Goal: Task Accomplishment & Management: Use online tool/utility

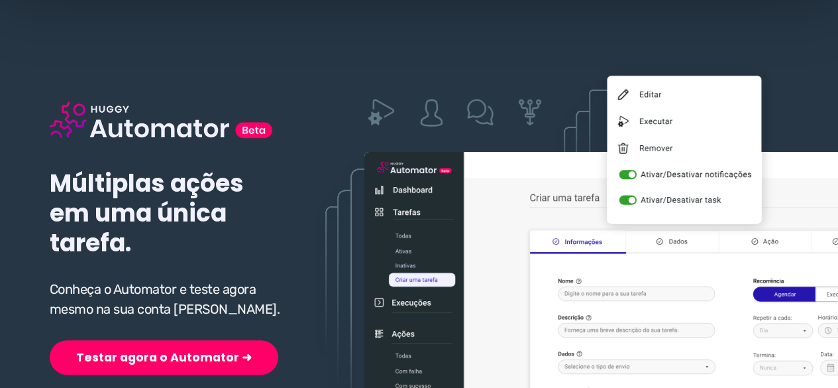
scroll to position [199, 0]
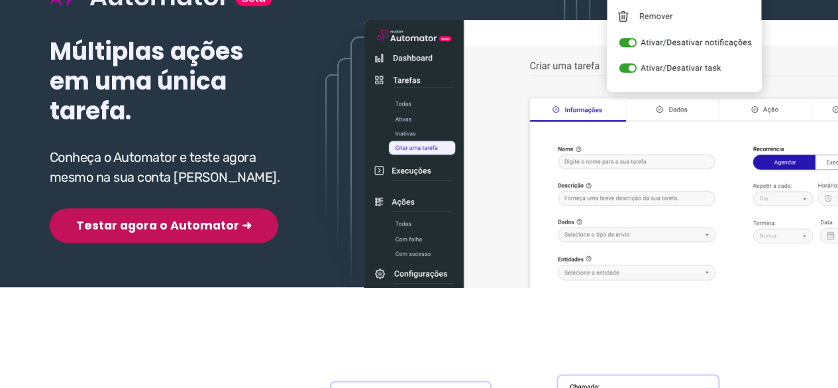
click at [123, 222] on button "Testar agora o Automator ➜" at bounding box center [164, 225] width 229 height 34
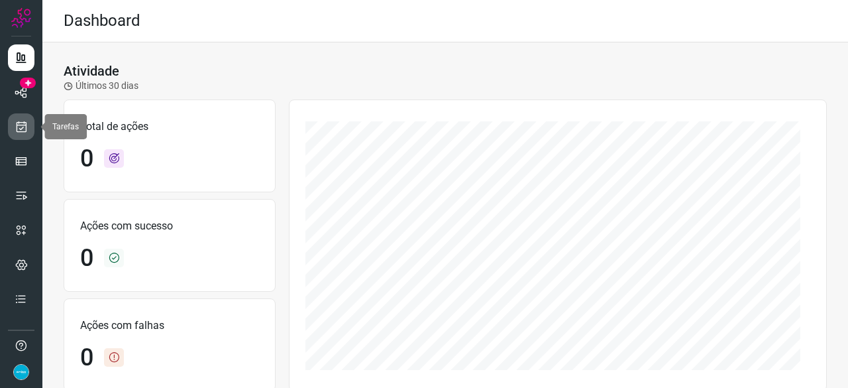
click at [27, 121] on icon at bounding box center [22, 126] width 14 height 13
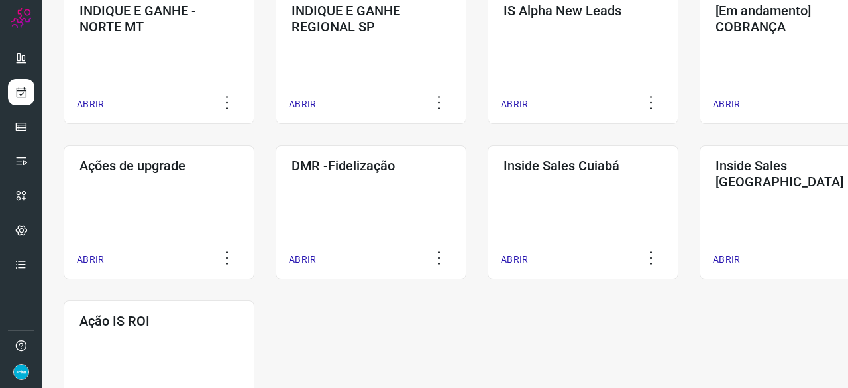
scroll to position [663, 0]
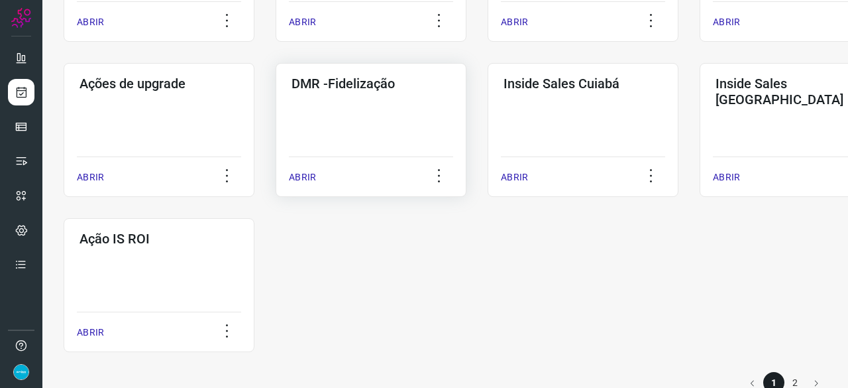
click at [300, 174] on p "ABRIR" at bounding box center [302, 177] width 27 height 14
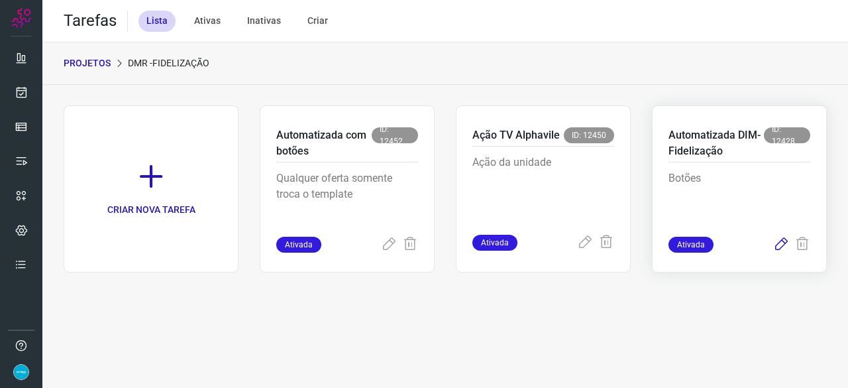
click at [781, 247] on icon at bounding box center [781, 245] width 16 height 16
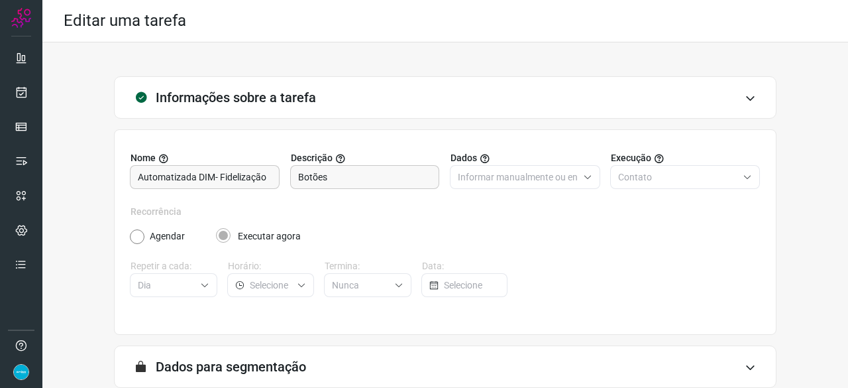
scroll to position [129, 0]
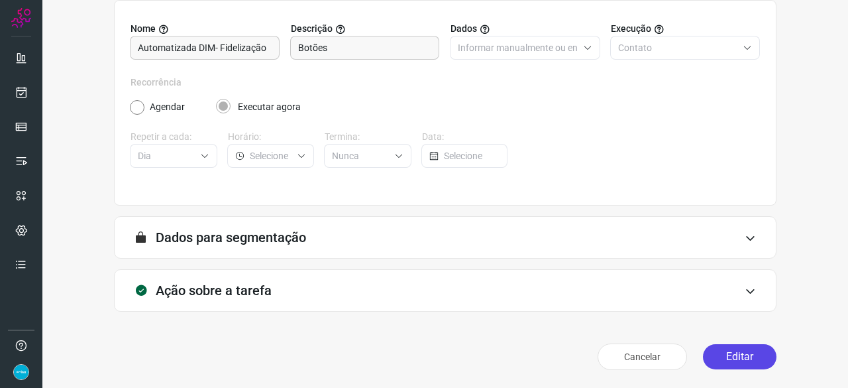
click at [734, 360] on button "Editar" at bounding box center [740, 356] width 74 height 25
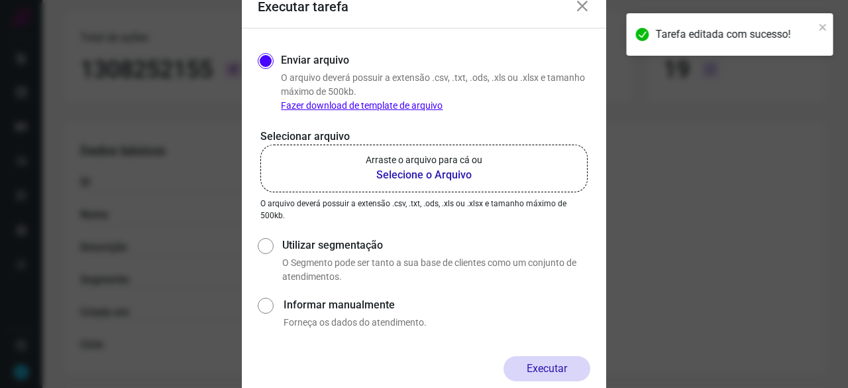
click at [411, 175] on b "Selecione o Arquivo" at bounding box center [424, 175] width 117 height 16
click at [0, 0] on input "Arraste o arquivo para cá ou Selecione o Arquivo" at bounding box center [0, 0] width 0 height 0
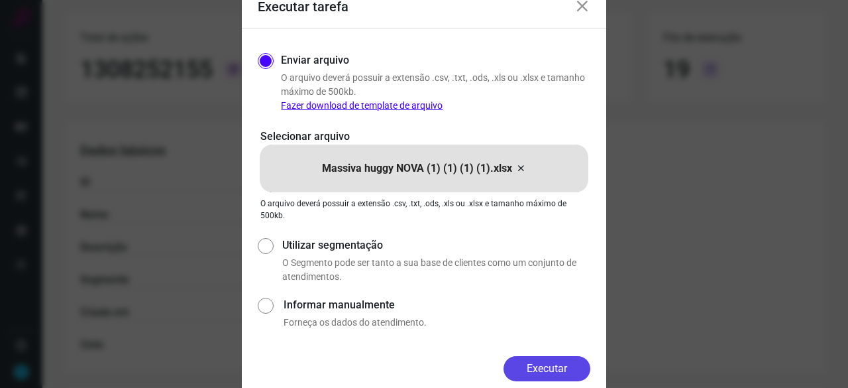
click at [577, 367] on button "Executar" at bounding box center [547, 368] width 87 height 25
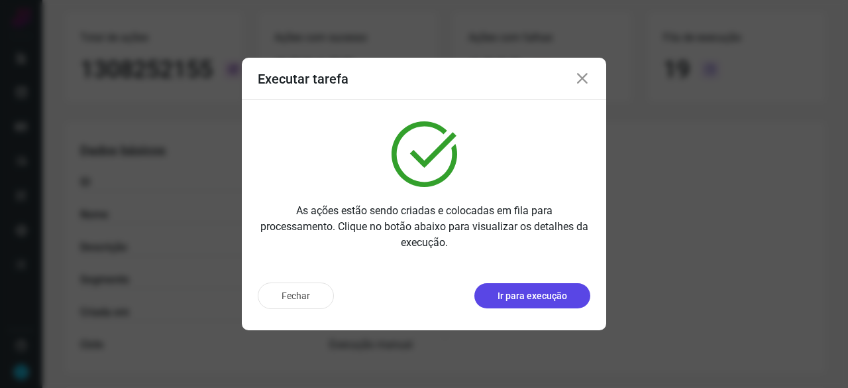
click at [551, 294] on p "Ir para execução" at bounding box center [533, 296] width 70 height 14
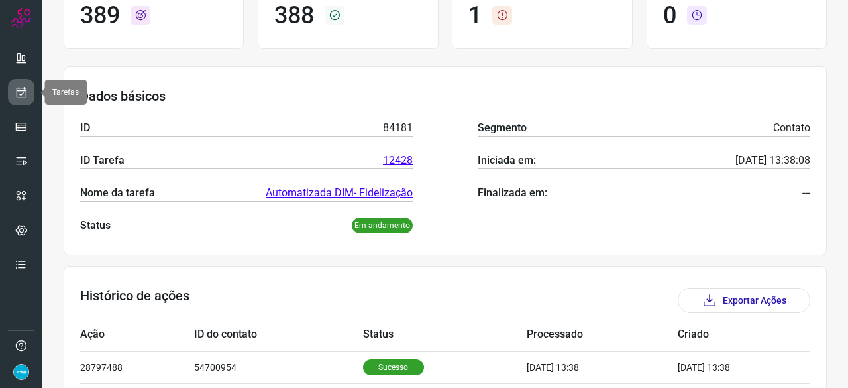
click at [25, 94] on icon at bounding box center [22, 91] width 14 height 13
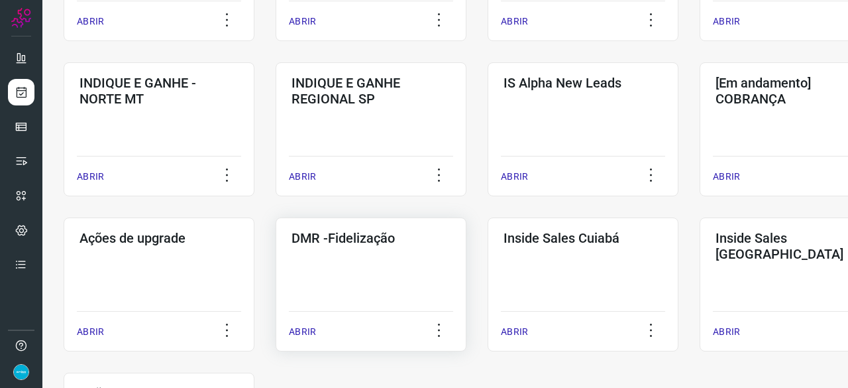
scroll to position [570, 0]
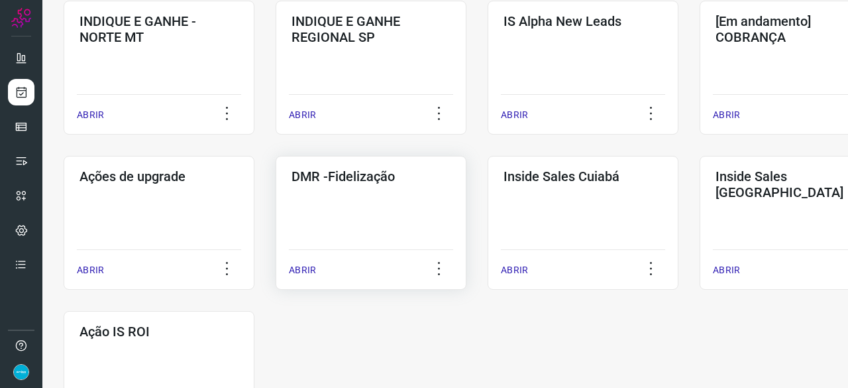
click at [313, 270] on p "ABRIR" at bounding box center [302, 270] width 27 height 14
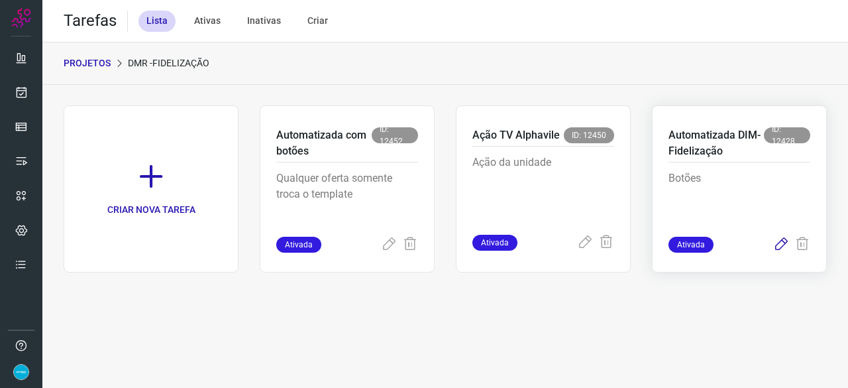
click at [780, 245] on icon at bounding box center [781, 245] width 16 height 16
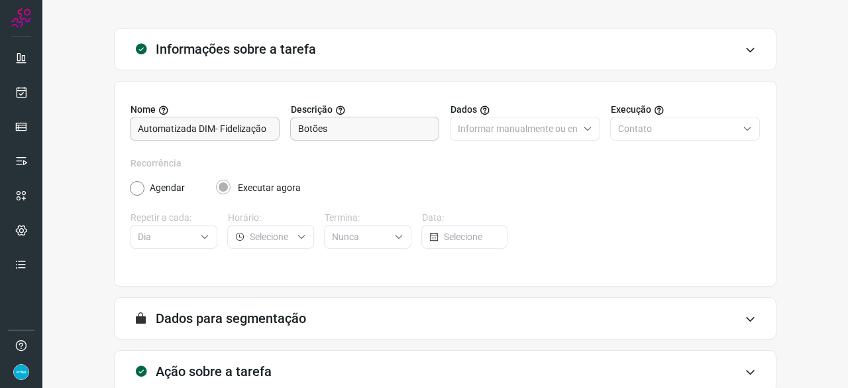
scroll to position [129, 0]
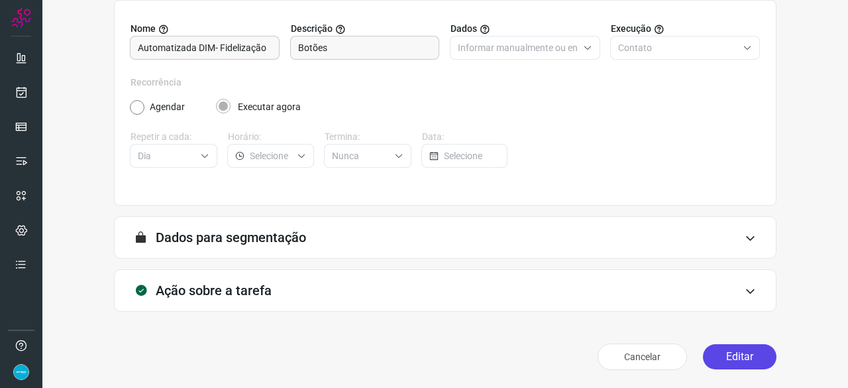
click at [743, 364] on button "Editar" at bounding box center [740, 356] width 74 height 25
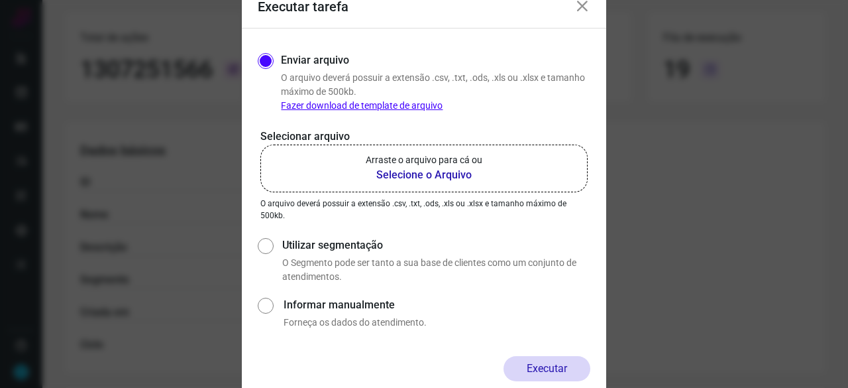
click at [418, 176] on b "Selecione o Arquivo" at bounding box center [424, 175] width 117 height 16
click at [0, 0] on input "Arraste o arquivo para cá ou Selecione o Arquivo" at bounding box center [0, 0] width 0 height 0
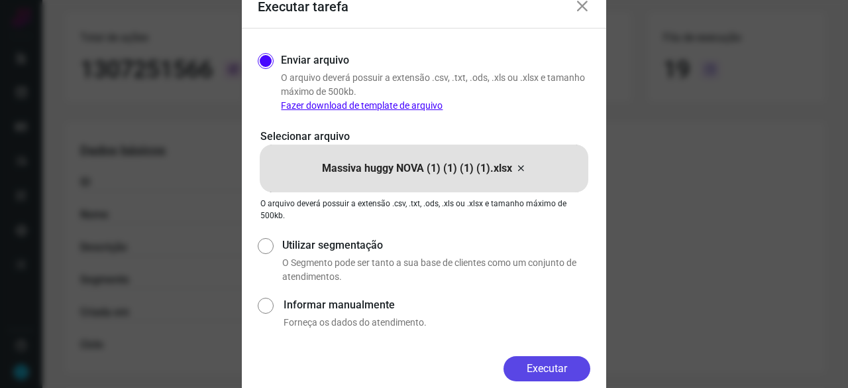
click at [533, 368] on button "Executar" at bounding box center [547, 368] width 87 height 25
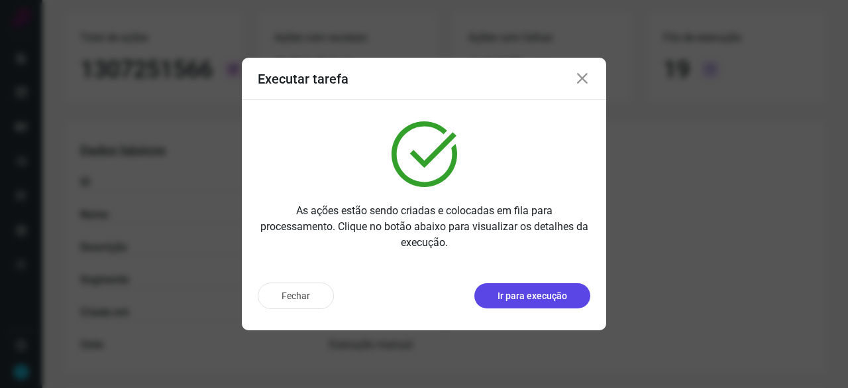
click at [505, 304] on button "Ir para execução" at bounding box center [533, 295] width 116 height 25
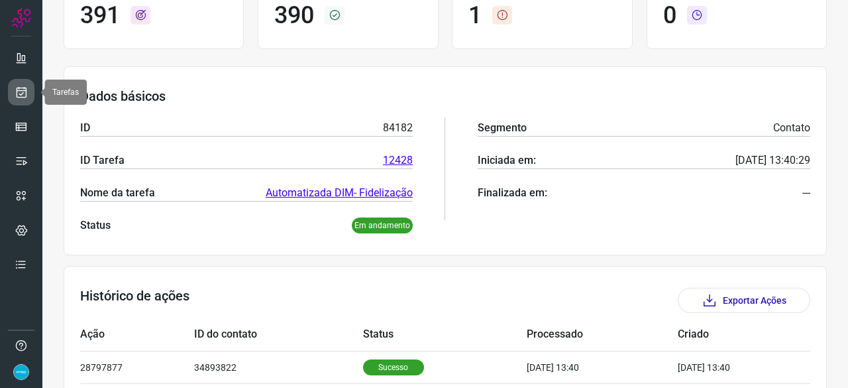
click at [16, 89] on icon at bounding box center [22, 91] width 14 height 13
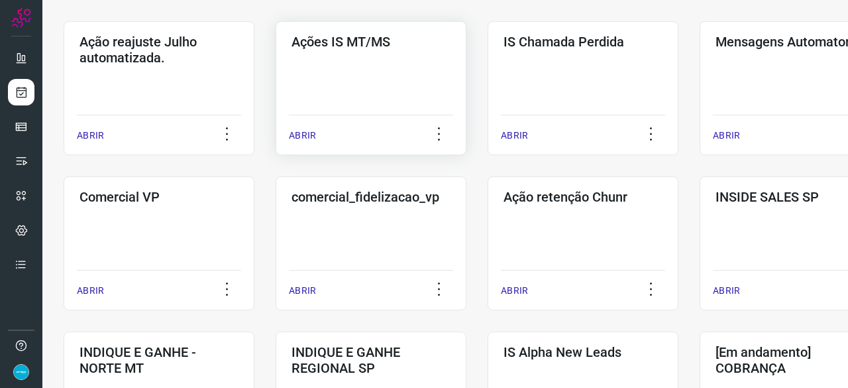
scroll to position [305, 0]
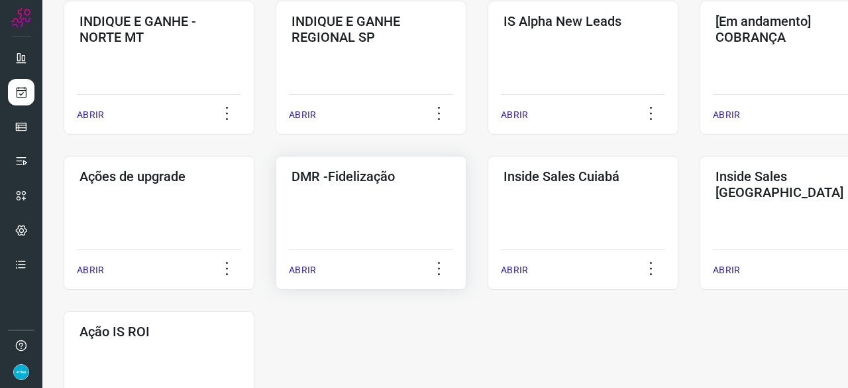
click at [310, 272] on p "ABRIR" at bounding box center [302, 270] width 27 height 14
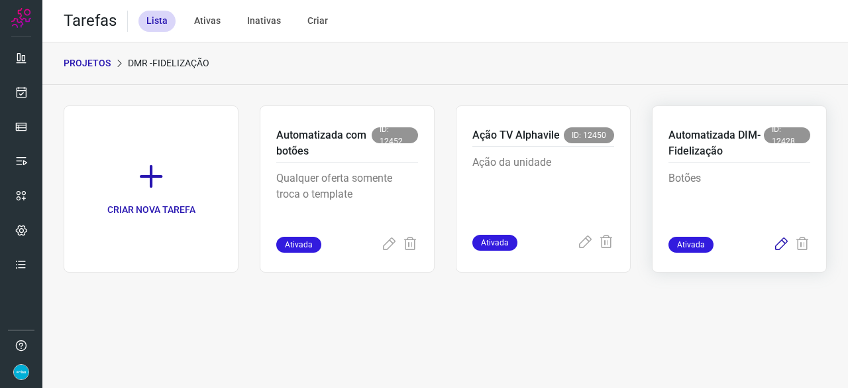
click at [778, 243] on icon at bounding box center [781, 245] width 16 height 16
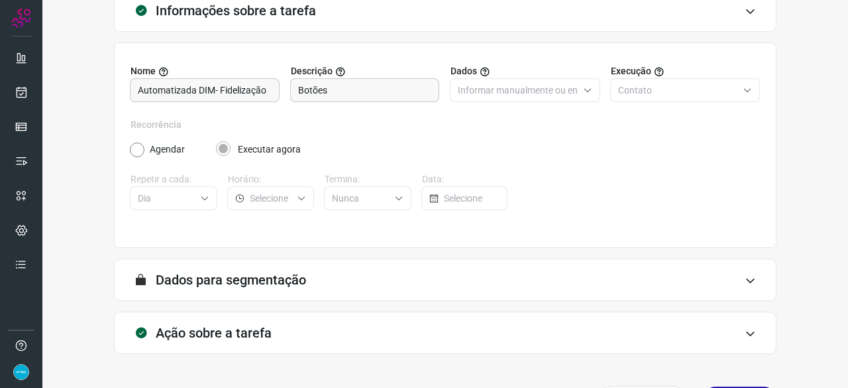
scroll to position [129, 0]
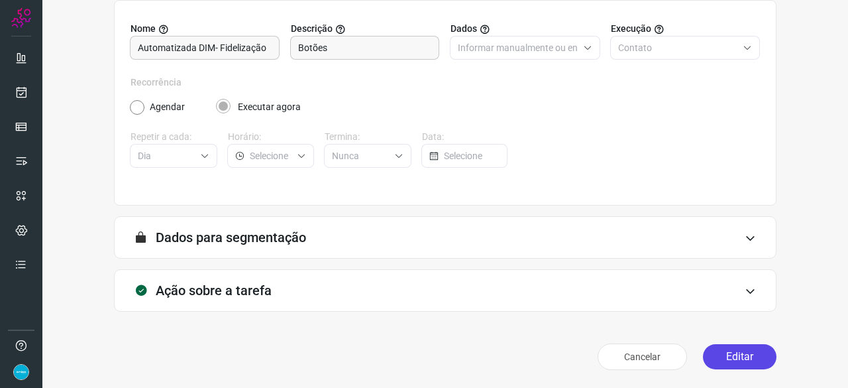
click at [716, 366] on button "Editar" at bounding box center [740, 356] width 74 height 25
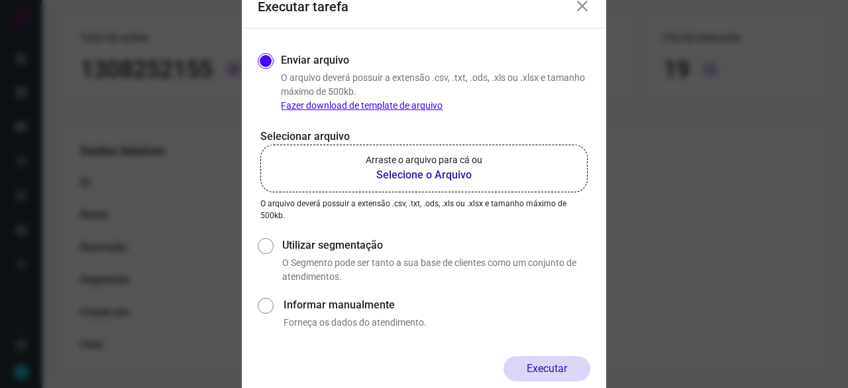
click at [395, 174] on b "Selecione o Arquivo" at bounding box center [424, 175] width 117 height 16
click at [0, 0] on input "Arraste o arquivo para cá ou Selecione o Arquivo" at bounding box center [0, 0] width 0 height 0
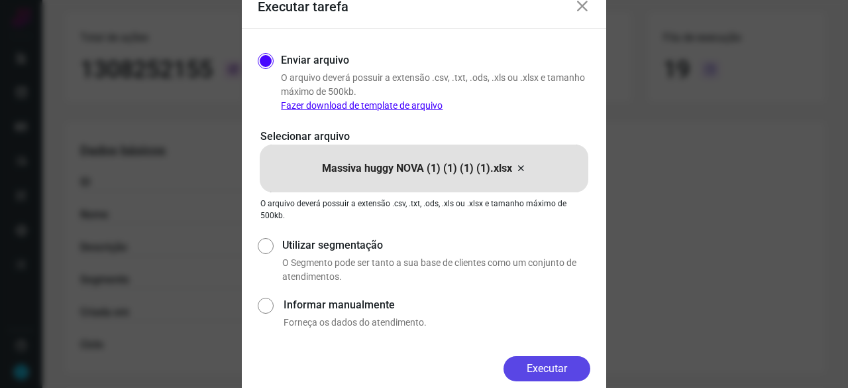
click at [552, 368] on button "Executar" at bounding box center [547, 368] width 87 height 25
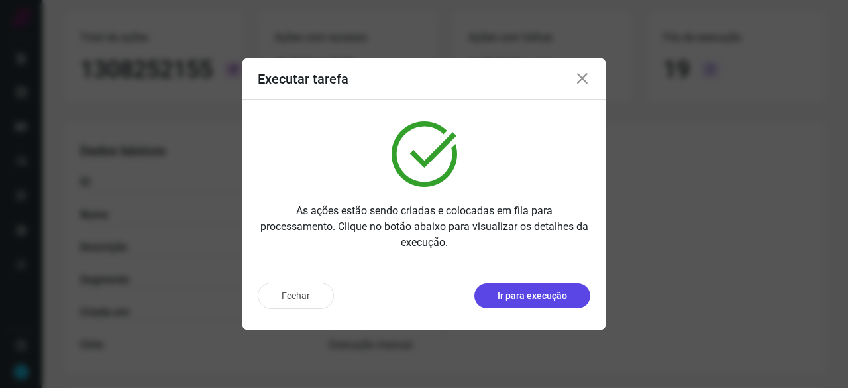
click at [538, 300] on p "Ir para execução" at bounding box center [533, 296] width 70 height 14
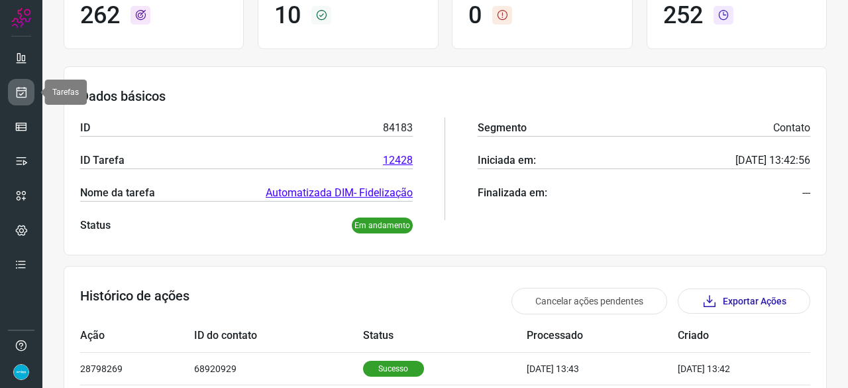
click at [22, 99] on link at bounding box center [21, 92] width 27 height 27
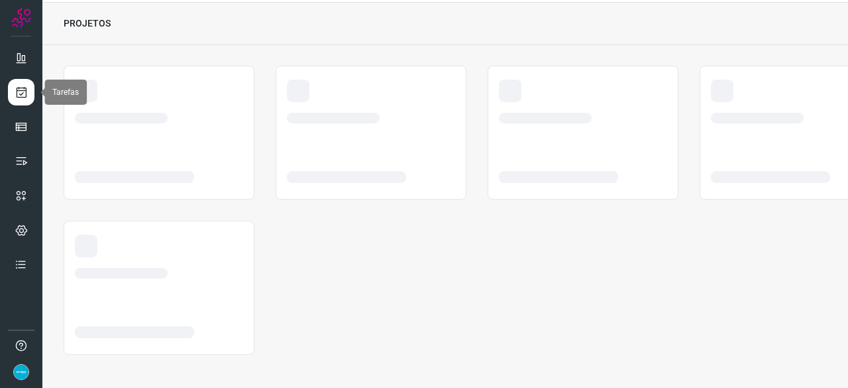
scroll to position [40, 0]
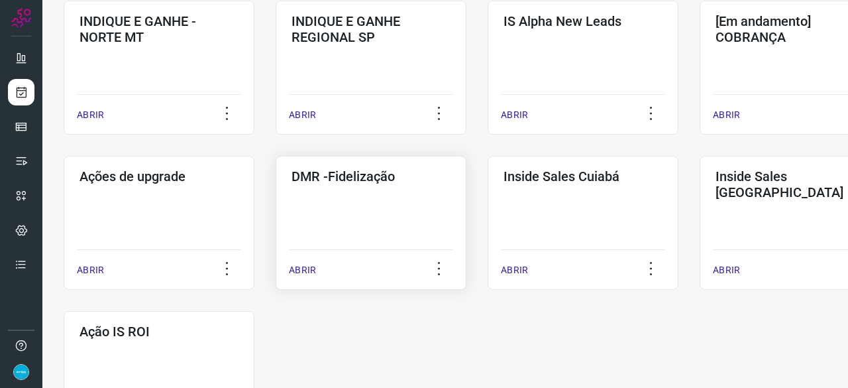
click at [305, 272] on p "ABRIR" at bounding box center [302, 270] width 27 height 14
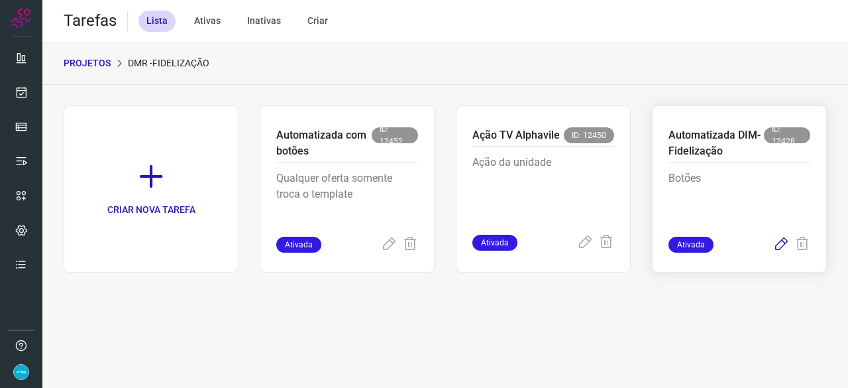
click at [782, 243] on icon at bounding box center [781, 245] width 16 height 16
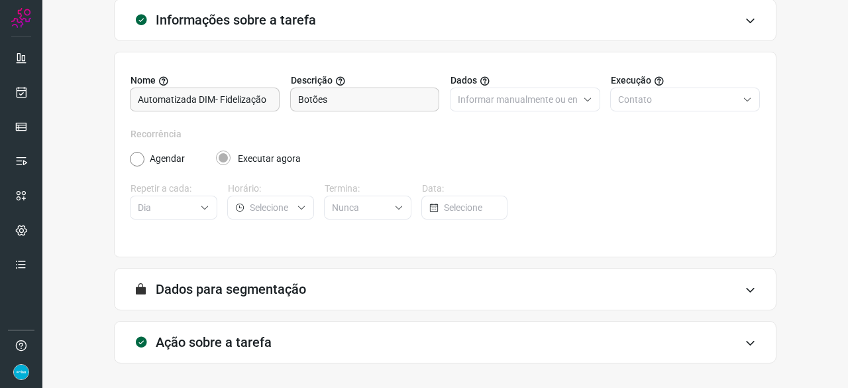
scroll to position [129, 0]
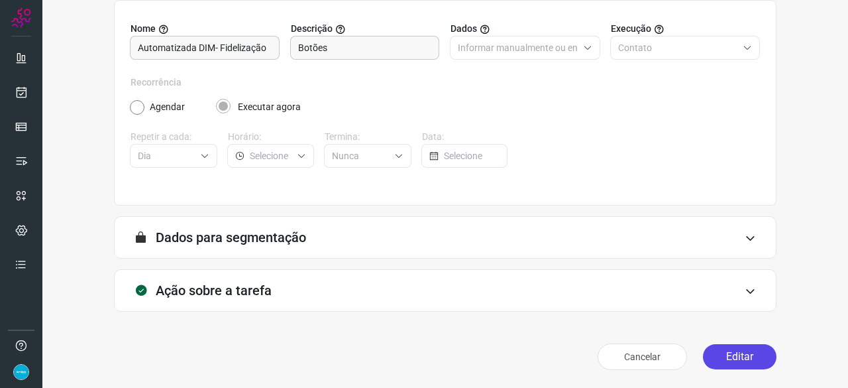
click at [722, 353] on button "Editar" at bounding box center [740, 356] width 74 height 25
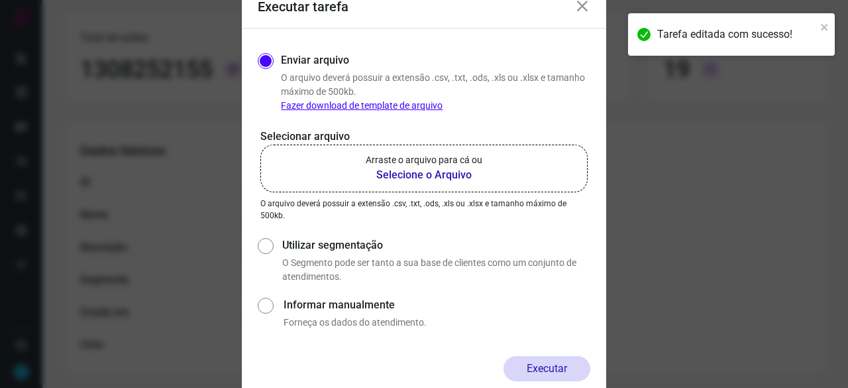
click at [394, 178] on b "Selecione o Arquivo" at bounding box center [424, 175] width 117 height 16
click at [0, 0] on input "Arraste o arquivo para cá ou Selecione o Arquivo" at bounding box center [0, 0] width 0 height 0
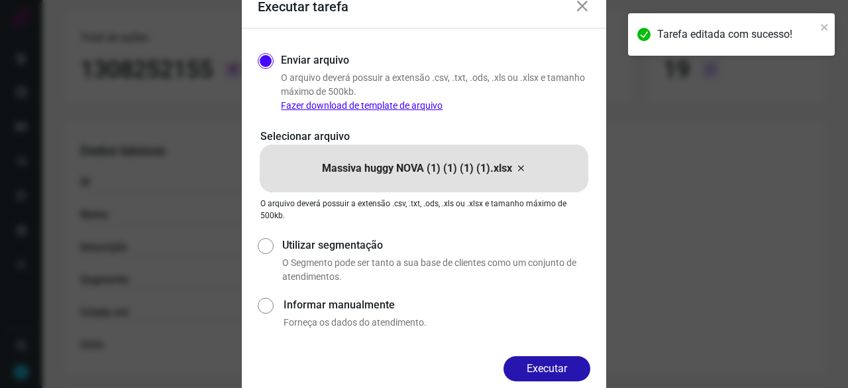
drag, startPoint x: 532, startPoint y: 364, endPoint x: 543, endPoint y: 363, distance: 11.3
click at [533, 364] on button "Executar" at bounding box center [547, 368] width 87 height 25
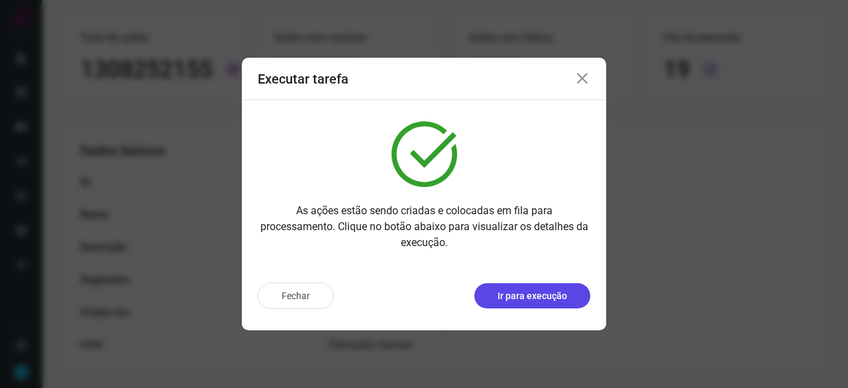
click at [500, 296] on p "Ir para execução" at bounding box center [533, 296] width 70 height 14
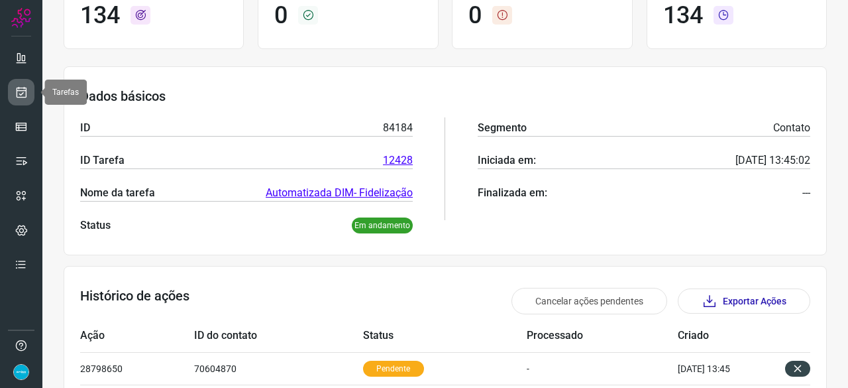
click at [15, 92] on icon at bounding box center [22, 91] width 14 height 13
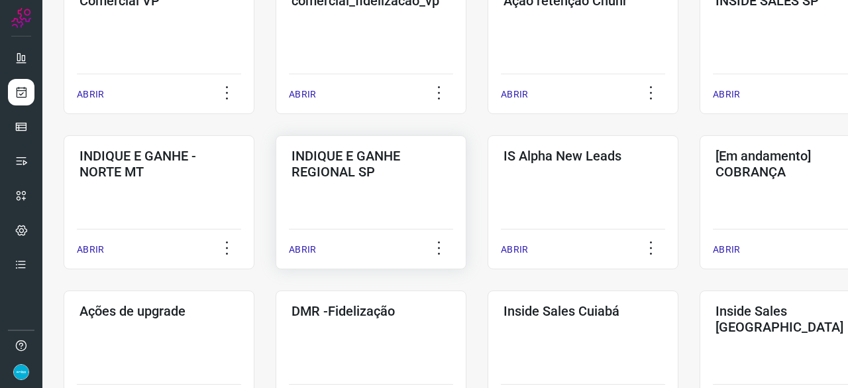
scroll to position [437, 0]
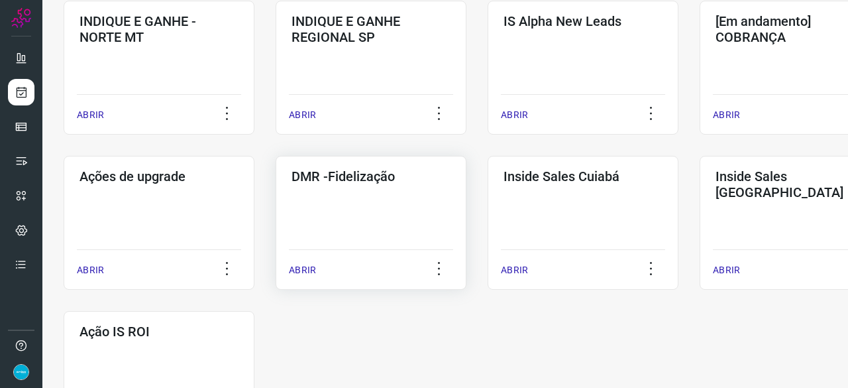
click at [306, 274] on p "ABRIR" at bounding box center [302, 270] width 27 height 14
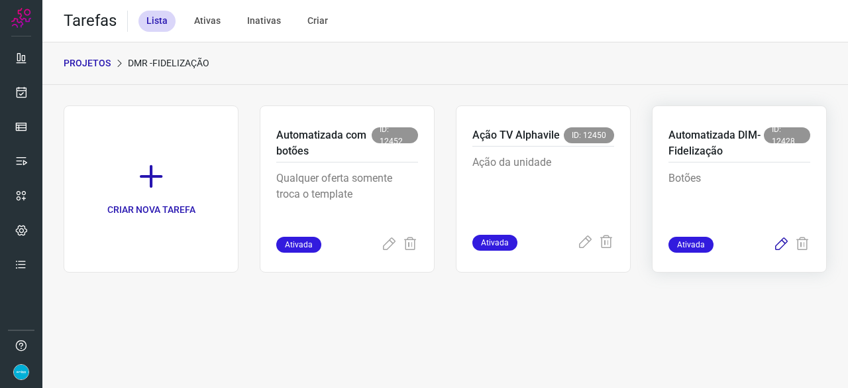
click at [781, 241] on icon at bounding box center [781, 245] width 16 height 16
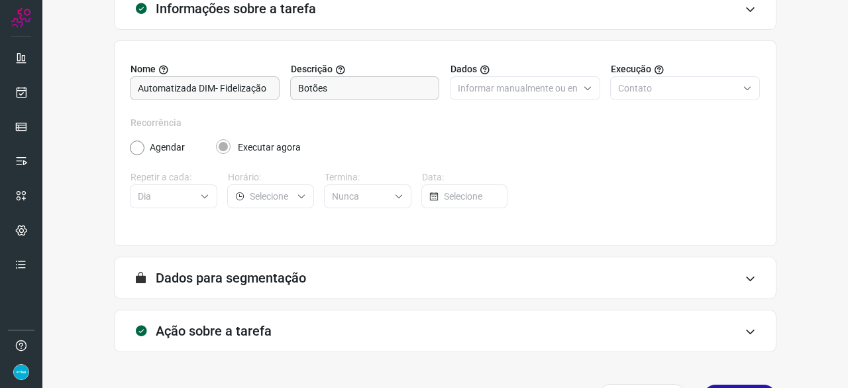
scroll to position [129, 0]
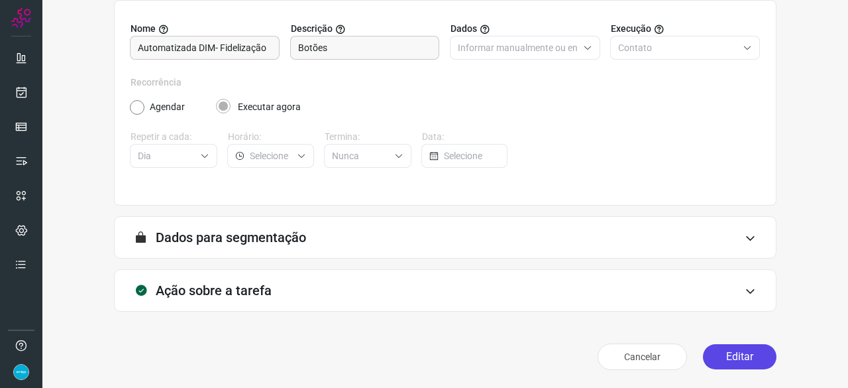
click at [736, 355] on button "Editar" at bounding box center [740, 356] width 74 height 25
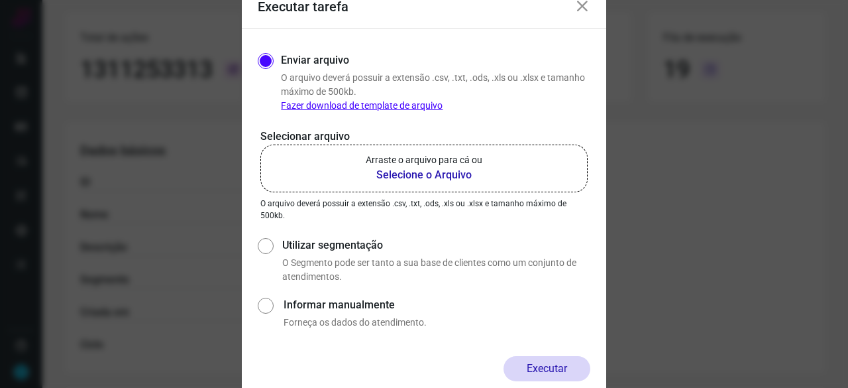
click at [409, 176] on b "Selecione o Arquivo" at bounding box center [424, 175] width 117 height 16
click at [0, 0] on input "Arraste o arquivo para cá ou Selecione o Arquivo" at bounding box center [0, 0] width 0 height 0
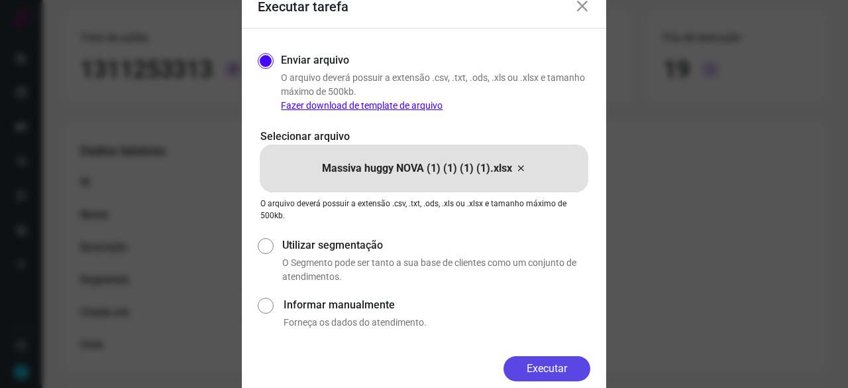
click at [565, 367] on button "Executar" at bounding box center [547, 368] width 87 height 25
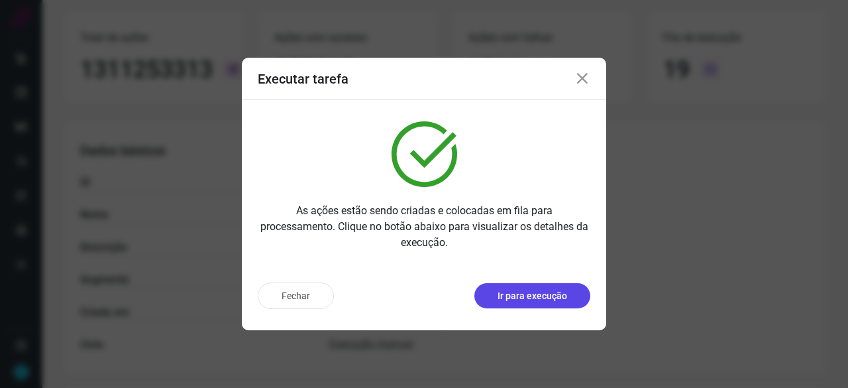
click at [517, 300] on p "Ir para execução" at bounding box center [533, 296] width 70 height 14
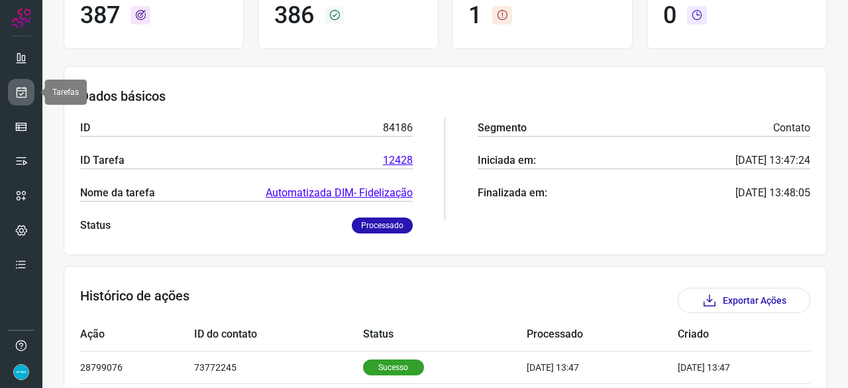
click at [29, 97] on link at bounding box center [21, 92] width 27 height 27
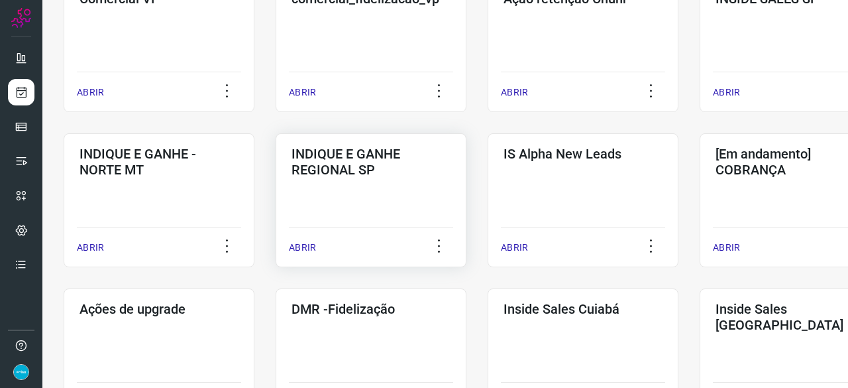
scroll to position [636, 0]
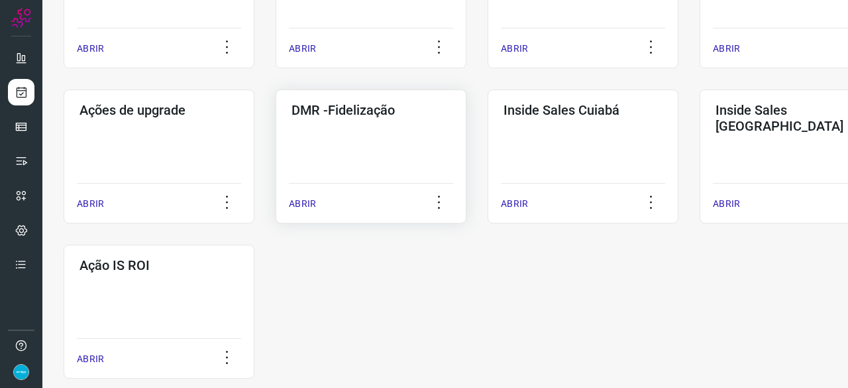
click at [301, 206] on p "ABRIR" at bounding box center [302, 204] width 27 height 14
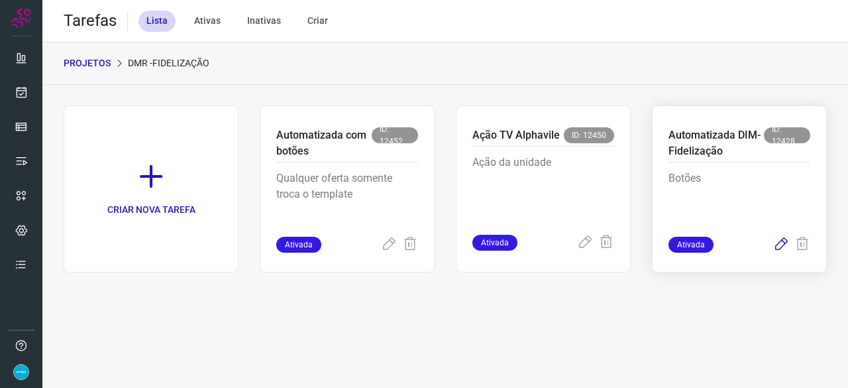
click at [781, 243] on icon at bounding box center [781, 245] width 16 height 16
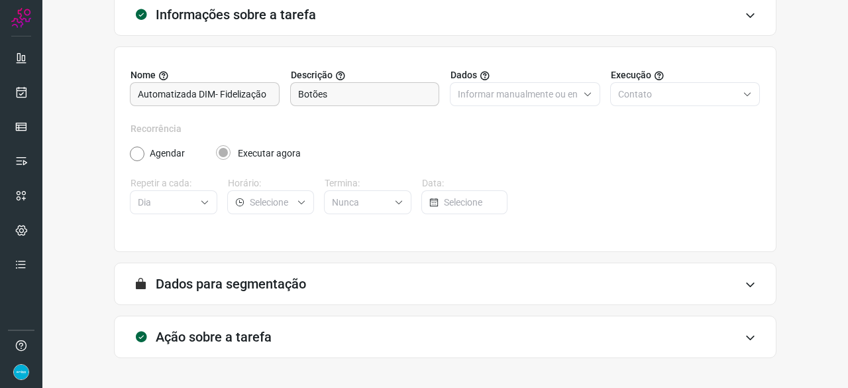
scroll to position [129, 0]
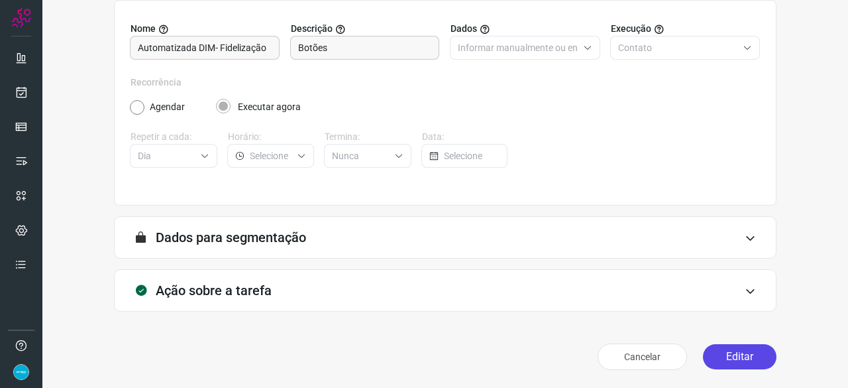
click at [737, 355] on button "Editar" at bounding box center [740, 356] width 74 height 25
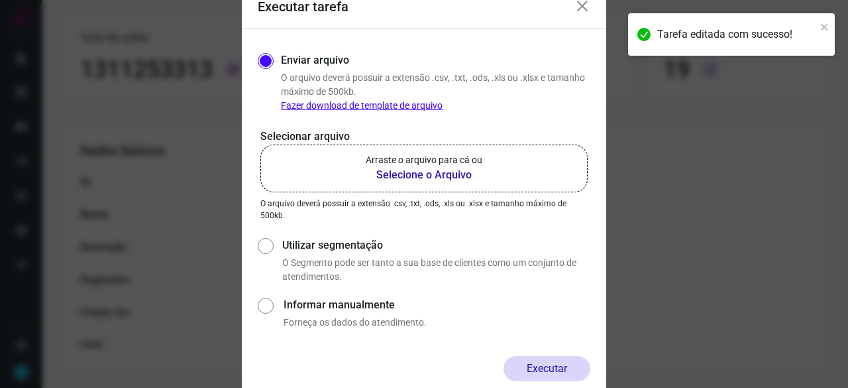
click at [405, 175] on b "Selecione o Arquivo" at bounding box center [424, 175] width 117 height 16
click at [0, 0] on input "Arraste o arquivo para cá ou Selecione o Arquivo" at bounding box center [0, 0] width 0 height 0
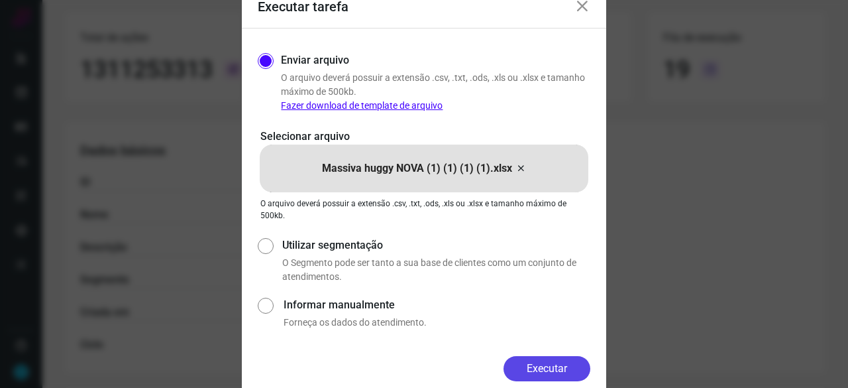
click at [547, 370] on button "Executar" at bounding box center [547, 368] width 87 height 25
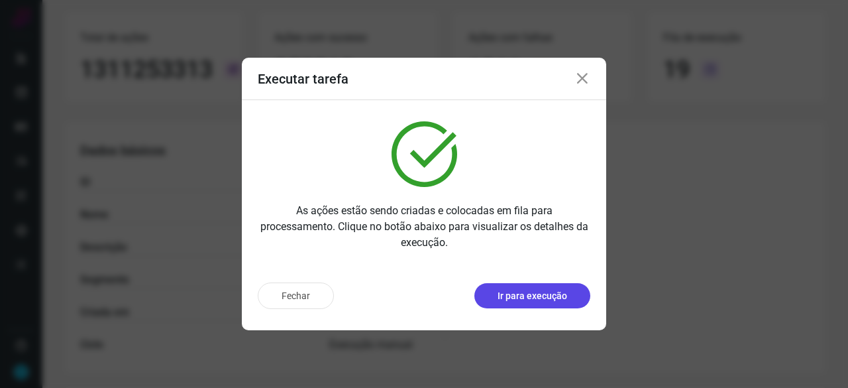
click at [534, 293] on p "Ir para execução" at bounding box center [533, 296] width 70 height 14
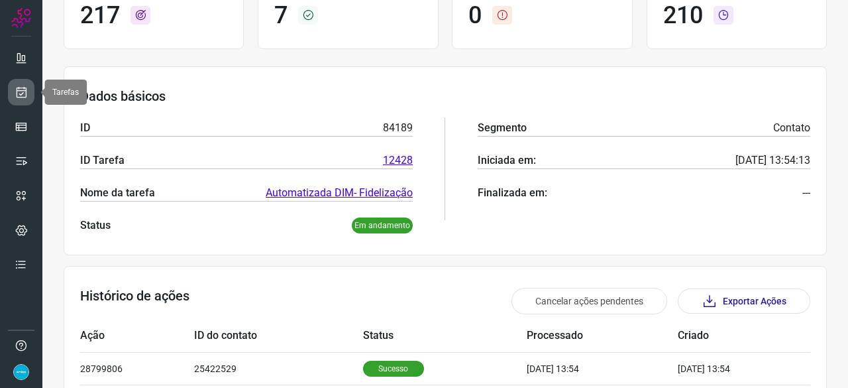
click at [21, 93] on icon at bounding box center [22, 91] width 14 height 13
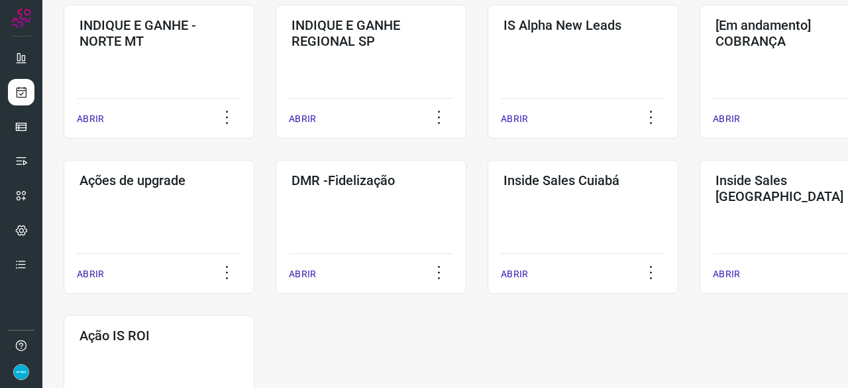
scroll to position [570, 0]
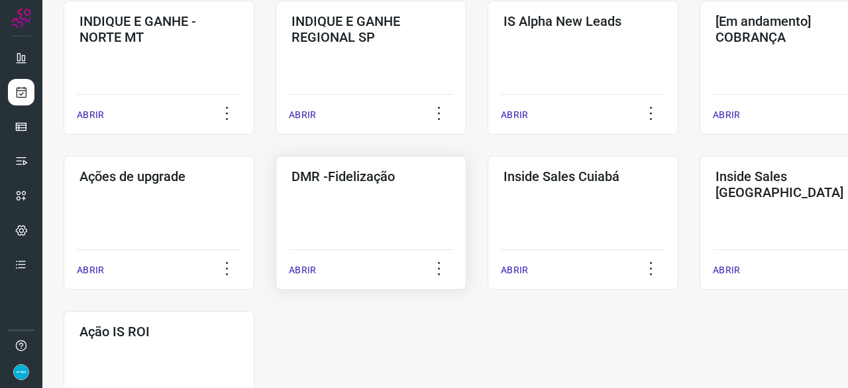
click at [306, 270] on p "ABRIR" at bounding box center [302, 270] width 27 height 14
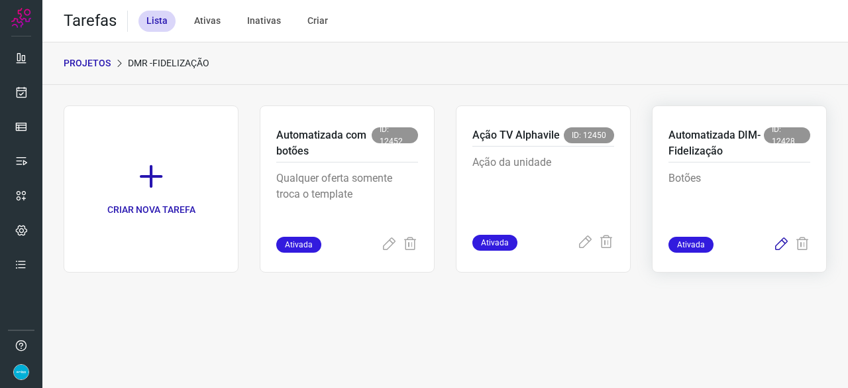
click at [783, 243] on icon at bounding box center [781, 245] width 16 height 16
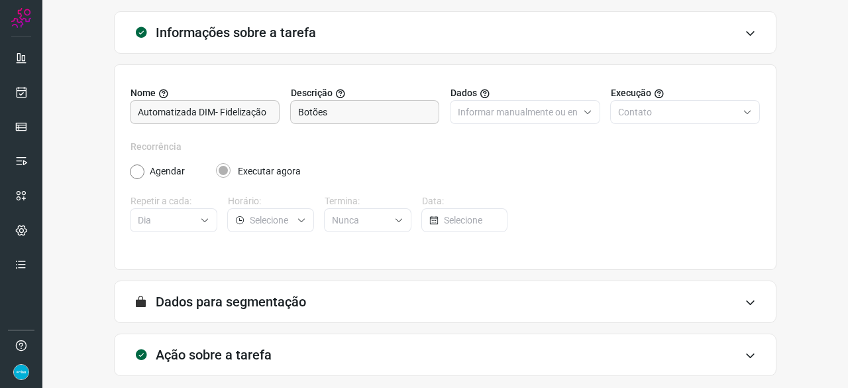
scroll to position [129, 0]
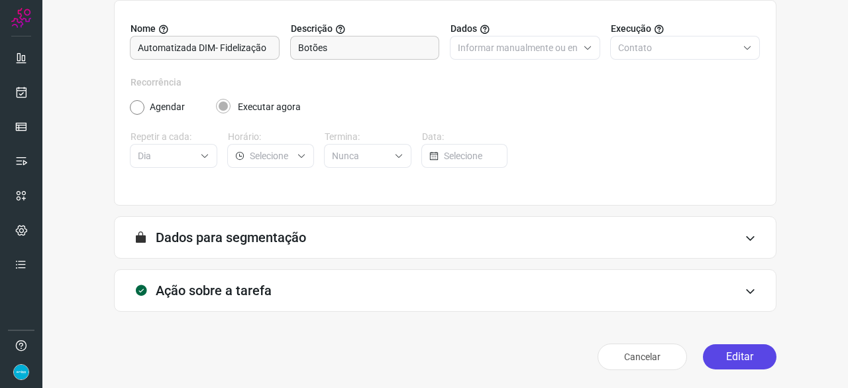
click at [738, 349] on button "Editar" at bounding box center [740, 356] width 74 height 25
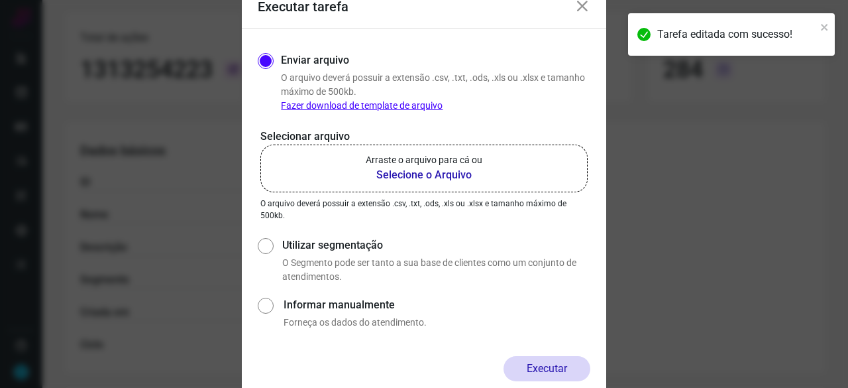
click at [423, 176] on b "Selecione o Arquivo" at bounding box center [424, 175] width 117 height 16
click at [0, 0] on input "Arraste o arquivo para cá ou Selecione o Arquivo" at bounding box center [0, 0] width 0 height 0
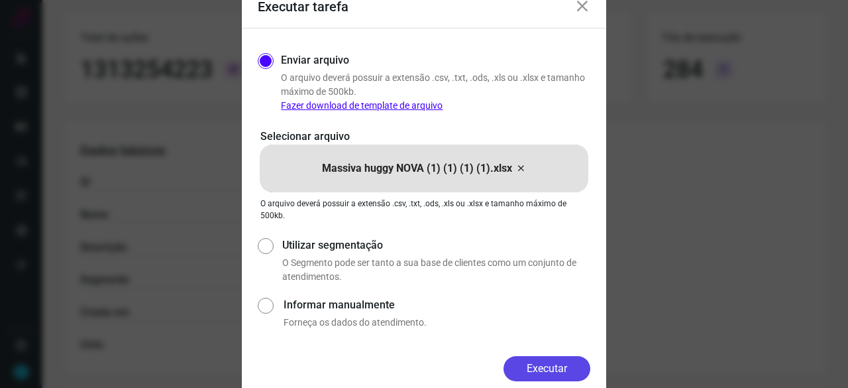
click at [541, 364] on button "Executar" at bounding box center [547, 368] width 87 height 25
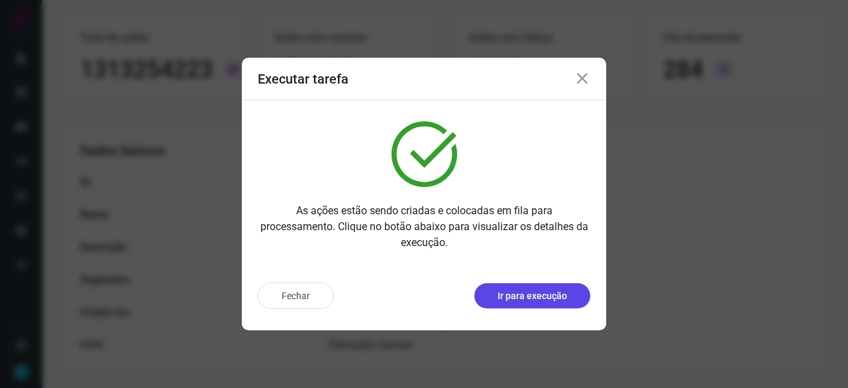
click at [554, 302] on p "Ir para execução" at bounding box center [533, 296] width 70 height 14
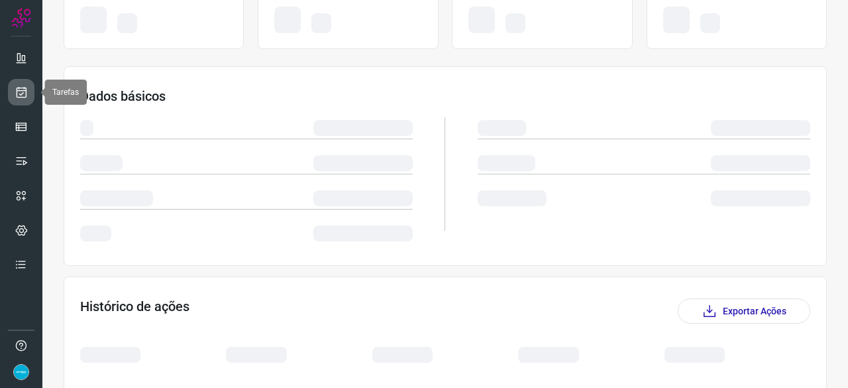
click at [24, 86] on icon at bounding box center [22, 91] width 14 height 13
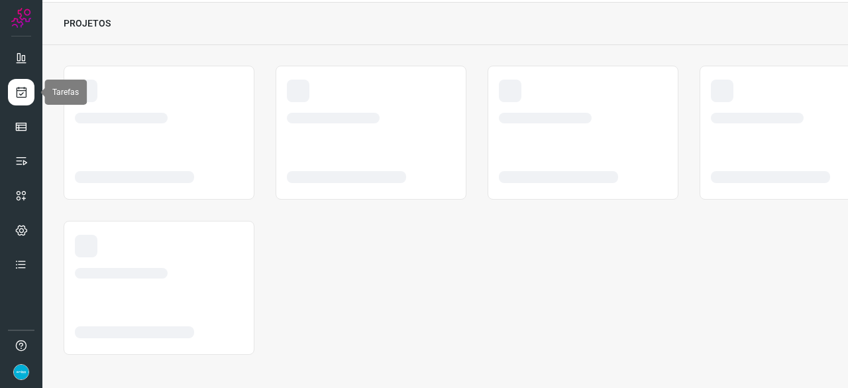
scroll to position [40, 0]
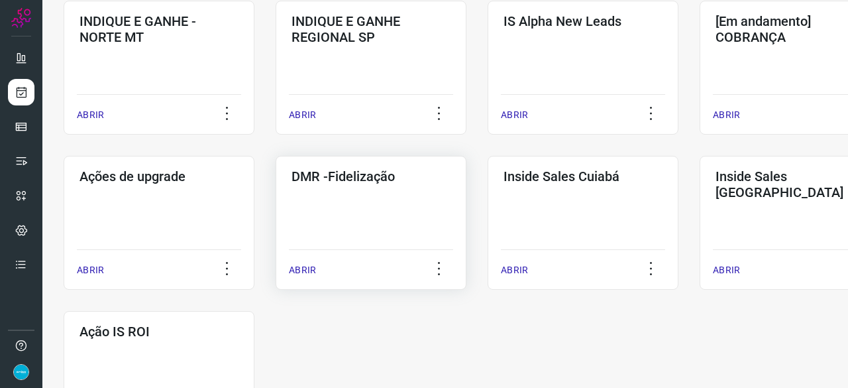
click at [306, 272] on p "ABRIR" at bounding box center [302, 270] width 27 height 14
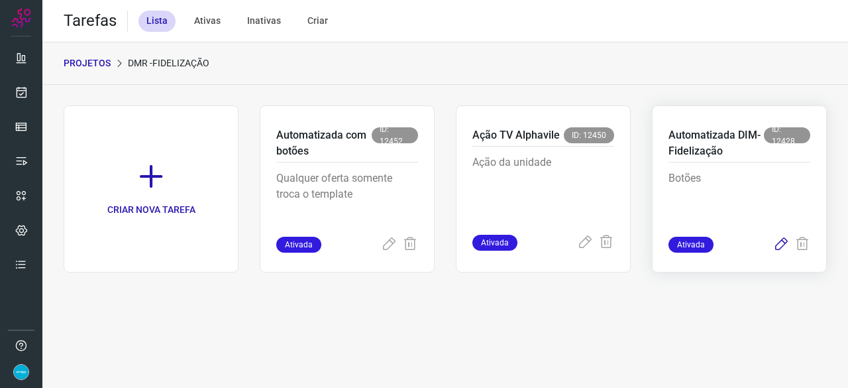
click at [781, 243] on icon at bounding box center [781, 245] width 16 height 16
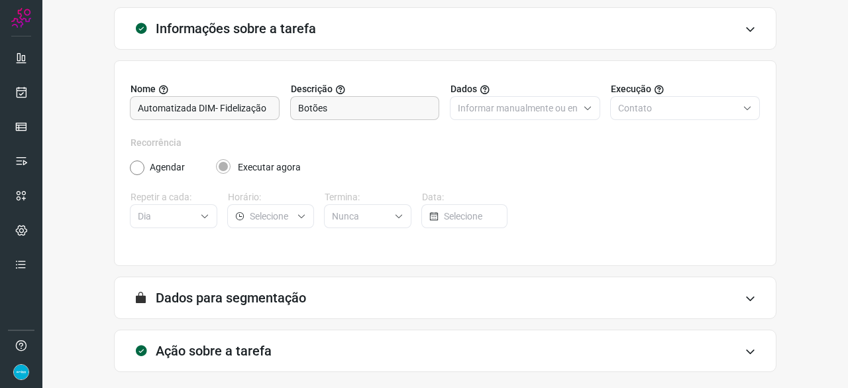
scroll to position [129, 0]
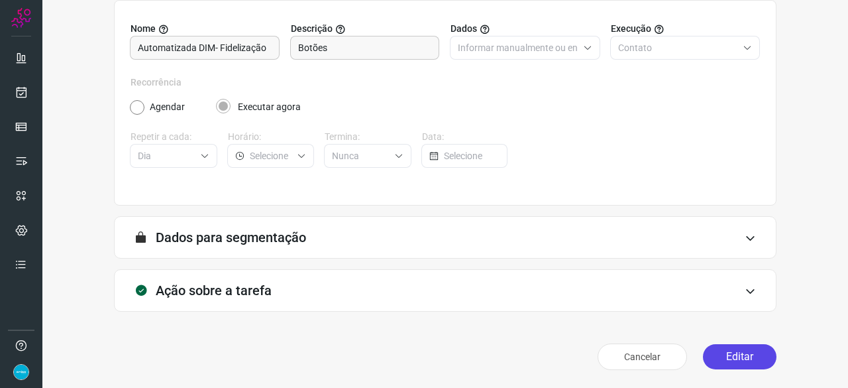
click at [744, 361] on button "Editar" at bounding box center [740, 356] width 74 height 25
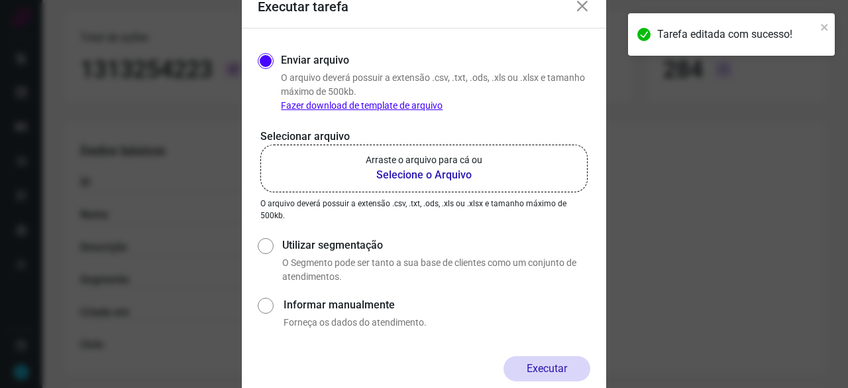
click at [389, 174] on b "Selecione o Arquivo" at bounding box center [424, 175] width 117 height 16
click at [0, 0] on input "Arraste o arquivo para cá ou Selecione o Arquivo" at bounding box center [0, 0] width 0 height 0
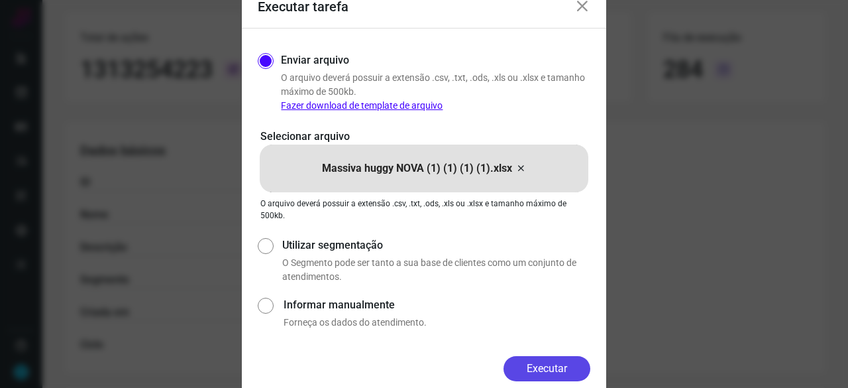
click at [569, 372] on button "Executar" at bounding box center [547, 368] width 87 height 25
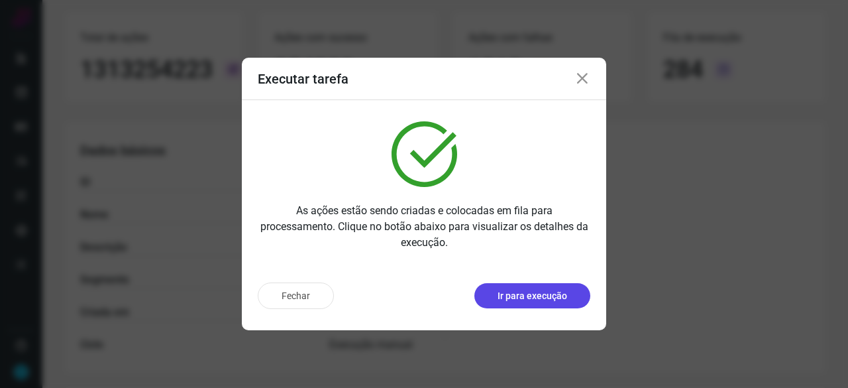
click at [514, 295] on p "Ir para execução" at bounding box center [533, 296] width 70 height 14
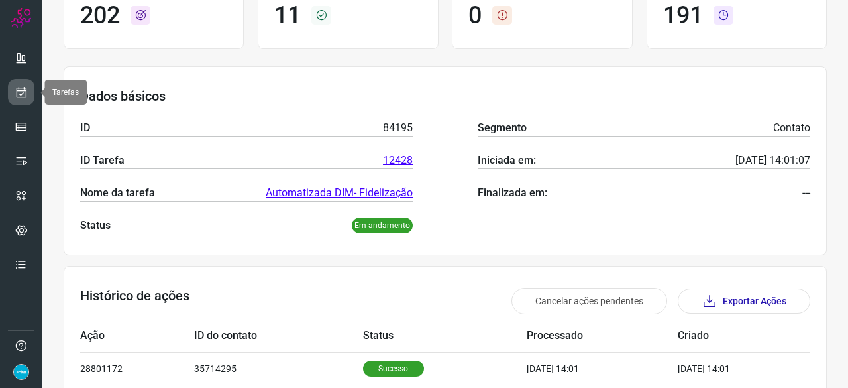
click at [15, 88] on icon at bounding box center [22, 91] width 14 height 13
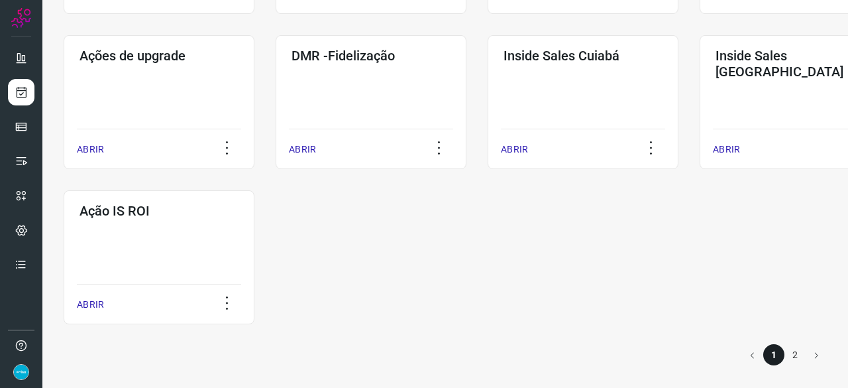
scroll to position [692, 0]
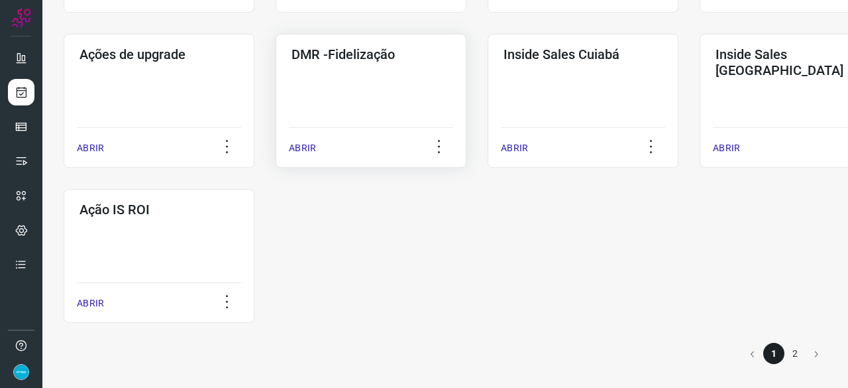
click at [303, 159] on div "ABRIR" at bounding box center [371, 143] width 164 height 33
click at [304, 146] on p "ABRIR" at bounding box center [302, 148] width 27 height 14
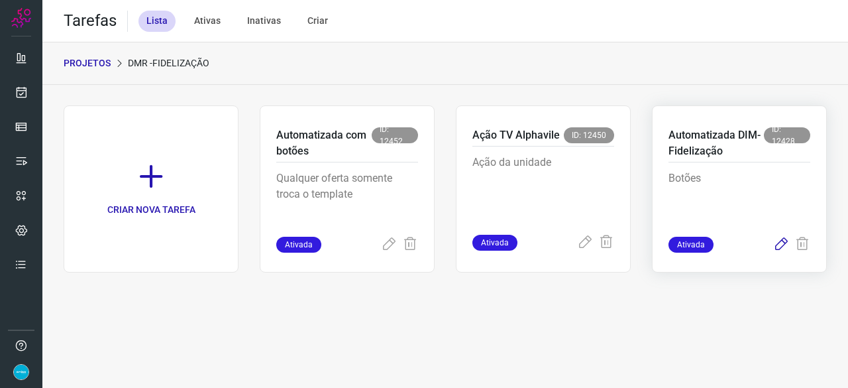
click at [783, 242] on icon at bounding box center [781, 245] width 16 height 16
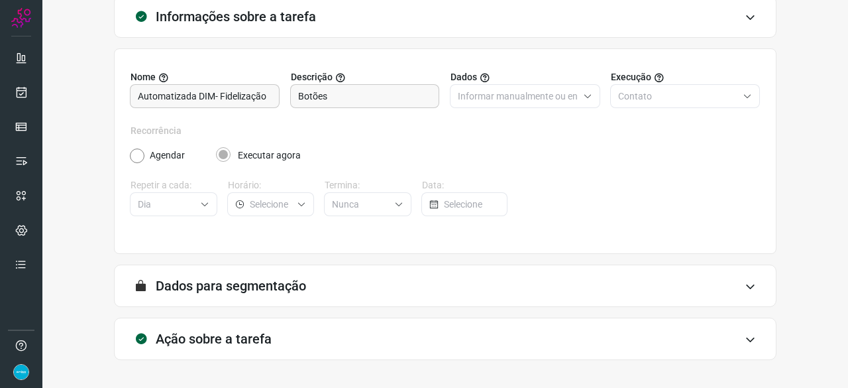
scroll to position [129, 0]
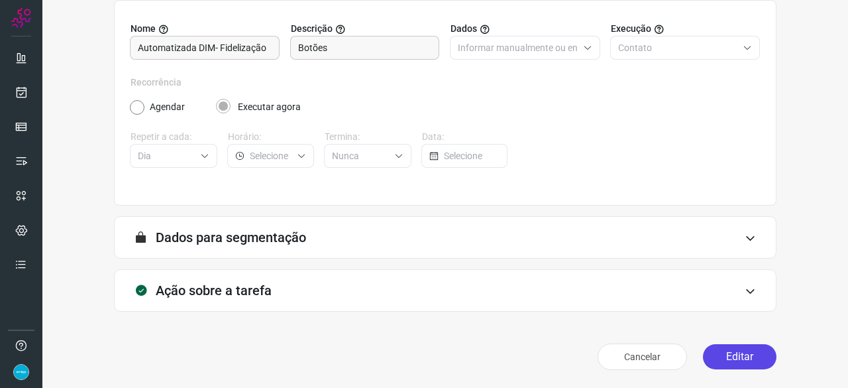
click at [723, 353] on button "Editar" at bounding box center [740, 356] width 74 height 25
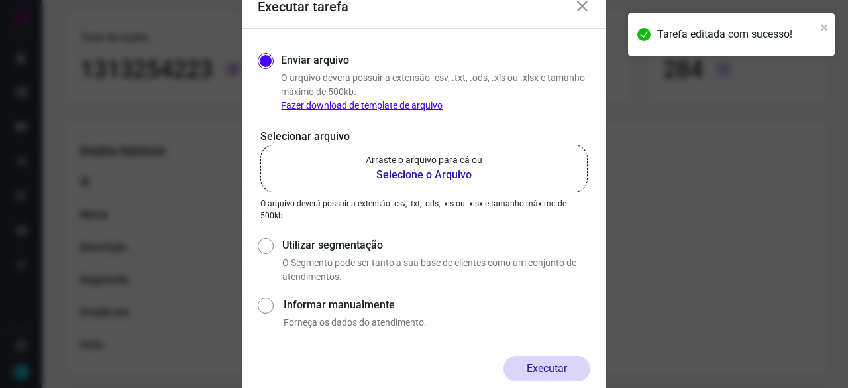
click at [433, 174] on b "Selecione o Arquivo" at bounding box center [424, 175] width 117 height 16
click at [0, 0] on input "Arraste o arquivo para cá ou Selecione o Arquivo" at bounding box center [0, 0] width 0 height 0
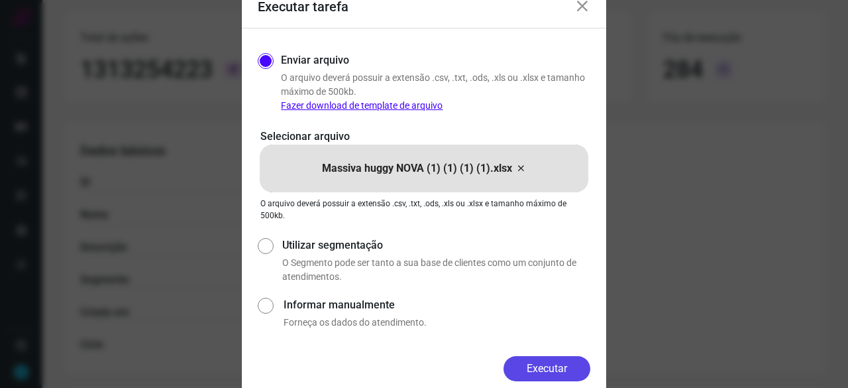
click at [565, 368] on button "Executar" at bounding box center [547, 368] width 87 height 25
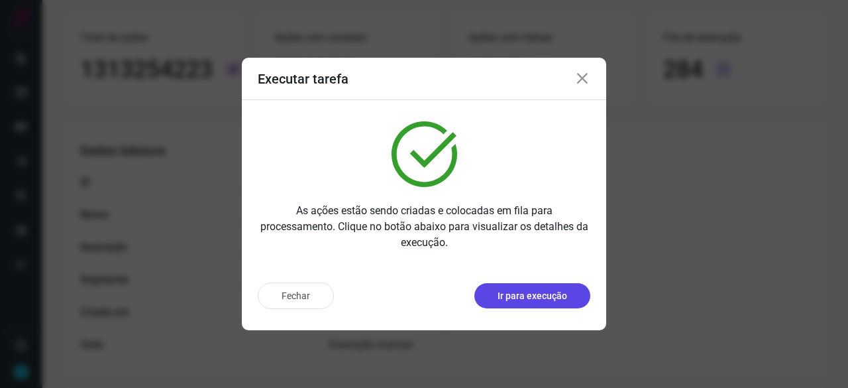
click at [545, 290] on p "Ir para execução" at bounding box center [533, 296] width 70 height 14
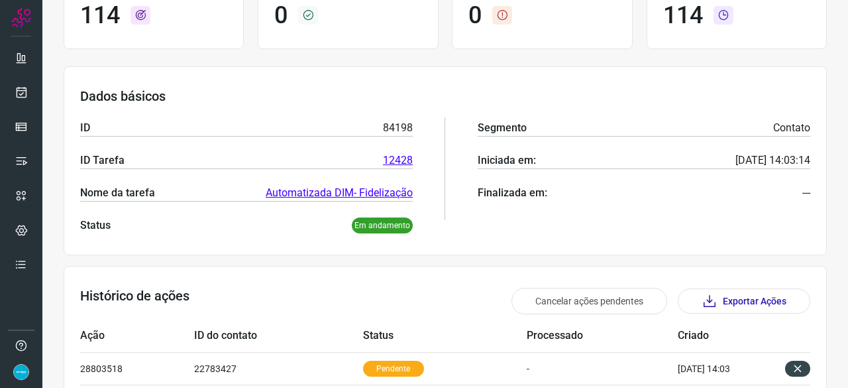
click at [37, 87] on div at bounding box center [21, 194] width 42 height 388
click at [30, 91] on link at bounding box center [21, 92] width 27 height 27
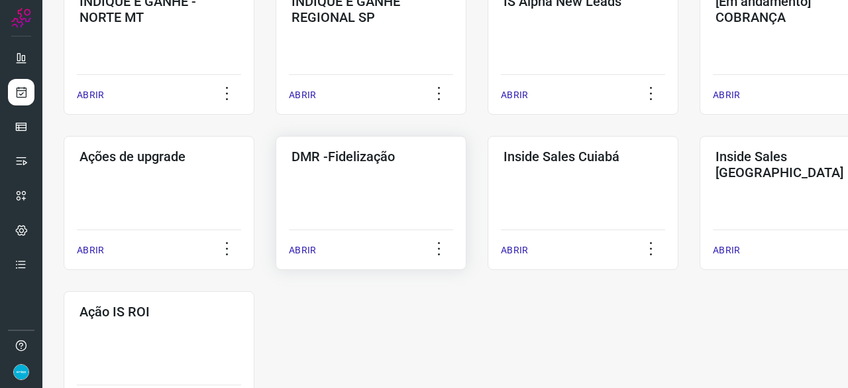
scroll to position [636, 0]
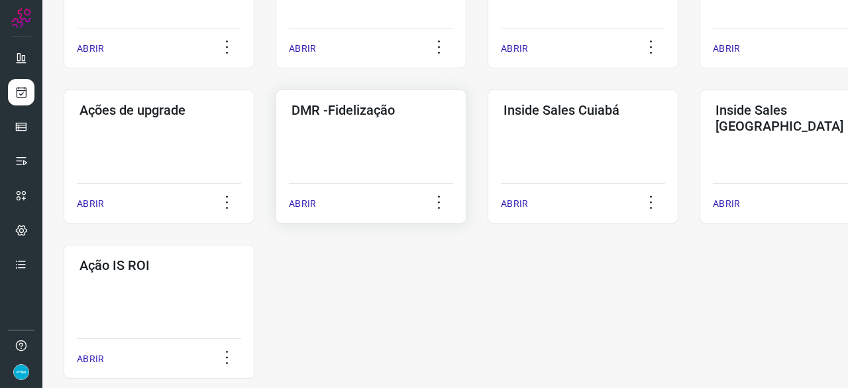
click at [299, 204] on p "ABRIR" at bounding box center [302, 204] width 27 height 14
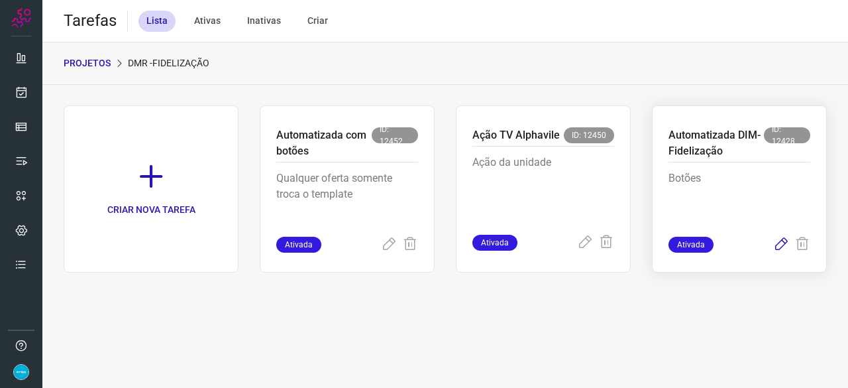
click at [781, 240] on icon at bounding box center [781, 245] width 16 height 16
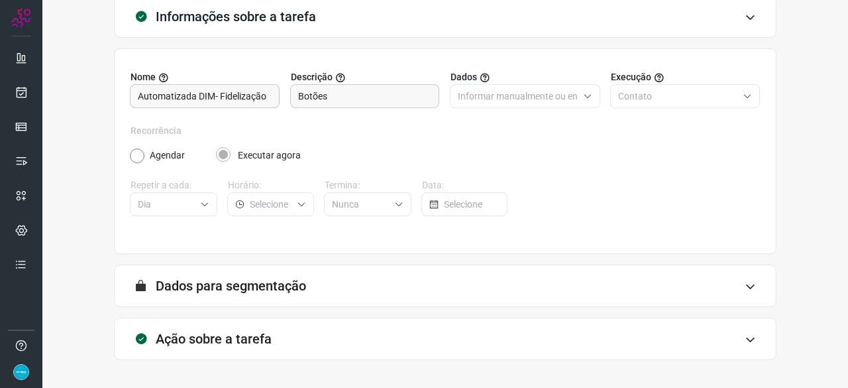
scroll to position [129, 0]
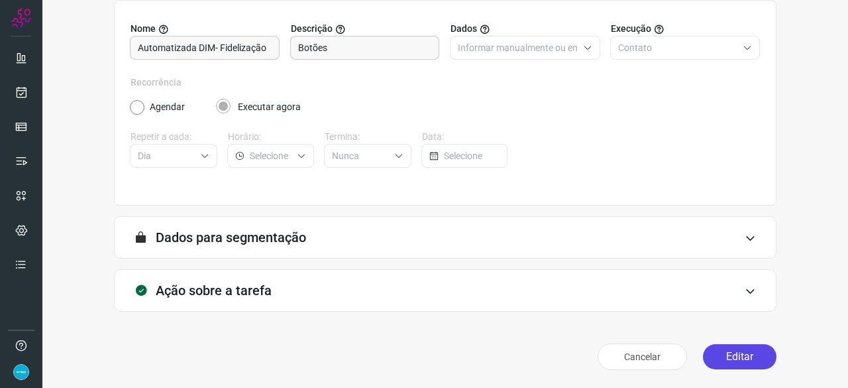
click at [730, 354] on button "Editar" at bounding box center [740, 356] width 74 height 25
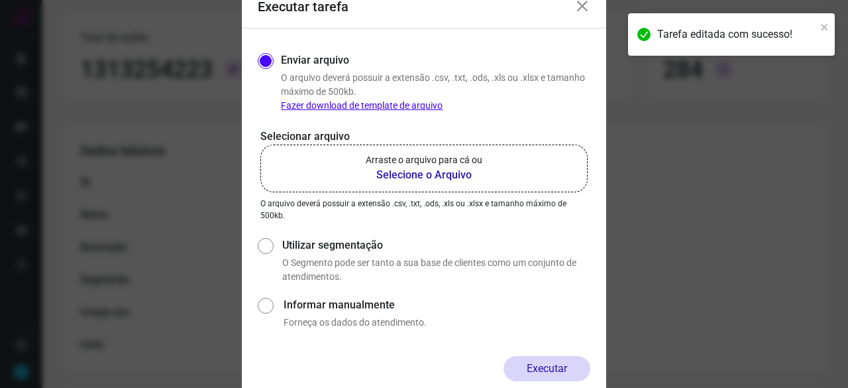
click at [404, 174] on b "Selecione o Arquivo" at bounding box center [424, 175] width 117 height 16
click at [0, 0] on input "Arraste o arquivo para cá ou Selecione o Arquivo" at bounding box center [0, 0] width 0 height 0
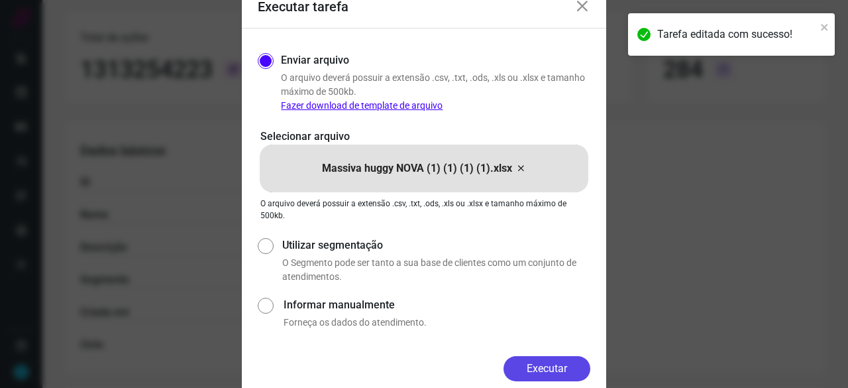
click at [530, 363] on button "Executar" at bounding box center [547, 368] width 87 height 25
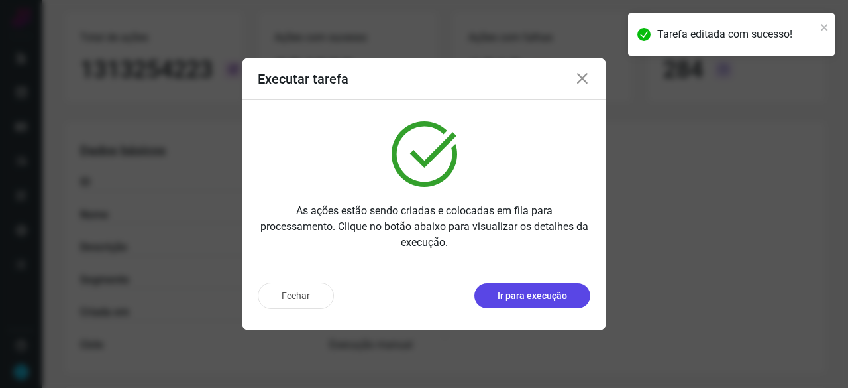
click at [549, 298] on p "Ir para execução" at bounding box center [533, 296] width 70 height 14
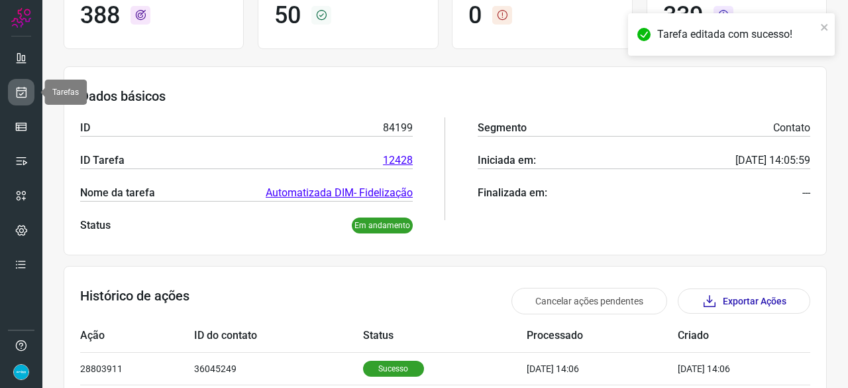
click at [27, 97] on icon at bounding box center [22, 91] width 14 height 13
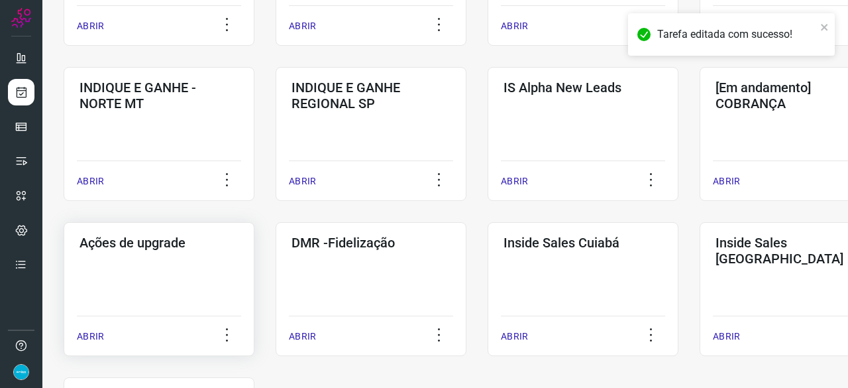
scroll to position [570, 0]
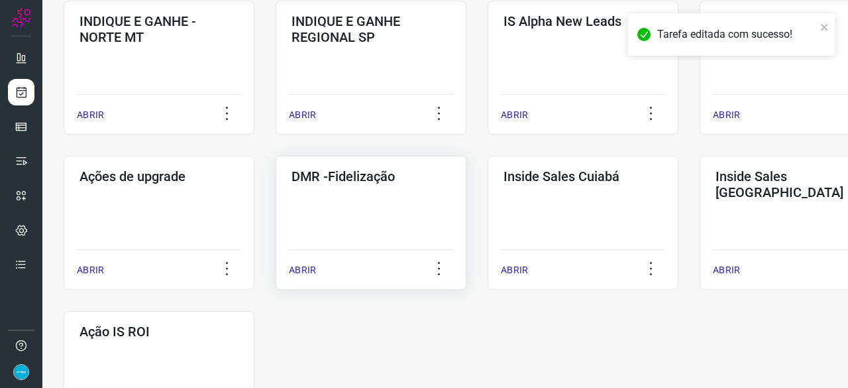
click at [311, 272] on p "ABRIR" at bounding box center [302, 270] width 27 height 14
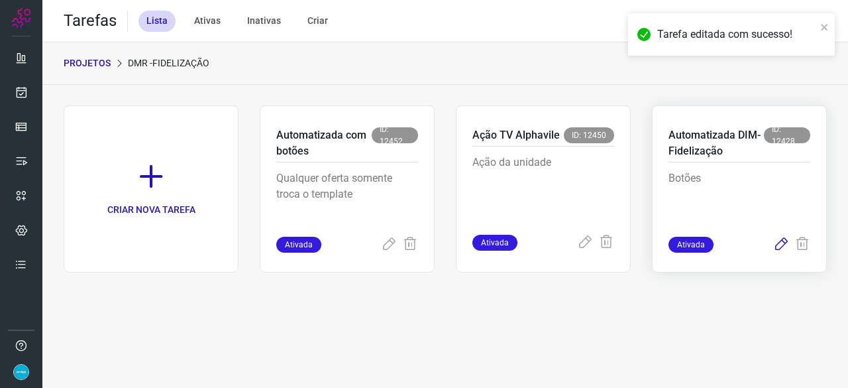
click at [783, 244] on icon at bounding box center [781, 245] width 16 height 16
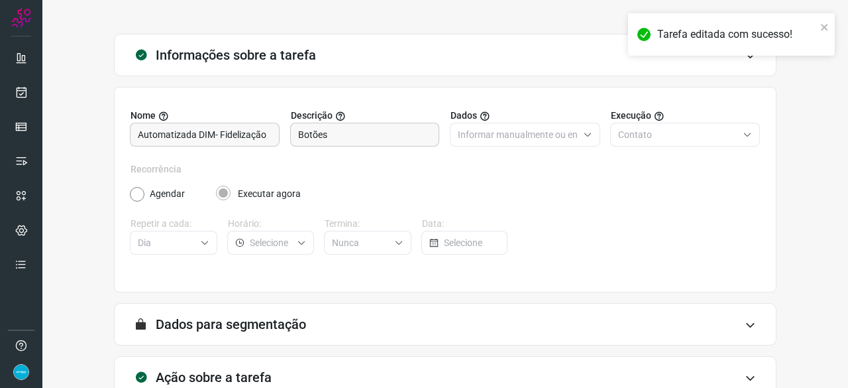
scroll to position [129, 0]
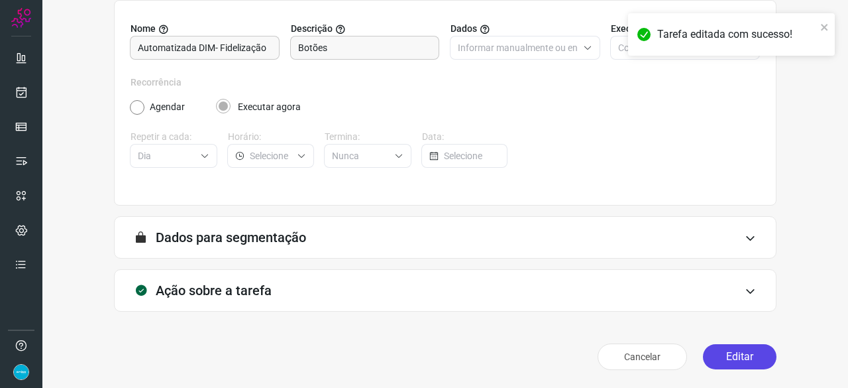
click at [742, 359] on button "Editar" at bounding box center [740, 356] width 74 height 25
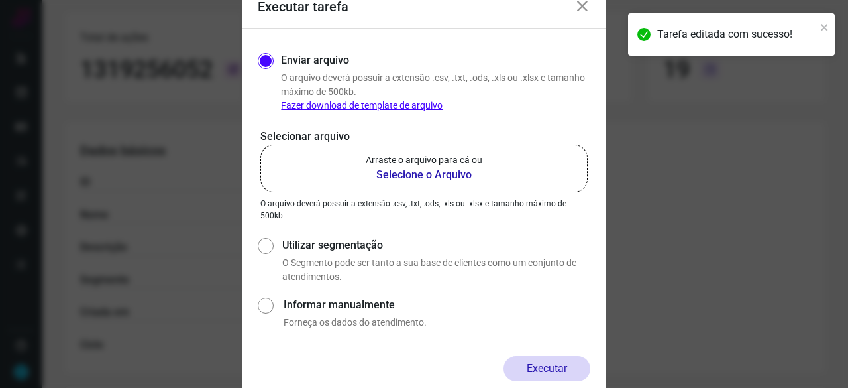
click at [424, 176] on b "Selecione o Arquivo" at bounding box center [424, 175] width 117 height 16
click at [0, 0] on input "Arraste o arquivo para cá ou Selecione o Arquivo" at bounding box center [0, 0] width 0 height 0
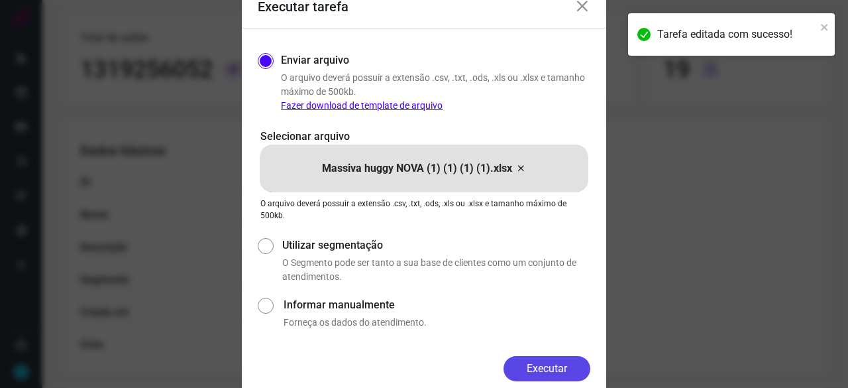
click at [562, 373] on button "Executar" at bounding box center [547, 368] width 87 height 25
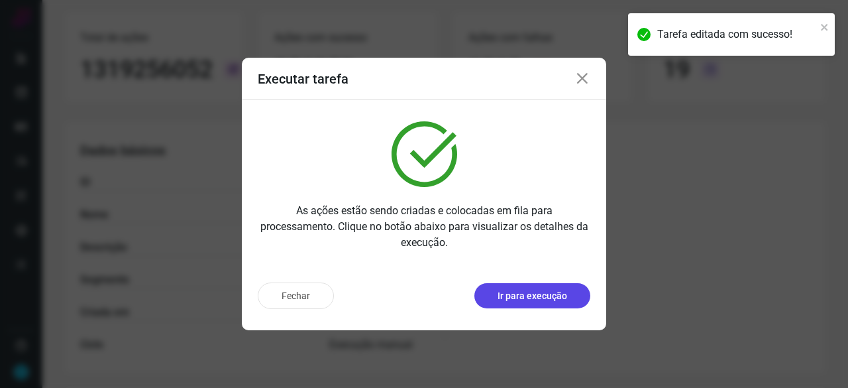
click at [513, 294] on p "Ir para execução" at bounding box center [533, 296] width 70 height 14
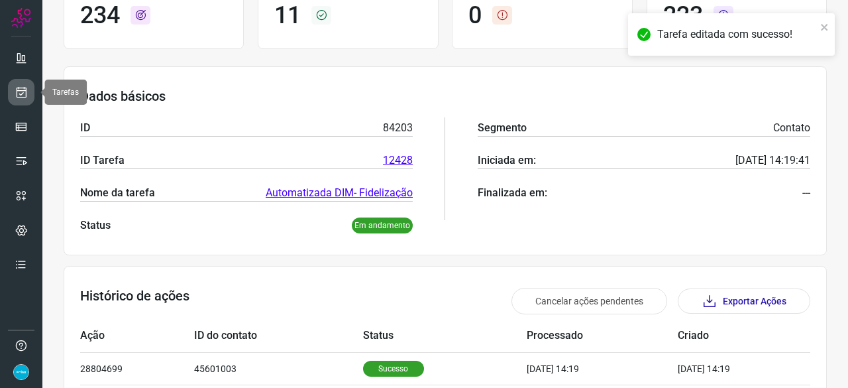
click at [28, 88] on link at bounding box center [21, 92] width 27 height 27
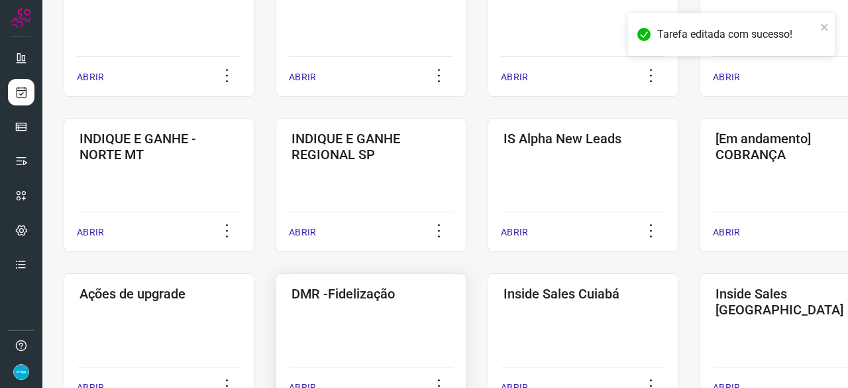
scroll to position [570, 0]
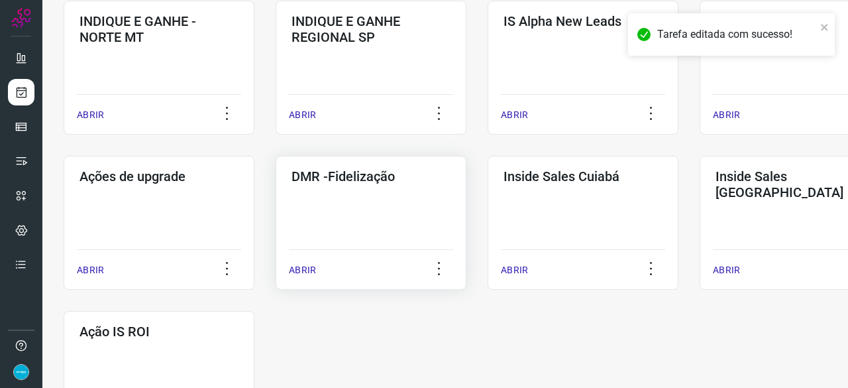
click at [304, 270] on p "ABRIR" at bounding box center [302, 270] width 27 height 14
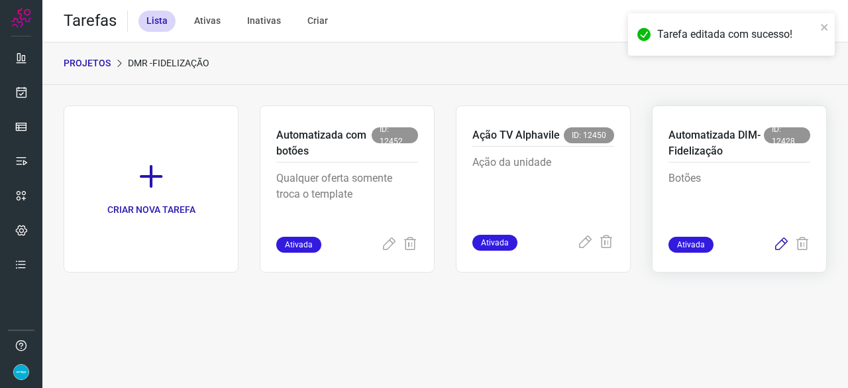
click at [779, 243] on icon at bounding box center [781, 245] width 16 height 16
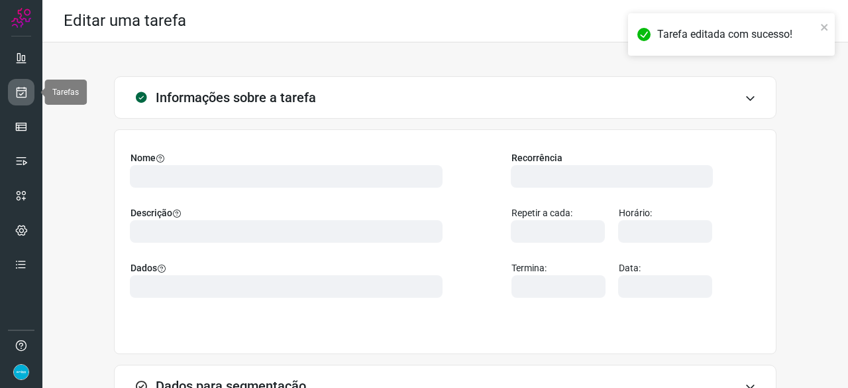
click at [20, 89] on icon at bounding box center [22, 91] width 14 height 13
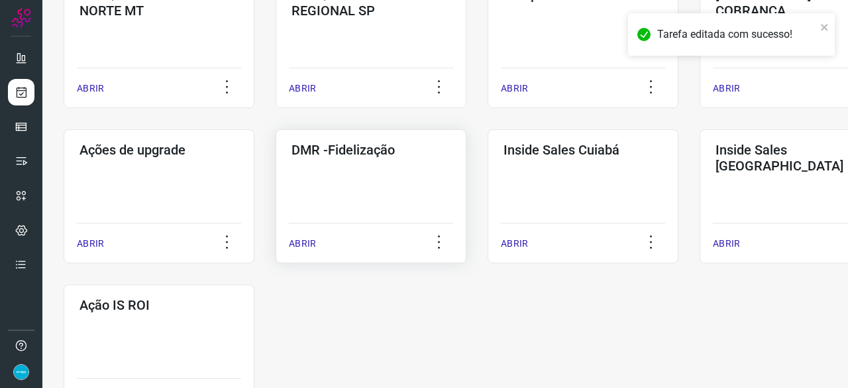
click at [294, 248] on p "ABRIR" at bounding box center [302, 244] width 27 height 14
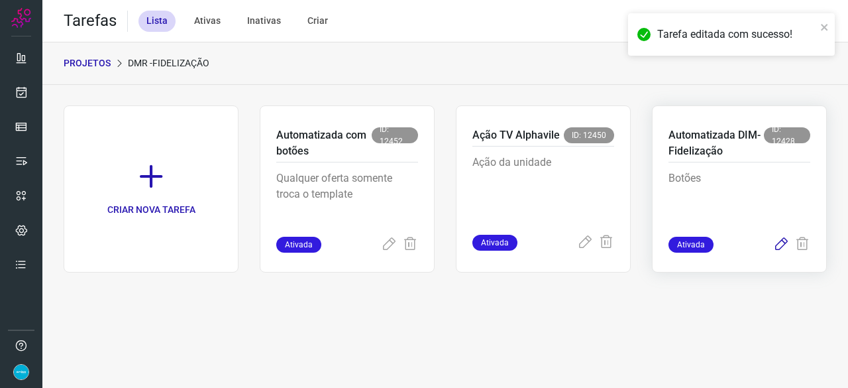
click at [781, 247] on icon at bounding box center [781, 245] width 16 height 16
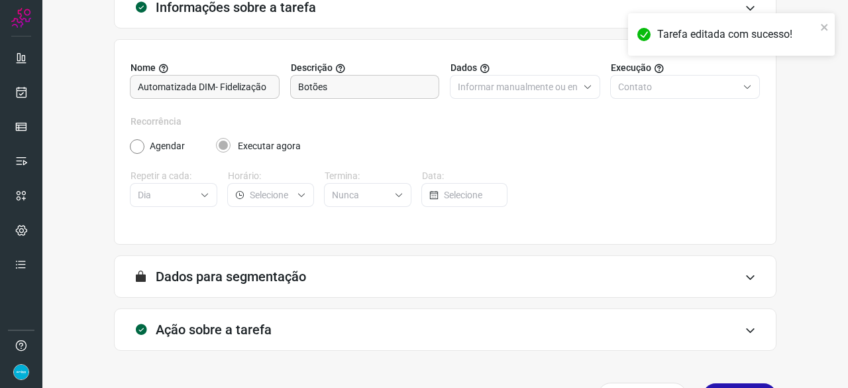
scroll to position [129, 0]
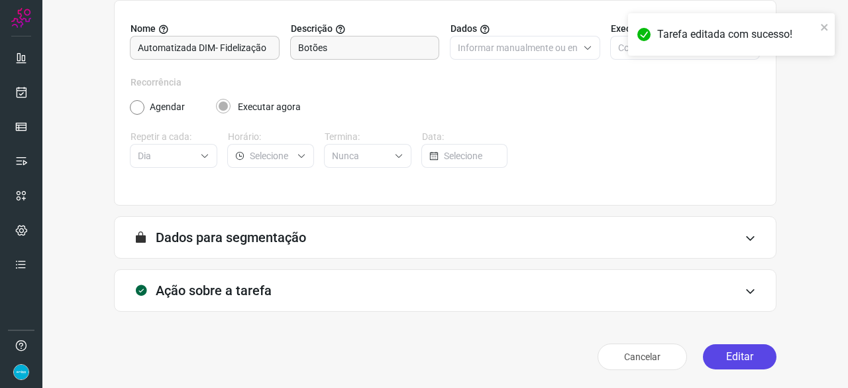
click at [723, 355] on button "Editar" at bounding box center [740, 356] width 74 height 25
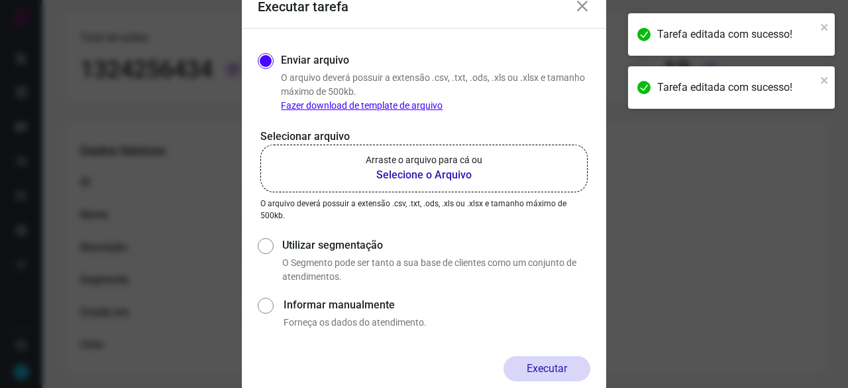
click at [406, 172] on b "Selecione o Arquivo" at bounding box center [424, 175] width 117 height 16
click at [0, 0] on input "Arraste o arquivo para cá ou Selecione o Arquivo" at bounding box center [0, 0] width 0 height 0
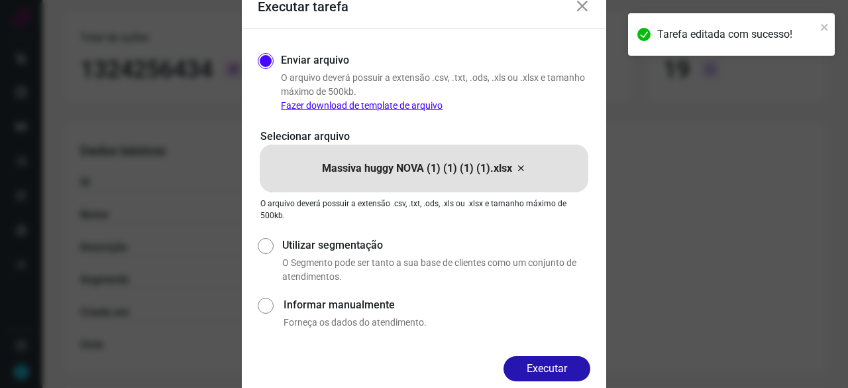
click at [551, 363] on button "Executar" at bounding box center [547, 368] width 87 height 25
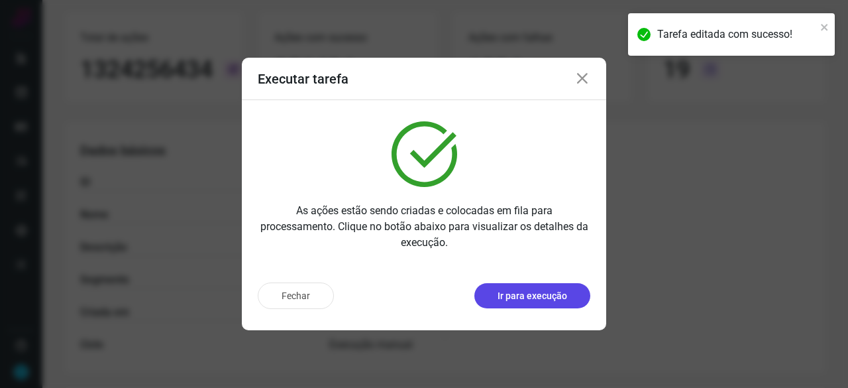
click at [534, 298] on p "Ir para execução" at bounding box center [533, 296] width 70 height 14
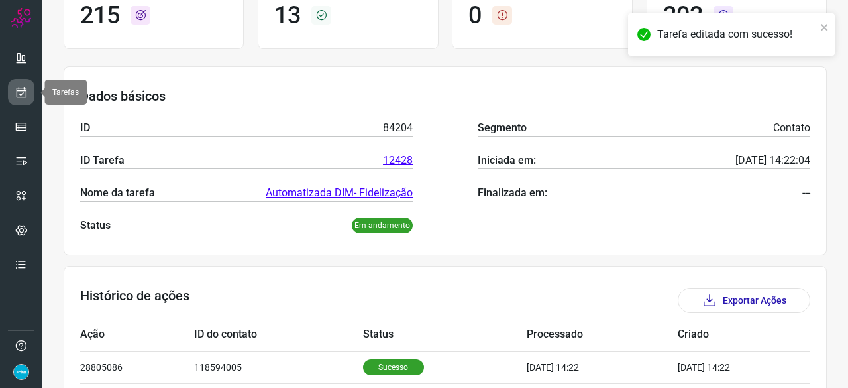
click at [17, 93] on icon at bounding box center [22, 91] width 14 height 13
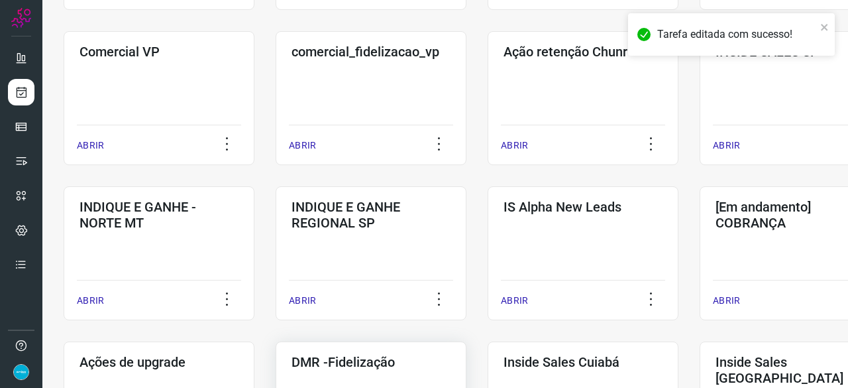
scroll to position [504, 0]
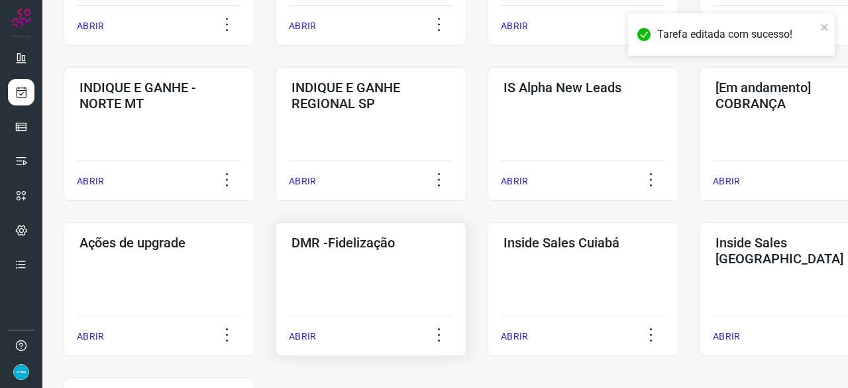
click at [298, 333] on p "ABRIR" at bounding box center [302, 336] width 27 height 14
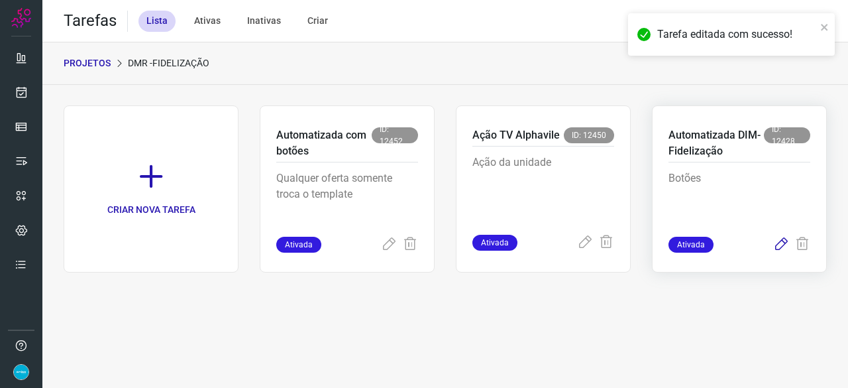
click at [781, 244] on icon at bounding box center [781, 245] width 16 height 16
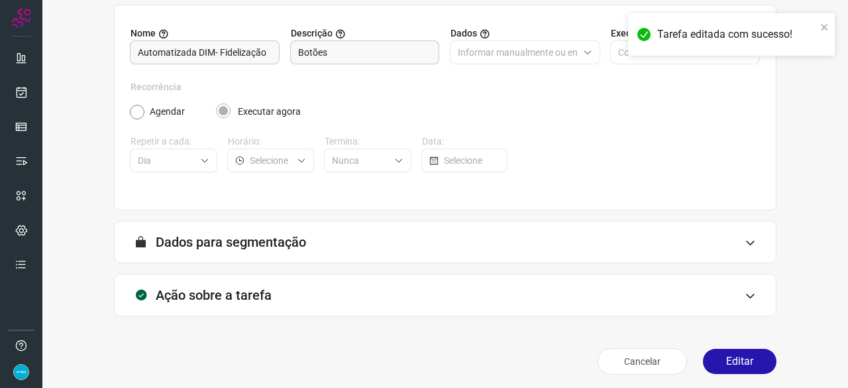
scroll to position [129, 0]
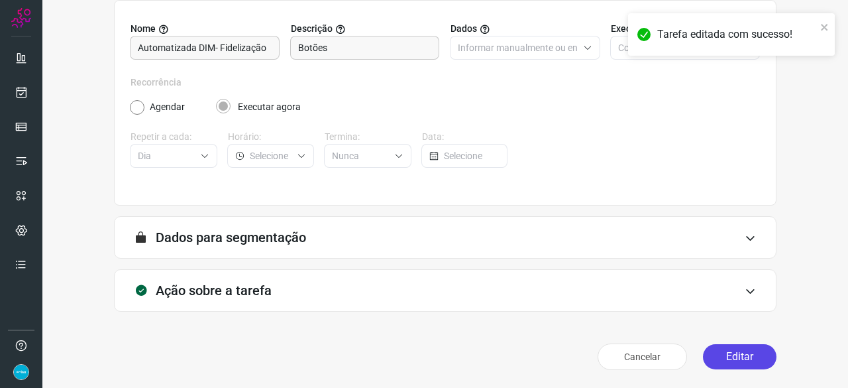
click at [730, 359] on button "Editar" at bounding box center [740, 356] width 74 height 25
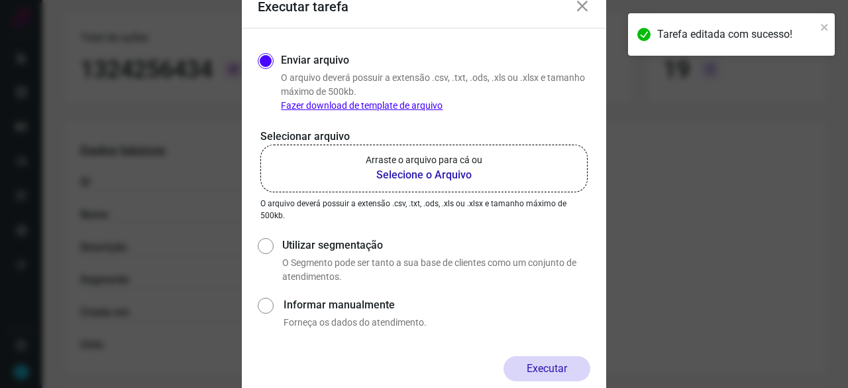
click at [427, 176] on b "Selecione o Arquivo" at bounding box center [424, 175] width 117 height 16
click at [0, 0] on input "Arraste o arquivo para cá ou Selecione o Arquivo" at bounding box center [0, 0] width 0 height 0
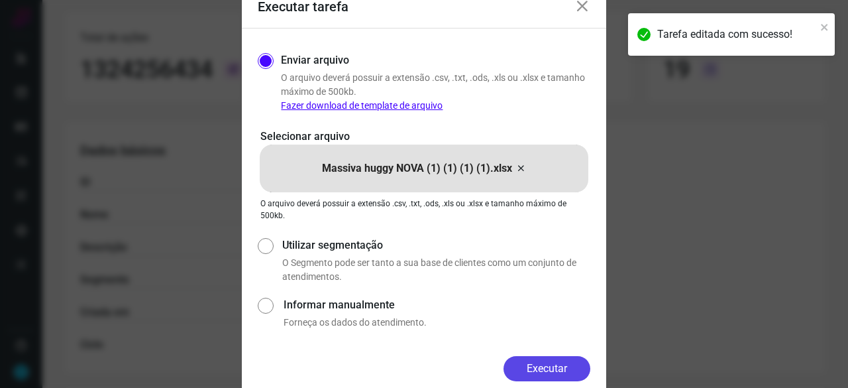
drag, startPoint x: 579, startPoint y: 370, endPoint x: 598, endPoint y: 387, distance: 25.4
click at [579, 370] on button "Executar" at bounding box center [547, 368] width 87 height 25
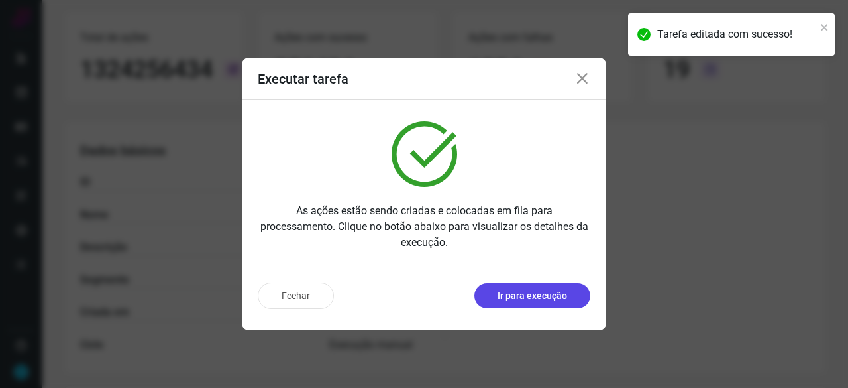
click at [510, 300] on p "Ir para execução" at bounding box center [533, 296] width 70 height 14
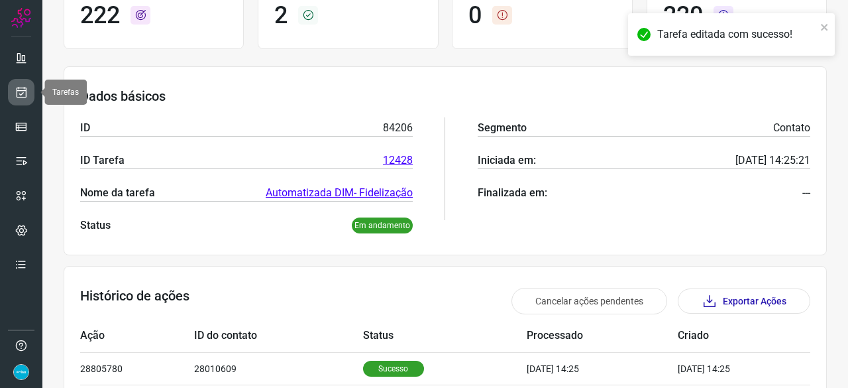
click at [16, 87] on icon at bounding box center [22, 91] width 14 height 13
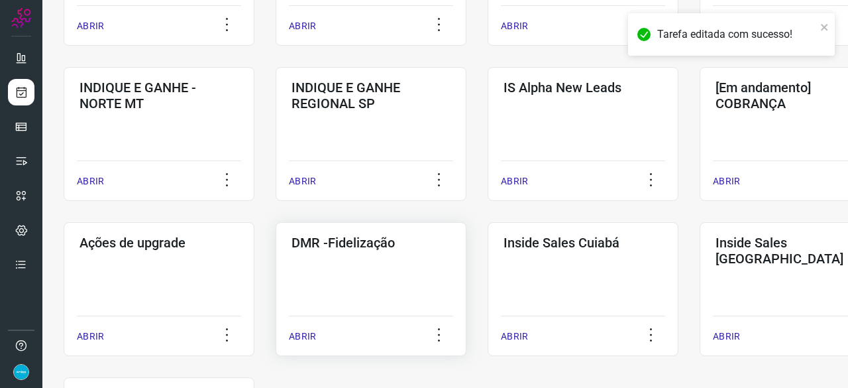
click at [312, 339] on p "ABRIR" at bounding box center [302, 336] width 27 height 14
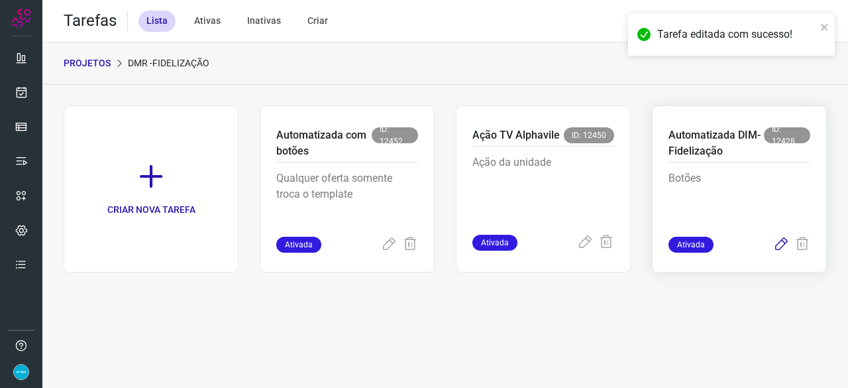
click at [783, 247] on icon at bounding box center [781, 245] width 16 height 16
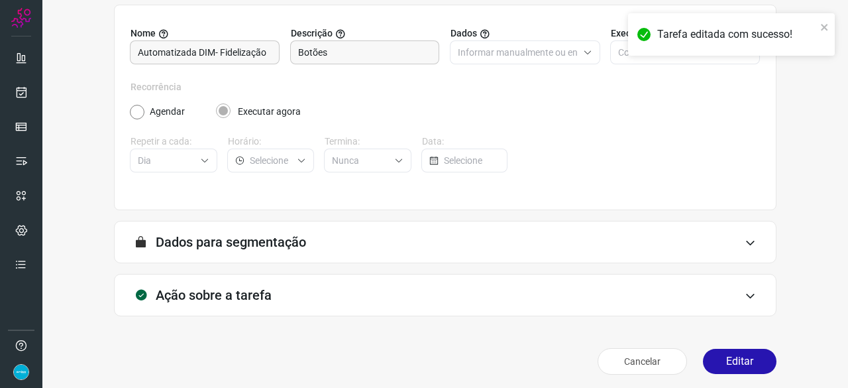
scroll to position [129, 0]
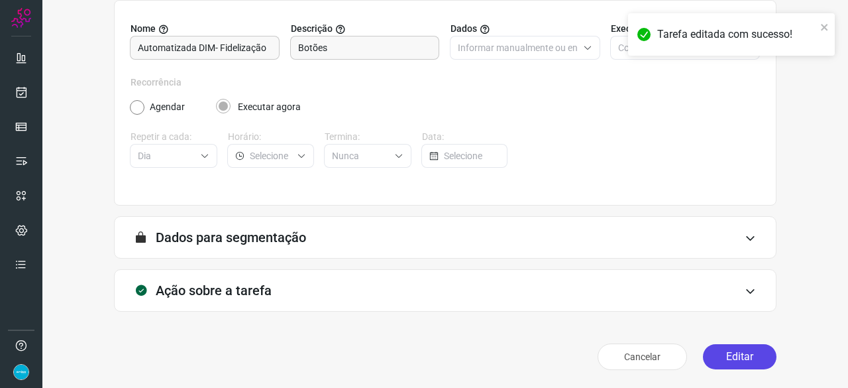
click at [747, 349] on button "Editar" at bounding box center [740, 356] width 74 height 25
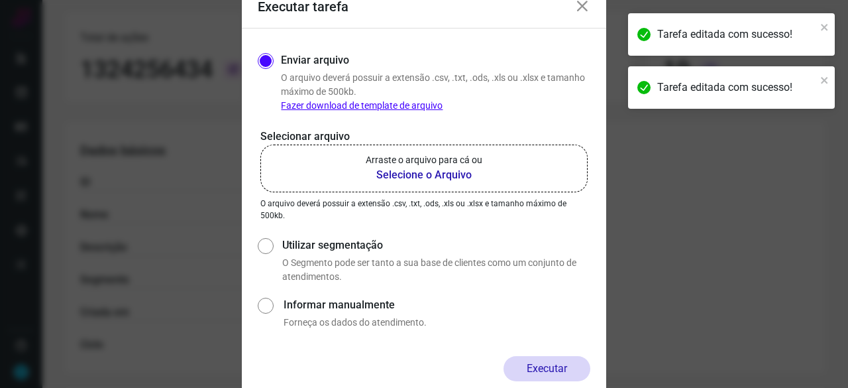
click at [418, 174] on b "Selecione o Arquivo" at bounding box center [424, 175] width 117 height 16
click at [0, 0] on input "Arraste o arquivo para cá ou Selecione o Arquivo" at bounding box center [0, 0] width 0 height 0
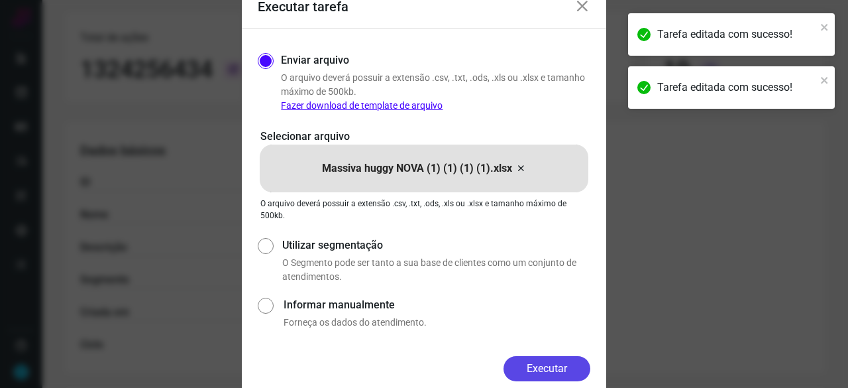
click at [546, 359] on button "Executar" at bounding box center [547, 368] width 87 height 25
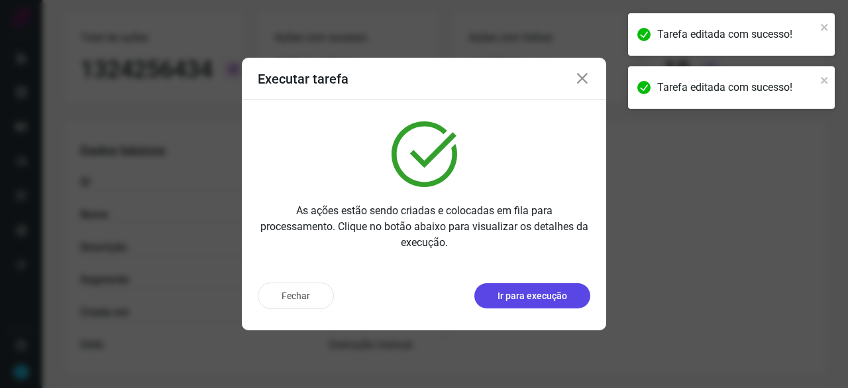
click at [529, 299] on p "Ir para execução" at bounding box center [533, 296] width 70 height 14
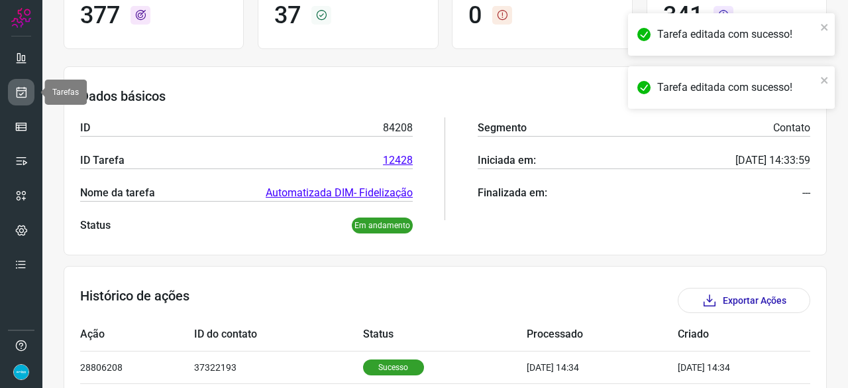
click at [24, 86] on icon at bounding box center [22, 91] width 14 height 13
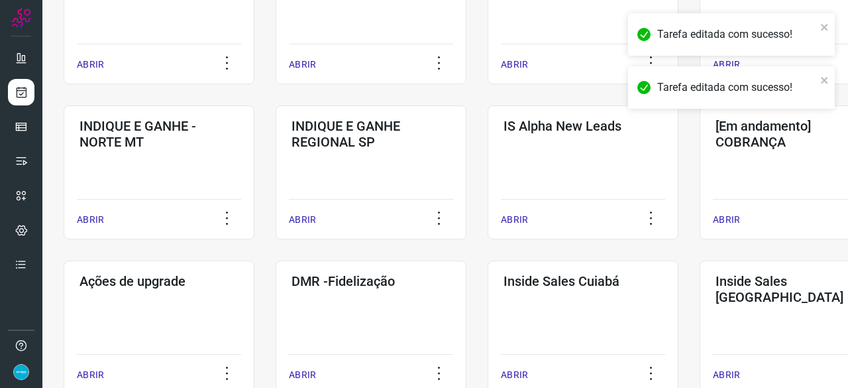
scroll to position [570, 0]
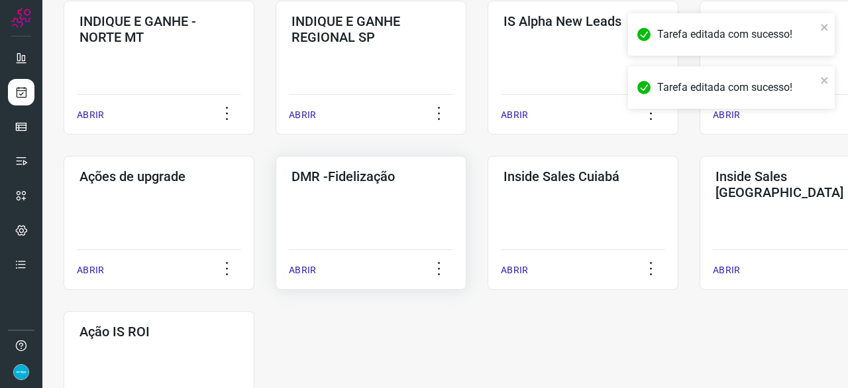
click at [310, 262] on div "ABRIR" at bounding box center [371, 265] width 164 height 33
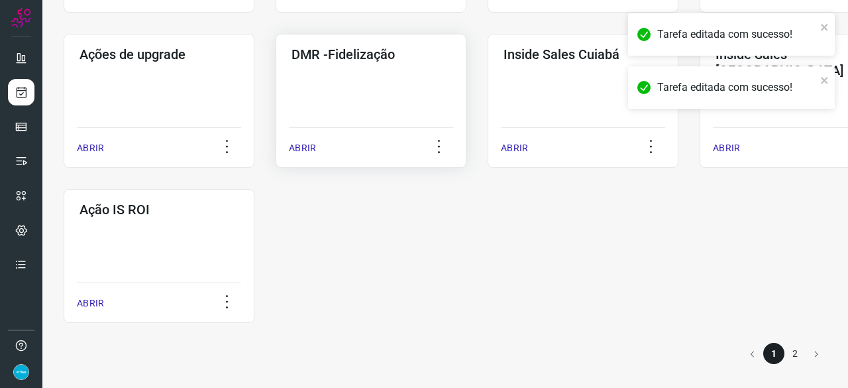
click at [302, 149] on p "ABRIR" at bounding box center [302, 148] width 27 height 14
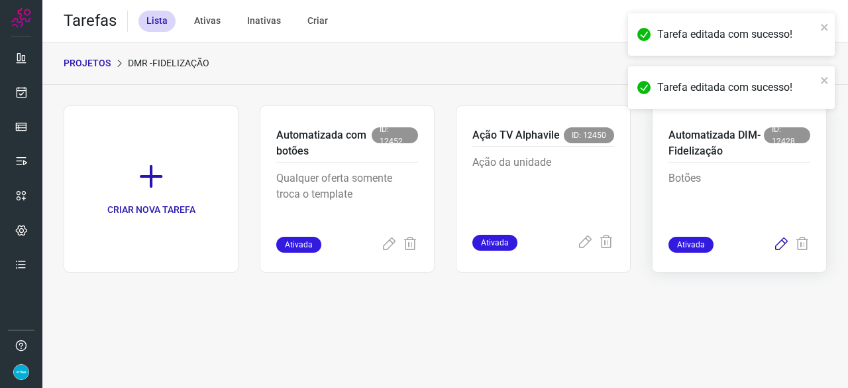
click at [782, 246] on icon at bounding box center [781, 245] width 16 height 16
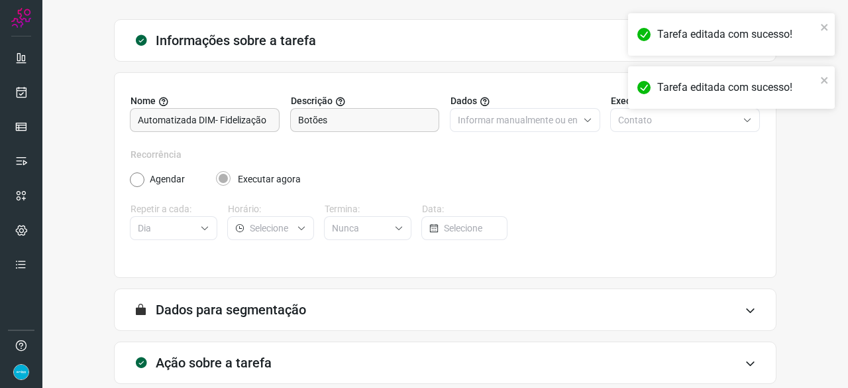
scroll to position [129, 0]
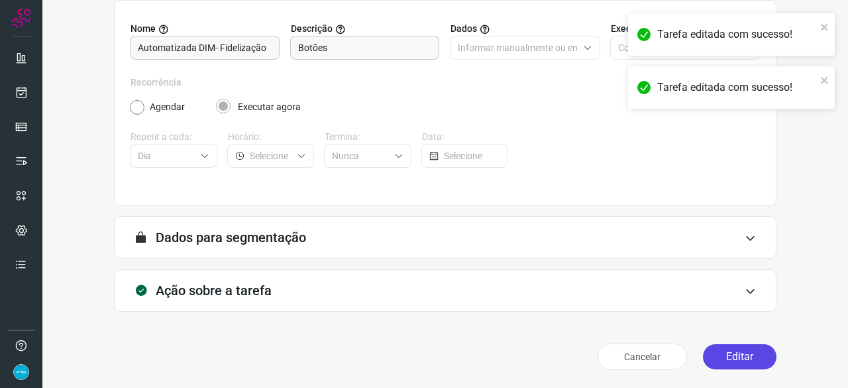
click at [740, 353] on button "Editar" at bounding box center [740, 356] width 74 height 25
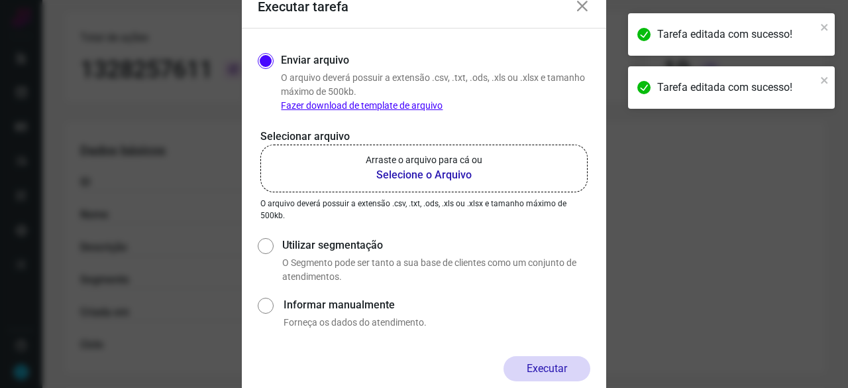
click at [425, 174] on b "Selecione o Arquivo" at bounding box center [424, 175] width 117 height 16
click at [0, 0] on input "Arraste o arquivo para cá ou Selecione o Arquivo" at bounding box center [0, 0] width 0 height 0
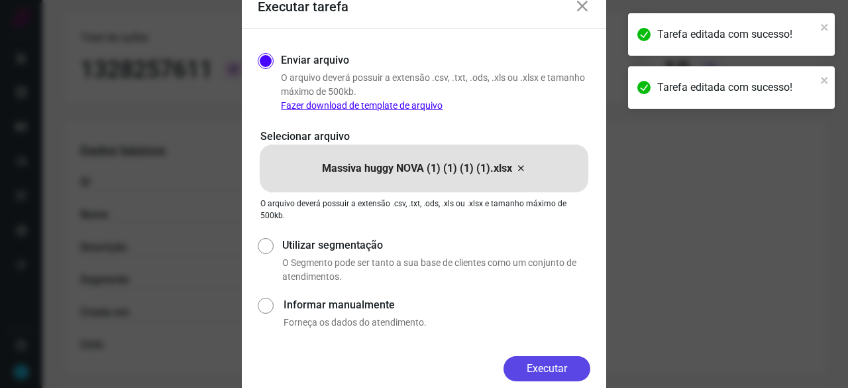
click at [558, 363] on button "Executar" at bounding box center [547, 368] width 87 height 25
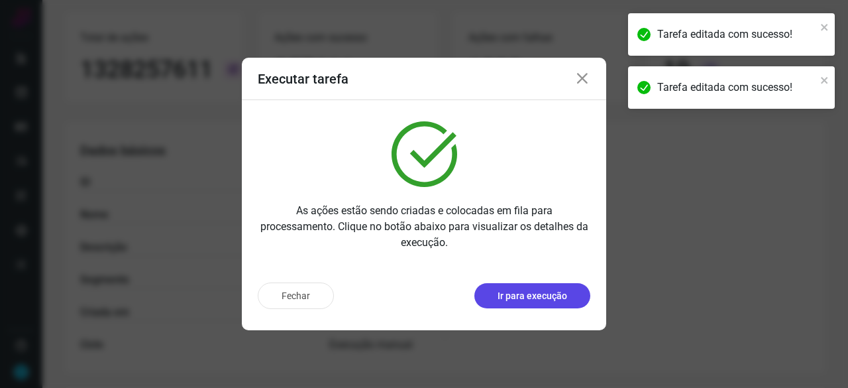
click at [557, 296] on p "Ir para execução" at bounding box center [533, 296] width 70 height 14
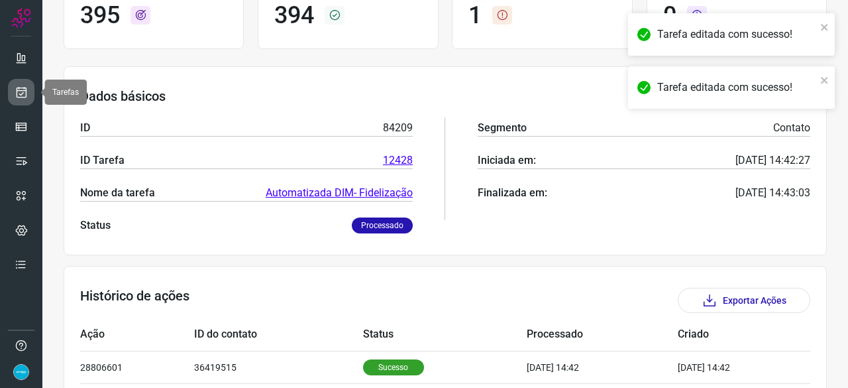
click at [27, 92] on icon at bounding box center [22, 91] width 14 height 13
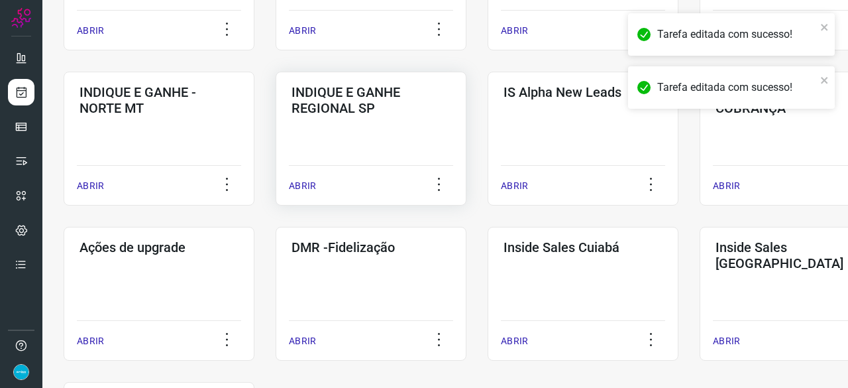
scroll to position [570, 0]
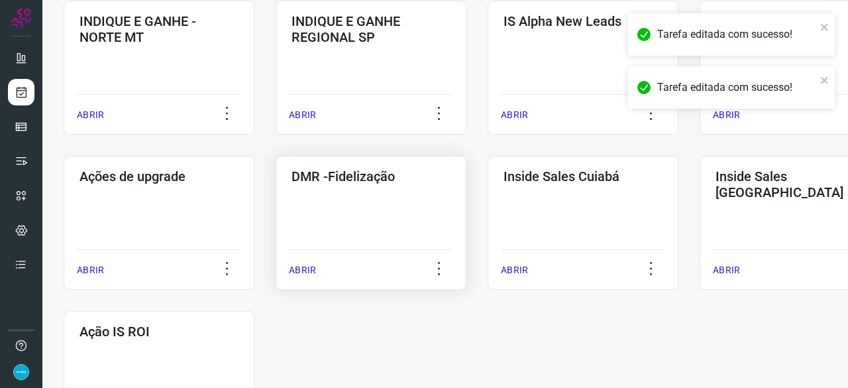
click at [317, 274] on div "ABRIR" at bounding box center [371, 265] width 164 height 33
click at [303, 270] on p "ABRIR" at bounding box center [302, 270] width 27 height 14
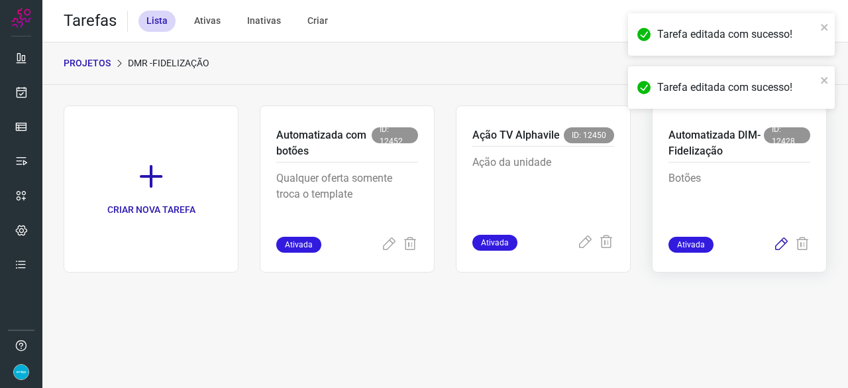
click at [781, 243] on icon at bounding box center [781, 245] width 16 height 16
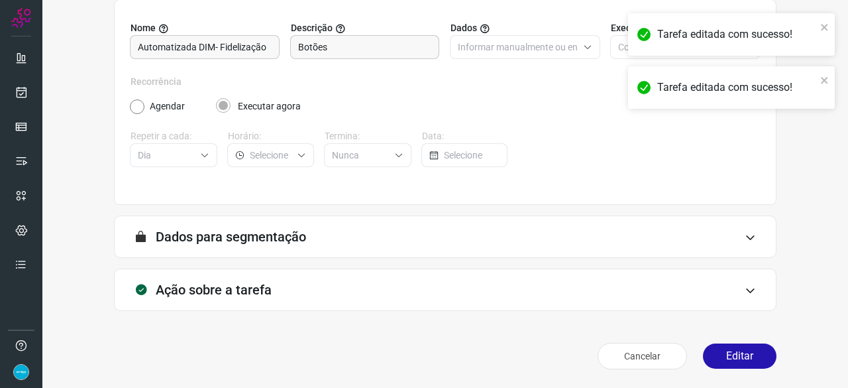
scroll to position [129, 0]
click at [730, 357] on button "Editar" at bounding box center [740, 356] width 74 height 25
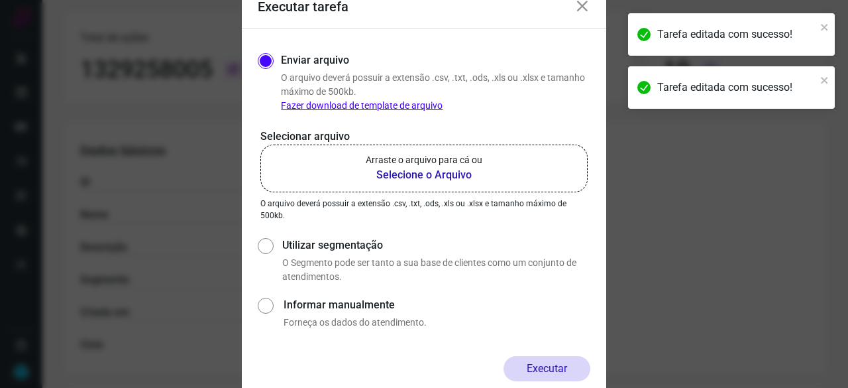
click at [385, 174] on b "Selecione o Arquivo" at bounding box center [424, 175] width 117 height 16
click at [0, 0] on input "Arraste o arquivo para cá ou Selecione o Arquivo" at bounding box center [0, 0] width 0 height 0
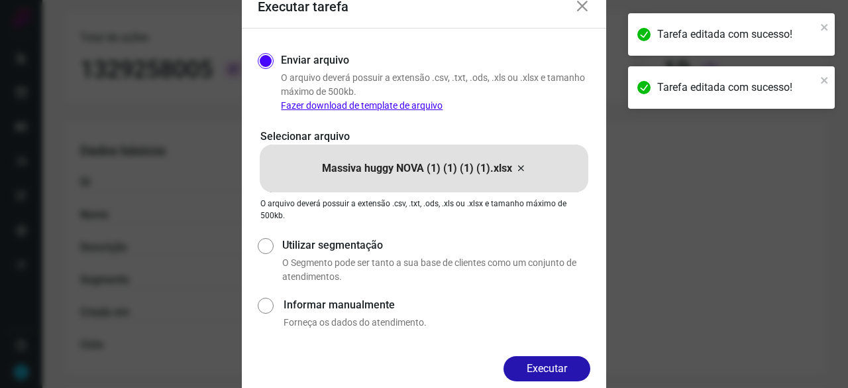
click at [569, 374] on button "Executar" at bounding box center [547, 368] width 87 height 25
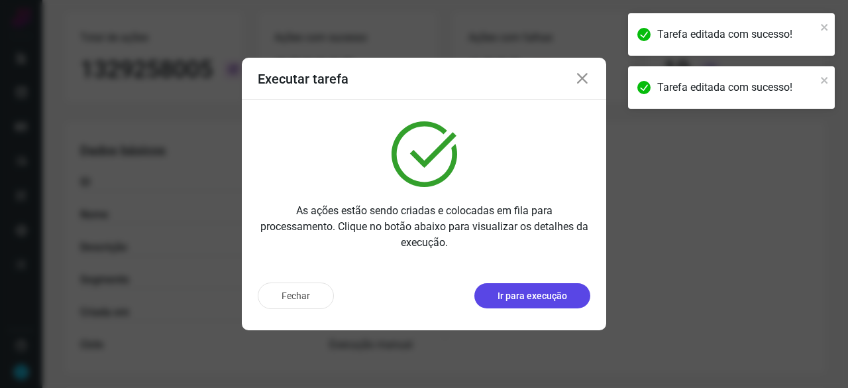
click at [504, 299] on p "Ir para execução" at bounding box center [533, 296] width 70 height 14
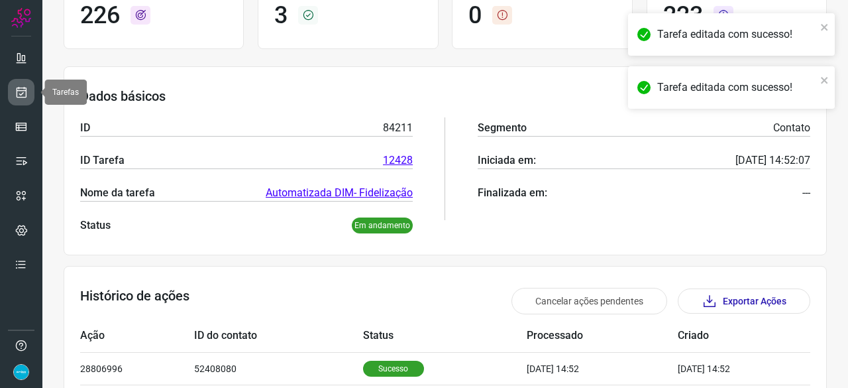
click at [21, 93] on icon at bounding box center [22, 91] width 14 height 13
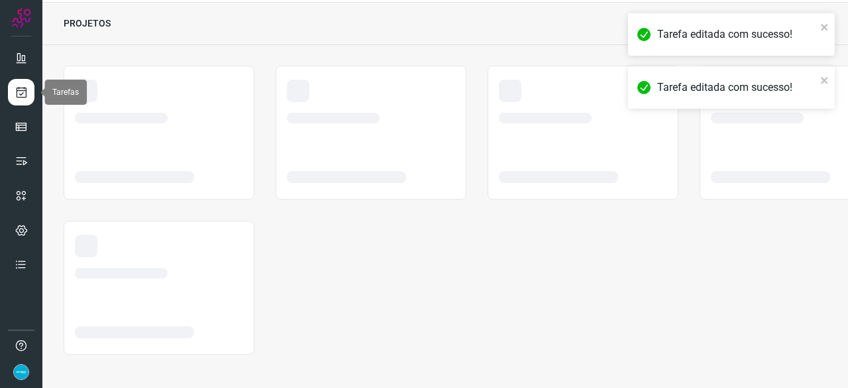
scroll to position [40, 0]
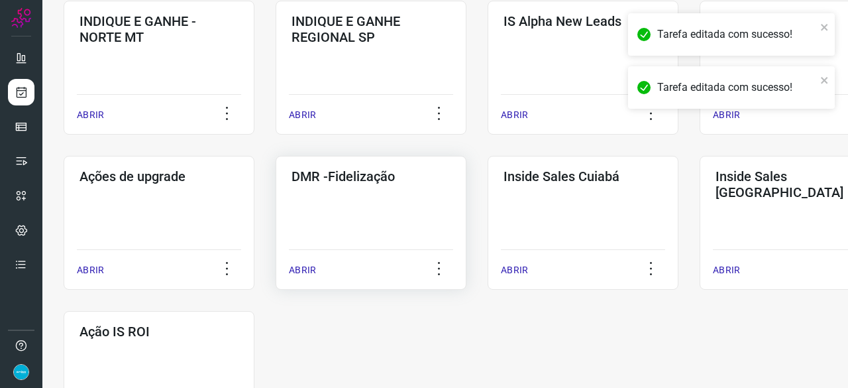
click at [312, 268] on p "ABRIR" at bounding box center [302, 270] width 27 height 14
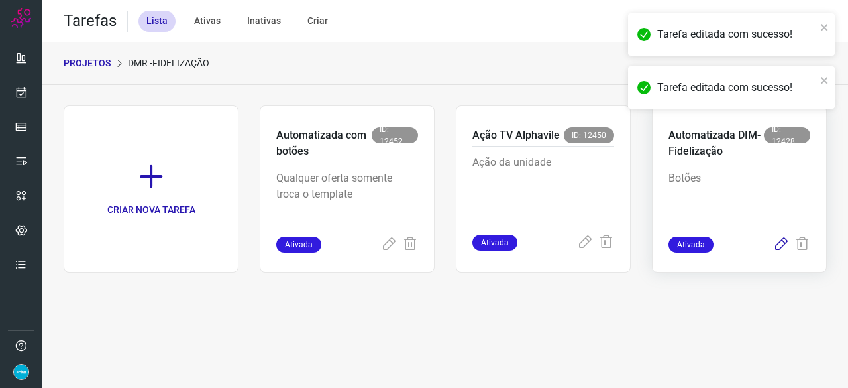
click at [783, 243] on icon at bounding box center [781, 245] width 16 height 16
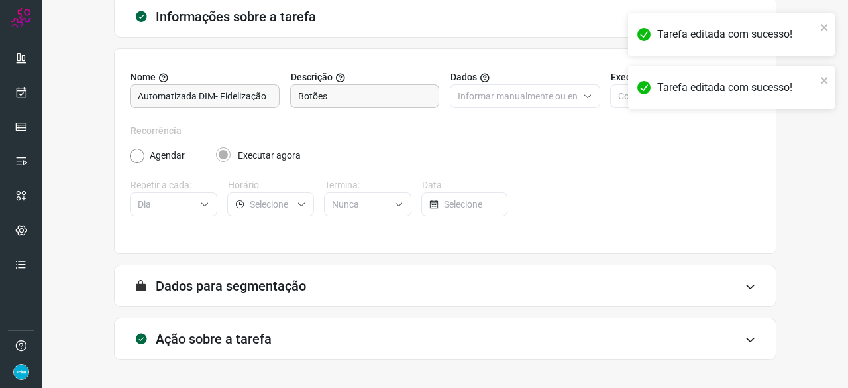
scroll to position [129, 0]
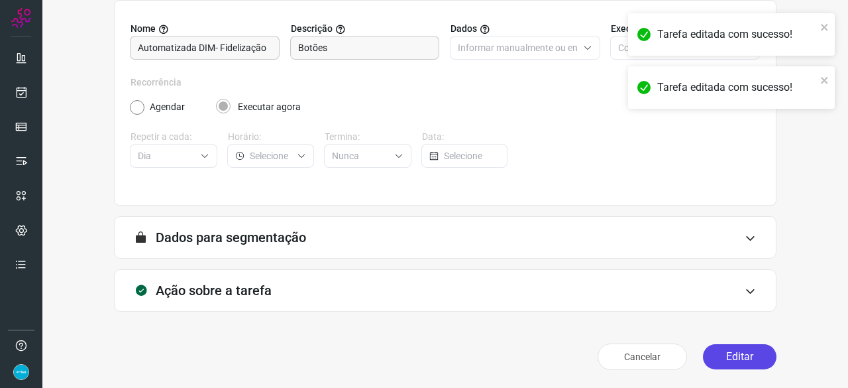
click at [717, 358] on button "Editar" at bounding box center [740, 356] width 74 height 25
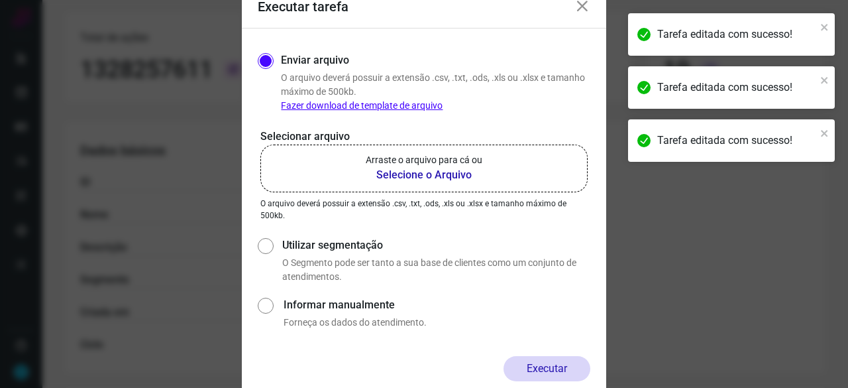
click at [406, 177] on b "Selecione o Arquivo" at bounding box center [424, 175] width 117 height 16
click at [0, 0] on input "Arraste o arquivo para cá ou Selecione o Arquivo" at bounding box center [0, 0] width 0 height 0
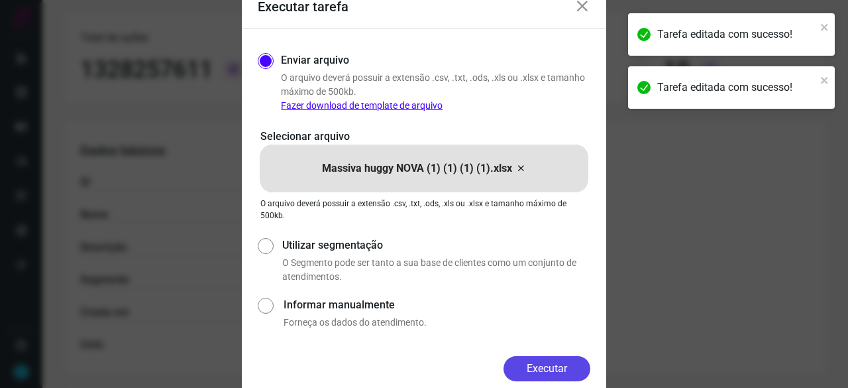
click at [568, 364] on button "Executar" at bounding box center [547, 368] width 87 height 25
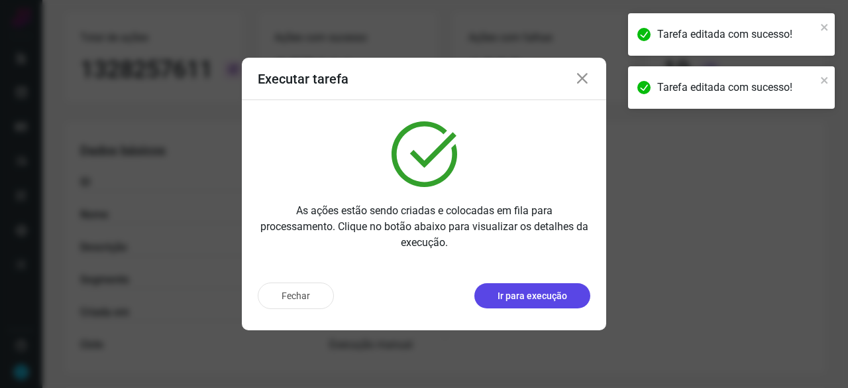
click at [512, 301] on p "Ir para execução" at bounding box center [533, 296] width 70 height 14
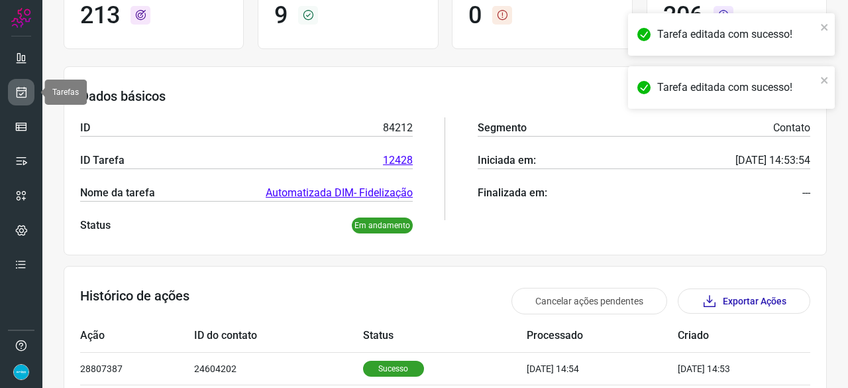
click at [23, 91] on icon at bounding box center [22, 91] width 14 height 13
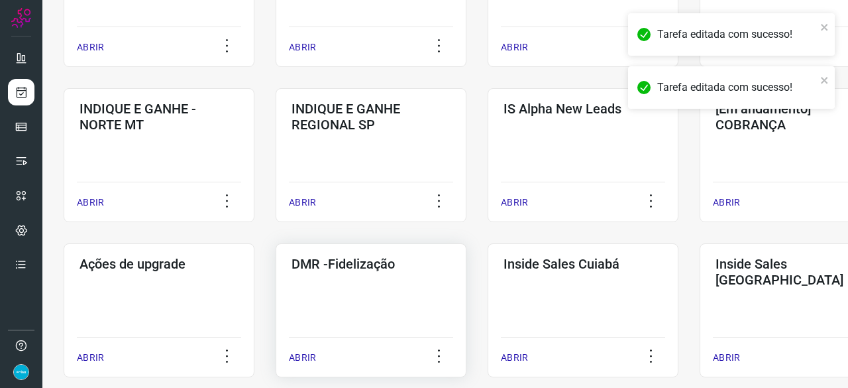
scroll to position [504, 0]
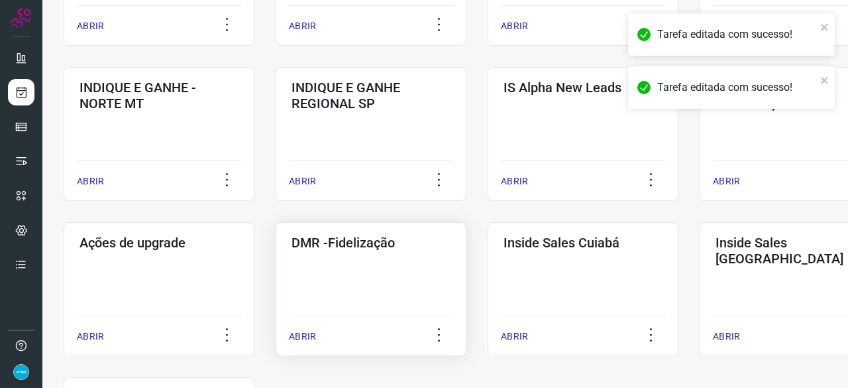
click at [297, 337] on p "ABRIR" at bounding box center [302, 336] width 27 height 14
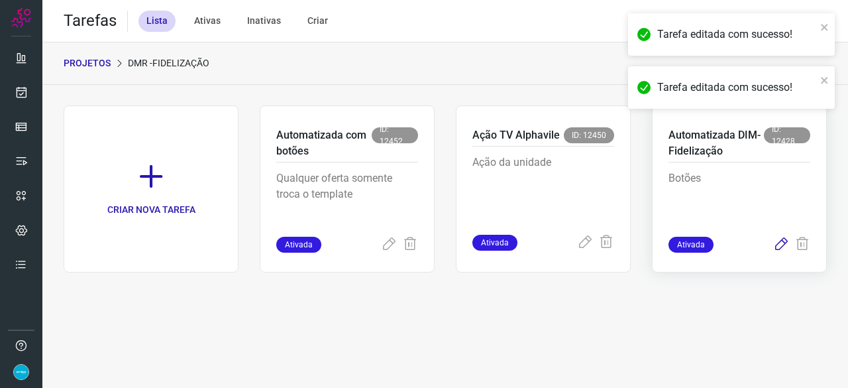
click at [777, 245] on icon at bounding box center [781, 245] width 16 height 16
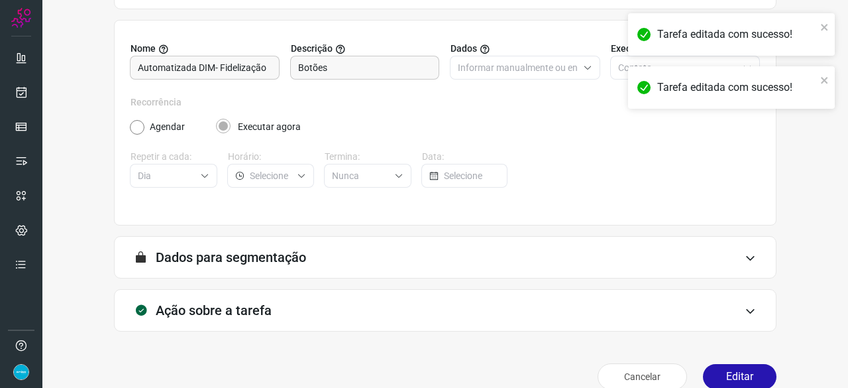
scroll to position [129, 0]
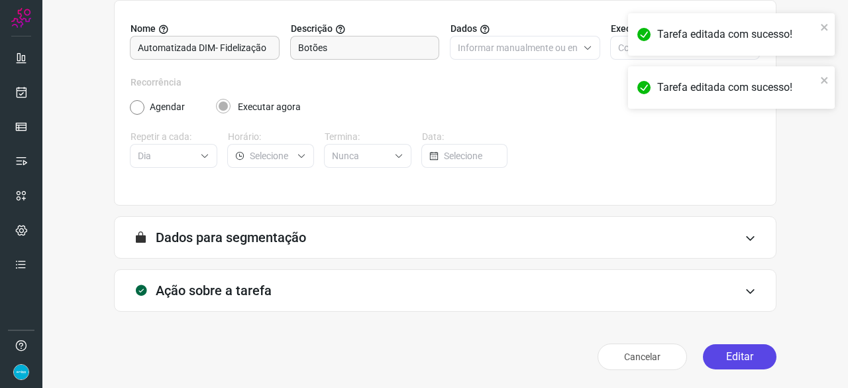
click at [714, 355] on button "Editar" at bounding box center [740, 356] width 74 height 25
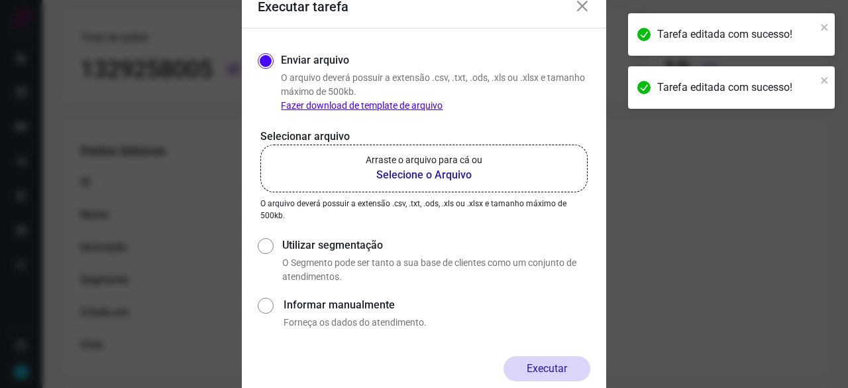
click at [396, 176] on b "Selecione o Arquivo" at bounding box center [424, 175] width 117 height 16
click at [0, 0] on input "Arraste o arquivo para cá ou Selecione o Arquivo" at bounding box center [0, 0] width 0 height 0
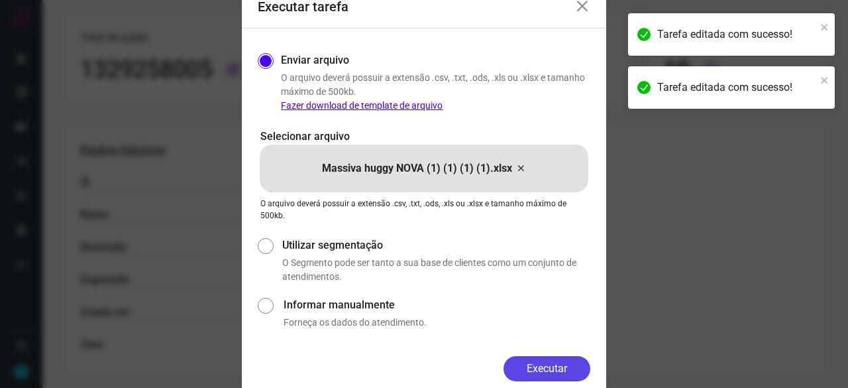
click at [558, 363] on button "Executar" at bounding box center [547, 368] width 87 height 25
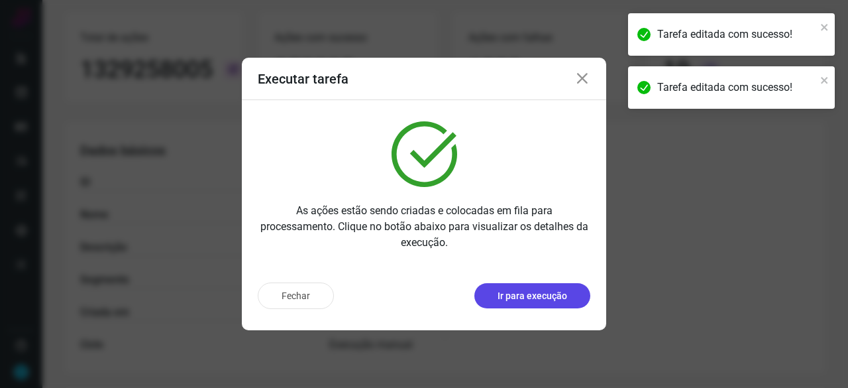
click at [546, 298] on p "Ir para execução" at bounding box center [533, 296] width 70 height 14
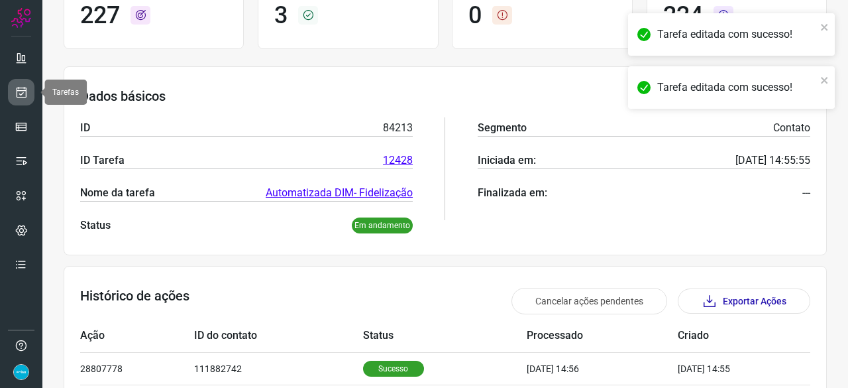
click at [23, 95] on icon at bounding box center [22, 91] width 14 height 13
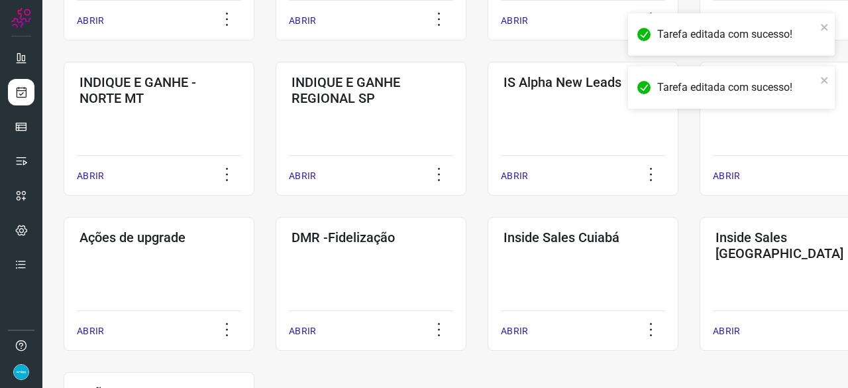
scroll to position [596, 0]
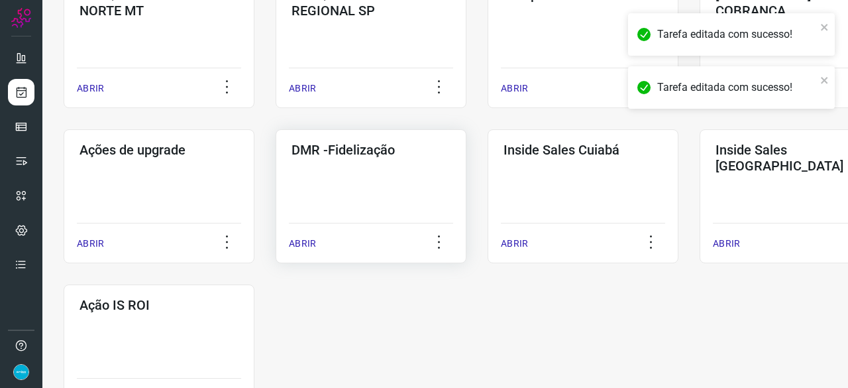
click at [302, 242] on p "ABRIR" at bounding box center [302, 244] width 27 height 14
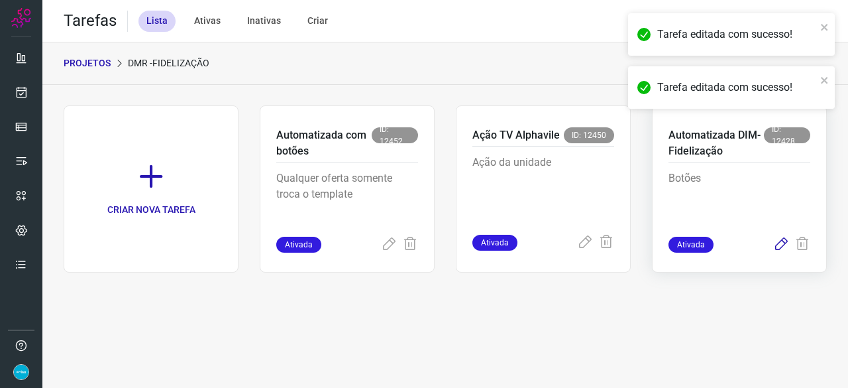
click at [782, 244] on icon at bounding box center [781, 245] width 16 height 16
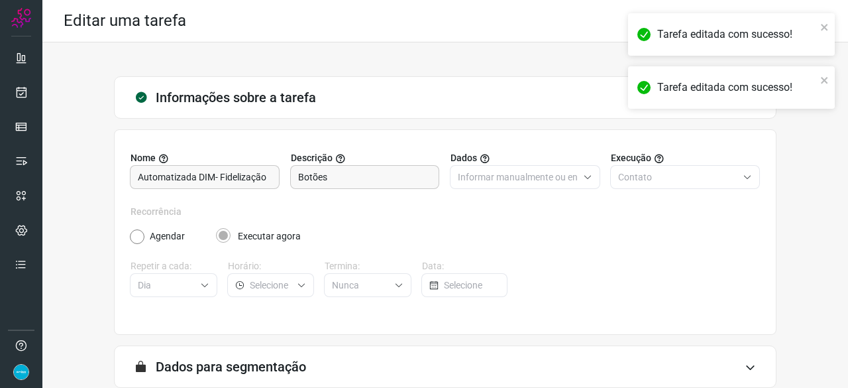
scroll to position [129, 0]
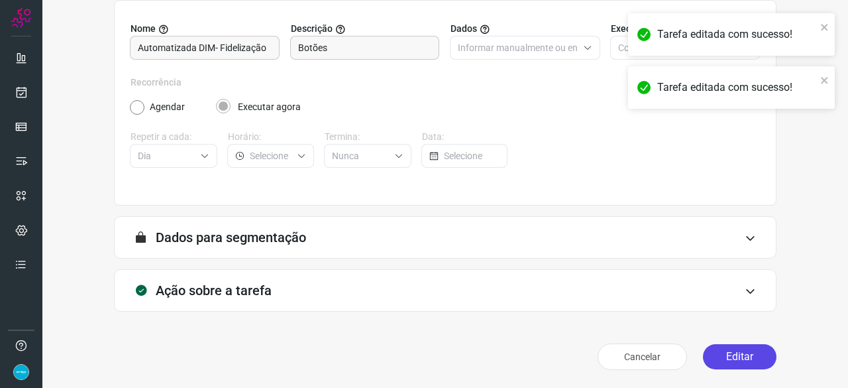
click at [726, 355] on button "Editar" at bounding box center [740, 356] width 74 height 25
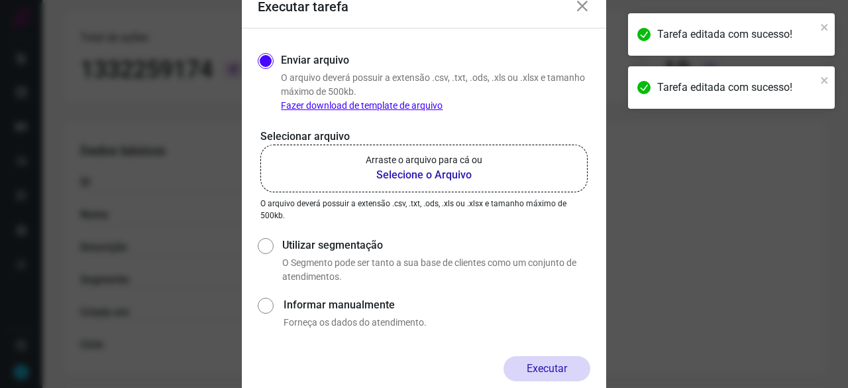
click at [420, 174] on b "Selecione o Arquivo" at bounding box center [424, 175] width 117 height 16
click at [0, 0] on input "Arraste o arquivo para cá ou Selecione o Arquivo" at bounding box center [0, 0] width 0 height 0
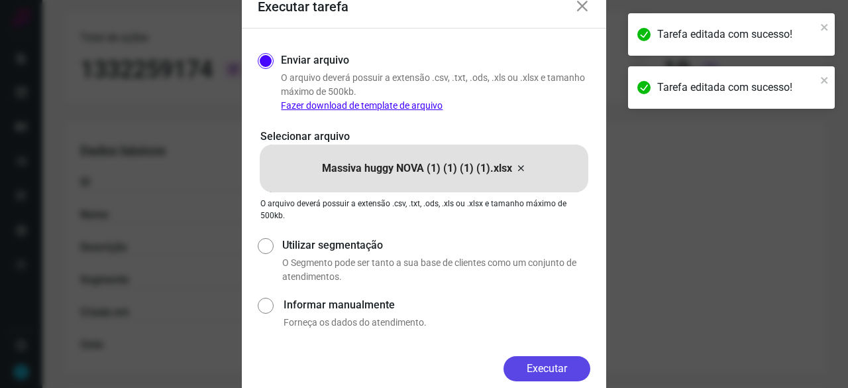
click at [581, 372] on button "Executar" at bounding box center [547, 368] width 87 height 25
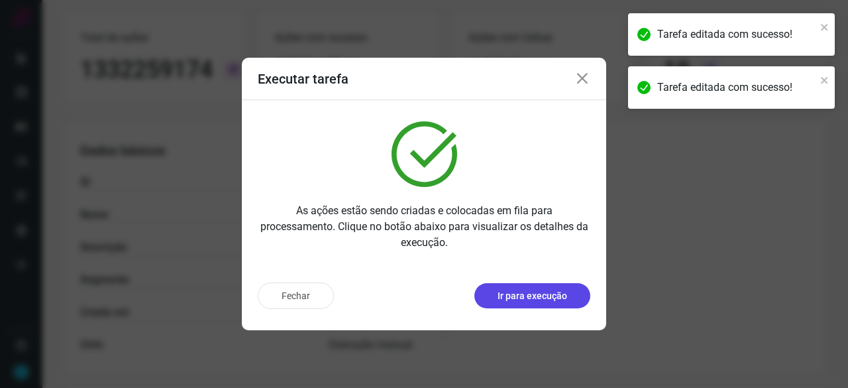
click at [536, 299] on p "Ir para execução" at bounding box center [533, 296] width 70 height 14
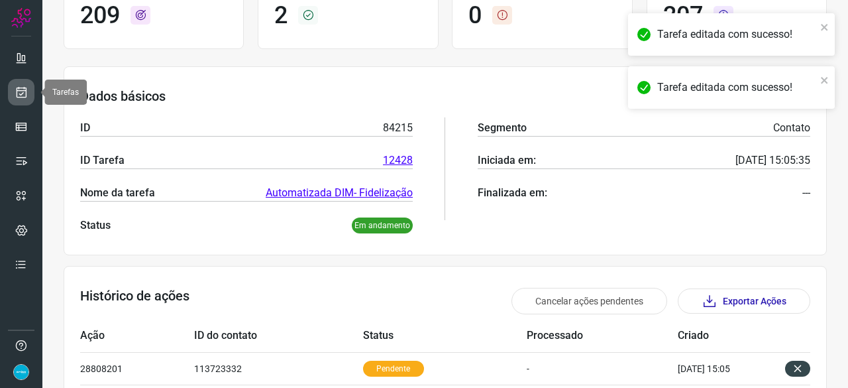
click at [33, 92] on link at bounding box center [21, 92] width 27 height 27
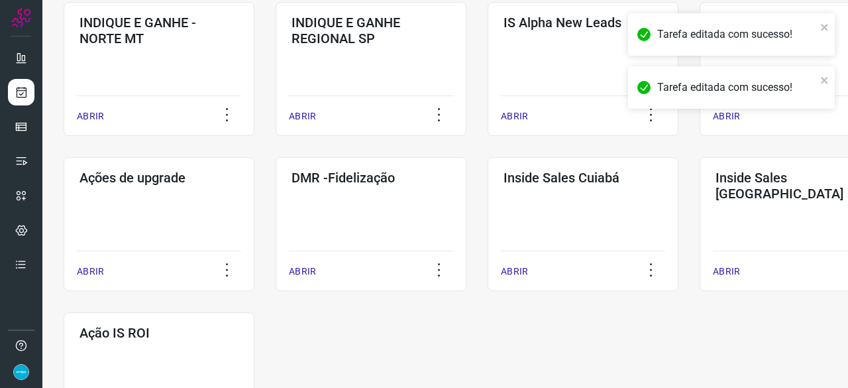
scroll to position [570, 0]
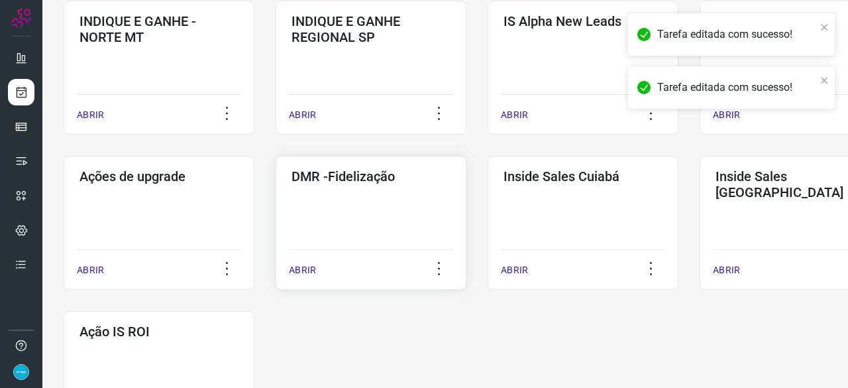
click at [311, 268] on p "ABRIR" at bounding box center [302, 270] width 27 height 14
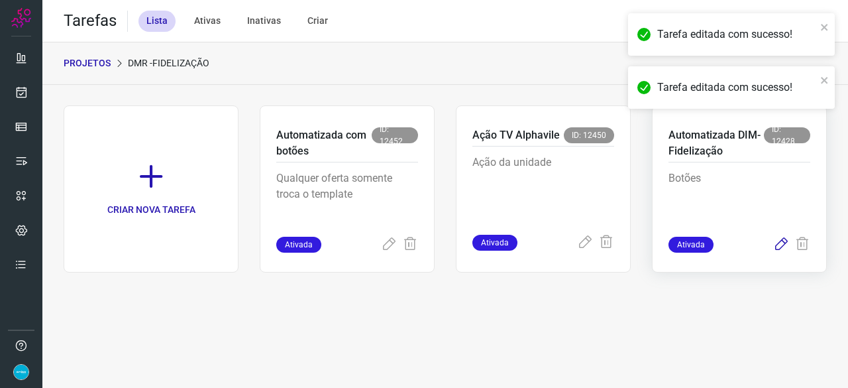
click at [780, 244] on icon at bounding box center [781, 245] width 16 height 16
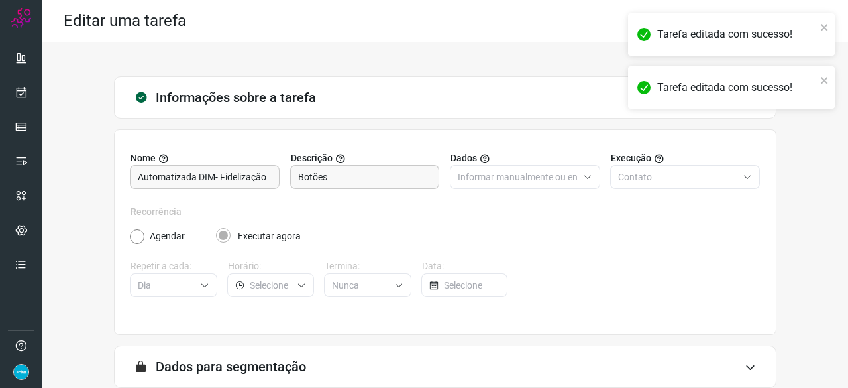
scroll to position [129, 0]
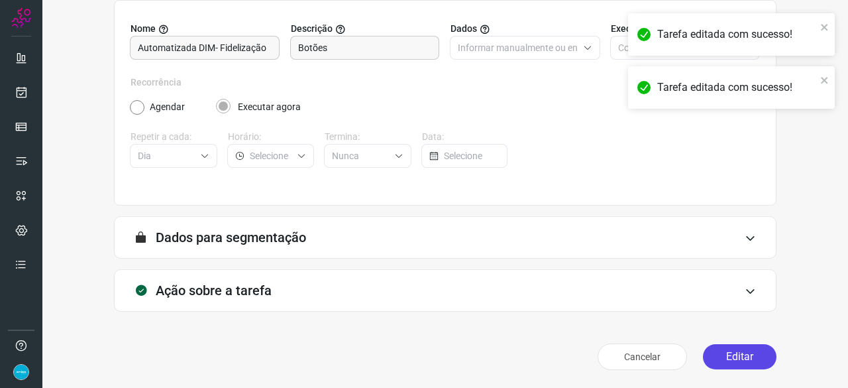
click at [724, 355] on button "Editar" at bounding box center [740, 356] width 74 height 25
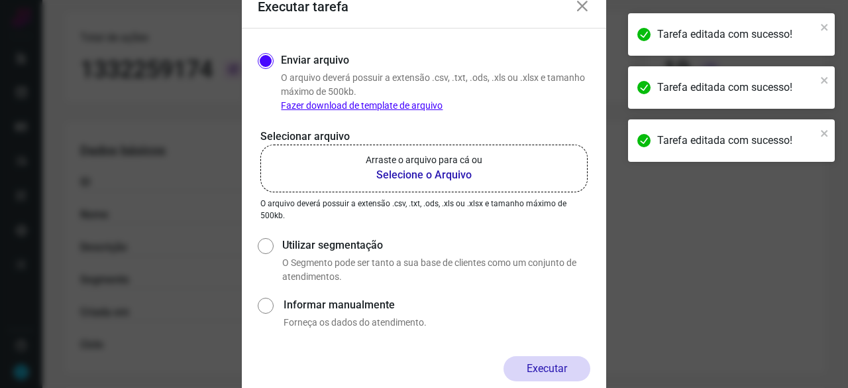
click at [425, 170] on b "Selecione o Arquivo" at bounding box center [424, 175] width 117 height 16
click at [0, 0] on input "Arraste o arquivo para cá ou Selecione o Arquivo" at bounding box center [0, 0] width 0 height 0
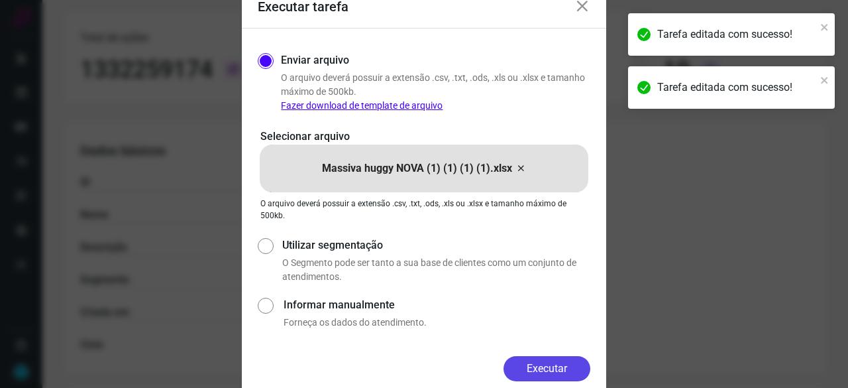
click at [551, 372] on button "Executar" at bounding box center [547, 368] width 87 height 25
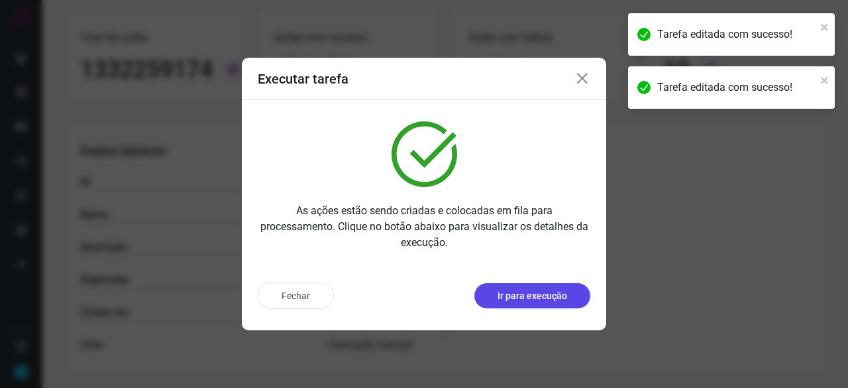
click at [532, 303] on button "Ir para execução" at bounding box center [533, 295] width 116 height 25
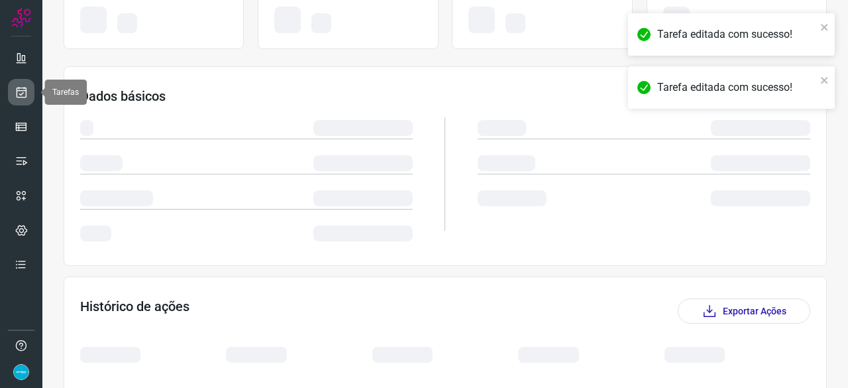
click at [23, 89] on icon at bounding box center [22, 91] width 14 height 13
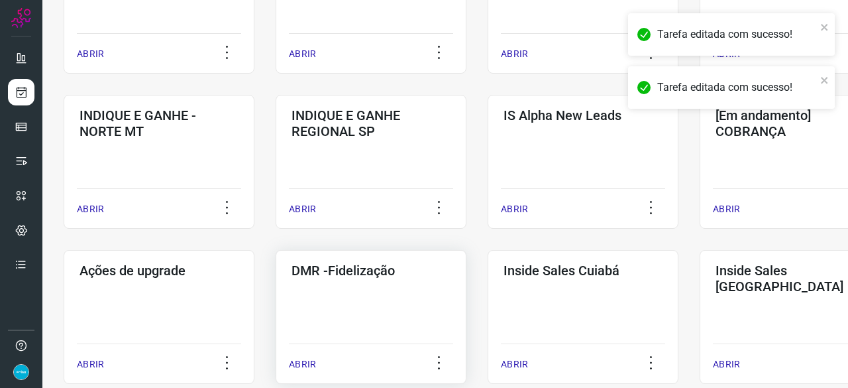
scroll to position [570, 0]
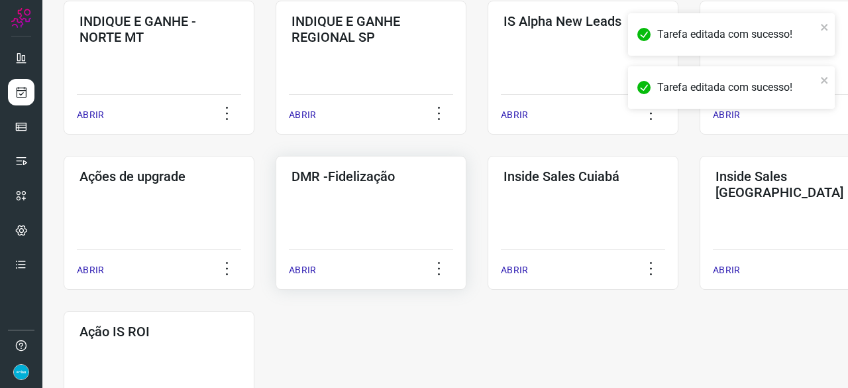
click at [302, 271] on p "ABRIR" at bounding box center [302, 270] width 27 height 14
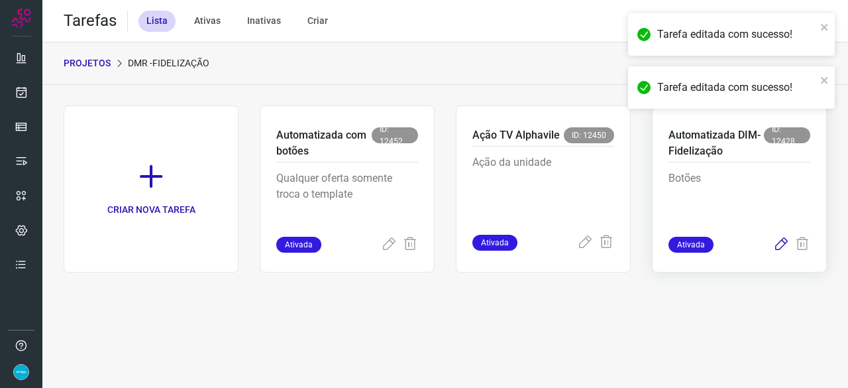
click at [784, 245] on icon at bounding box center [781, 245] width 16 height 16
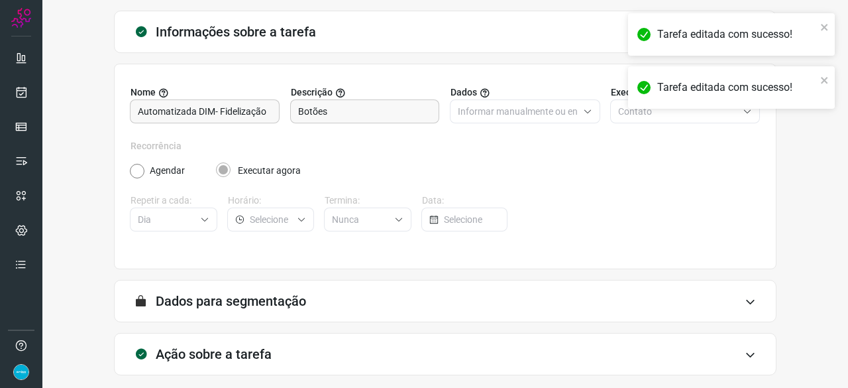
scroll to position [129, 0]
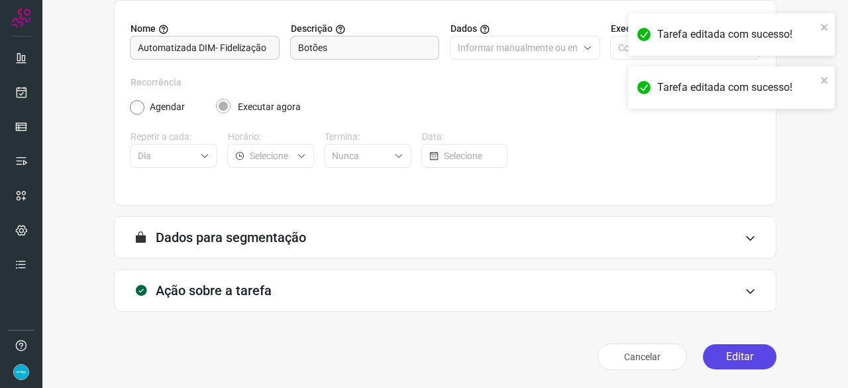
click at [748, 357] on button "Editar" at bounding box center [740, 356] width 74 height 25
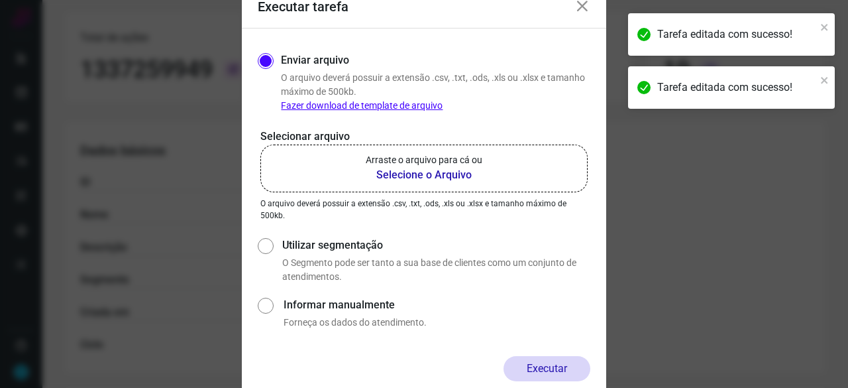
click at [412, 176] on b "Selecione o Arquivo" at bounding box center [424, 175] width 117 height 16
click at [0, 0] on input "Arraste o arquivo para cá ou Selecione o Arquivo" at bounding box center [0, 0] width 0 height 0
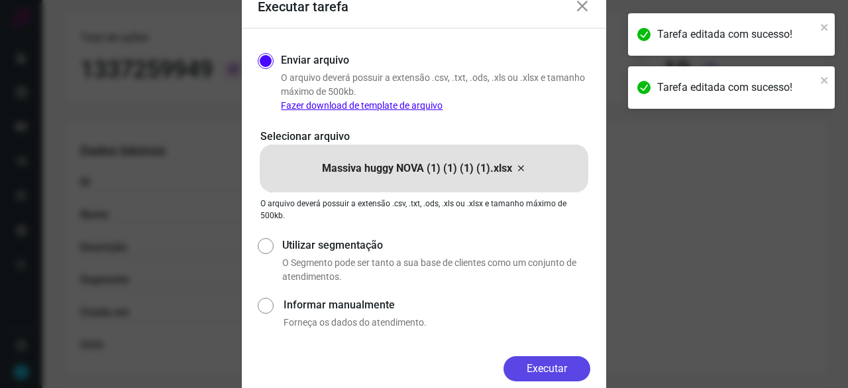
click at [573, 361] on button "Executar" at bounding box center [547, 368] width 87 height 25
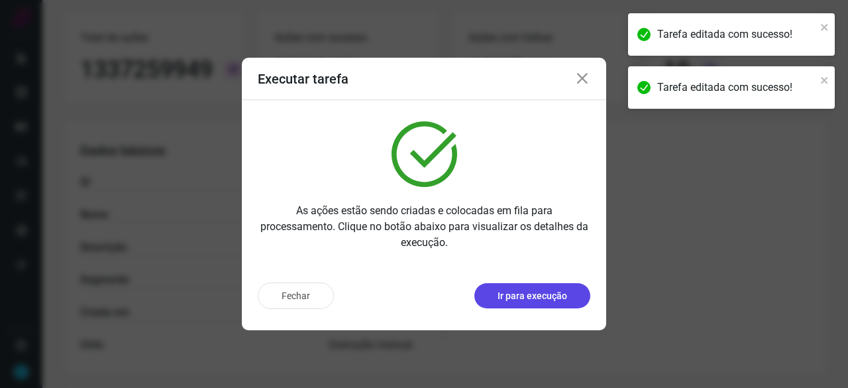
click at [514, 296] on p "Ir para execução" at bounding box center [533, 296] width 70 height 14
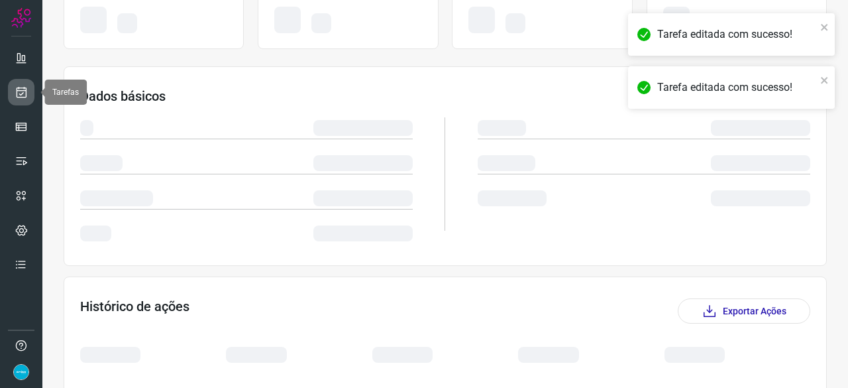
click at [23, 97] on icon at bounding box center [22, 91] width 14 height 13
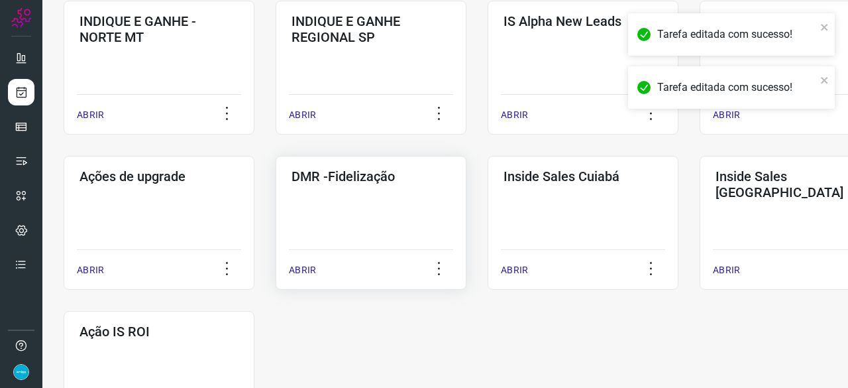
click at [305, 269] on p "ABRIR" at bounding box center [302, 270] width 27 height 14
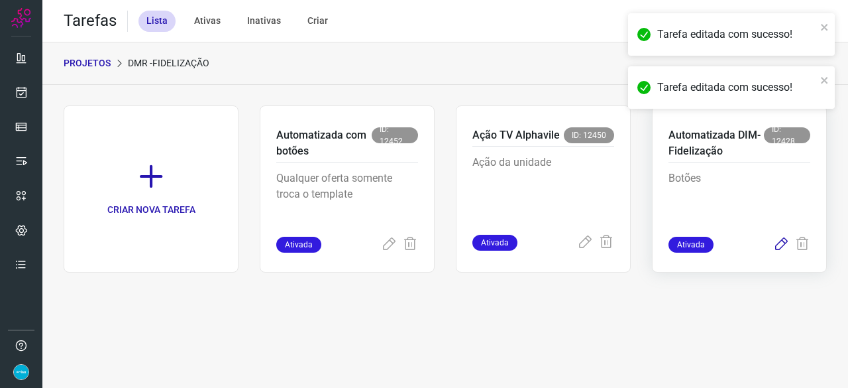
click at [783, 244] on icon at bounding box center [781, 245] width 16 height 16
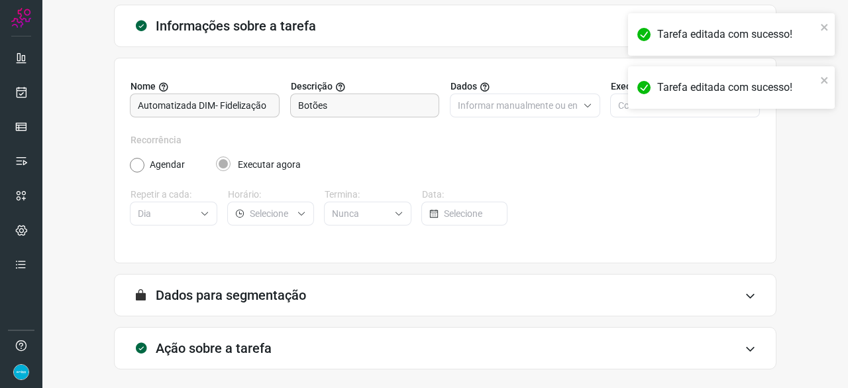
scroll to position [129, 0]
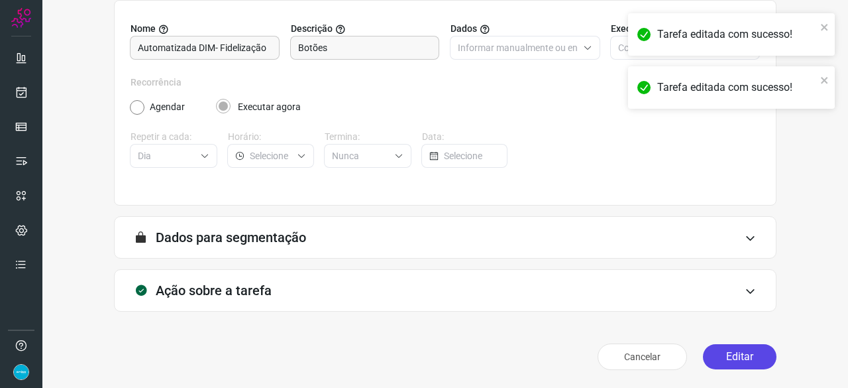
click at [752, 356] on button "Editar" at bounding box center [740, 356] width 74 height 25
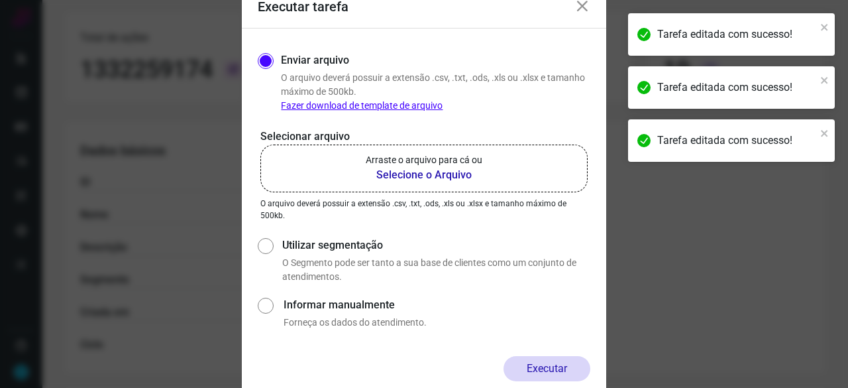
click at [452, 175] on b "Selecione o Arquivo" at bounding box center [424, 175] width 117 height 16
click at [0, 0] on input "Arraste o arquivo para cá ou Selecione o Arquivo" at bounding box center [0, 0] width 0 height 0
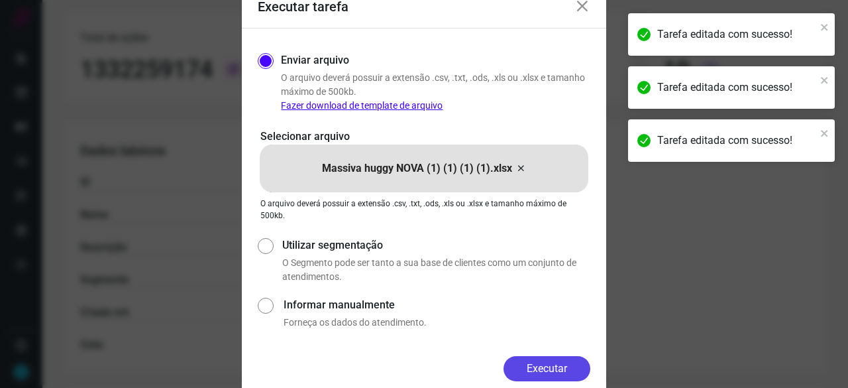
click at [571, 361] on button "Executar" at bounding box center [547, 368] width 87 height 25
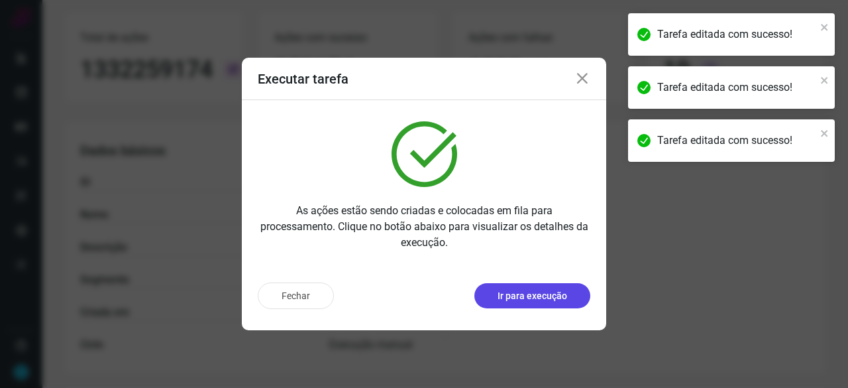
click at [546, 293] on p "Ir para execução" at bounding box center [533, 296] width 70 height 14
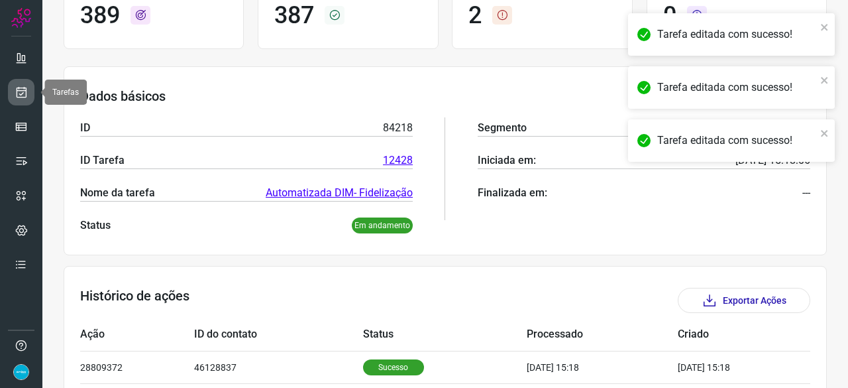
click at [26, 96] on icon at bounding box center [22, 91] width 14 height 13
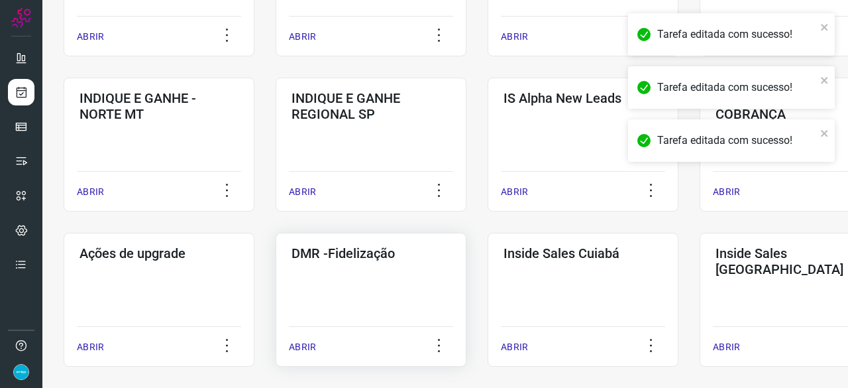
scroll to position [570, 0]
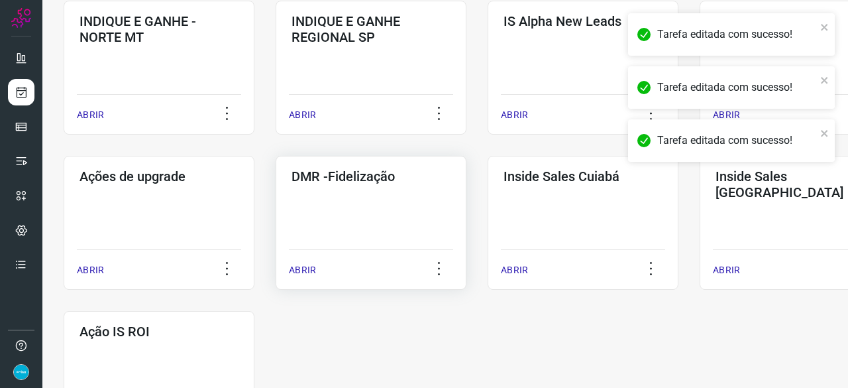
click at [304, 270] on p "ABRIR" at bounding box center [302, 270] width 27 height 14
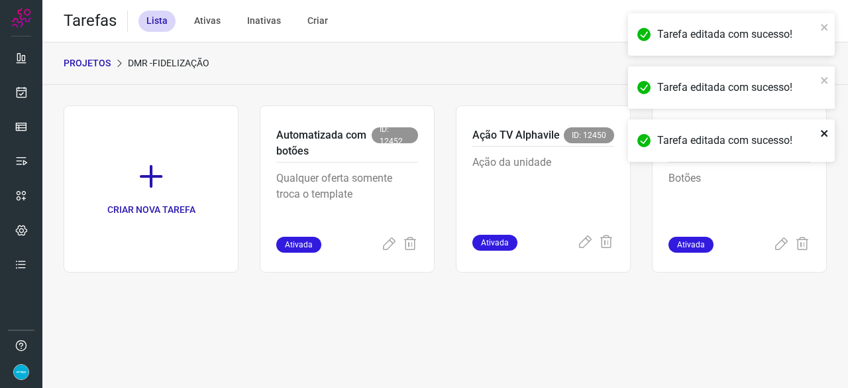
click at [828, 131] on icon "close" at bounding box center [824, 133] width 9 height 11
click at [826, 78] on icon "close" at bounding box center [824, 80] width 7 height 7
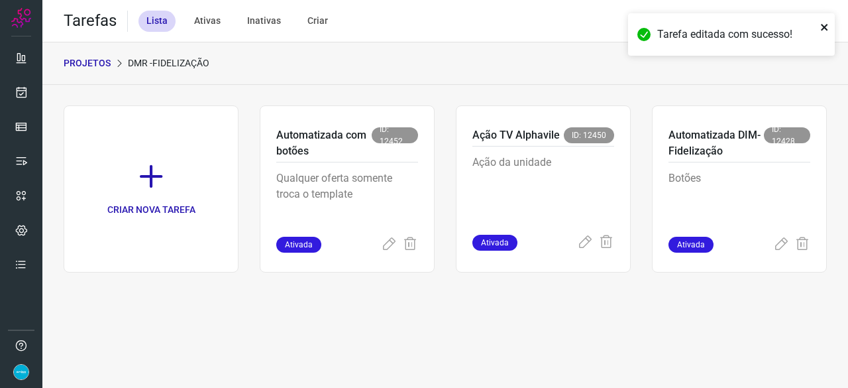
click at [822, 28] on icon "close" at bounding box center [824, 27] width 7 height 7
click at [782, 241] on icon at bounding box center [781, 245] width 16 height 16
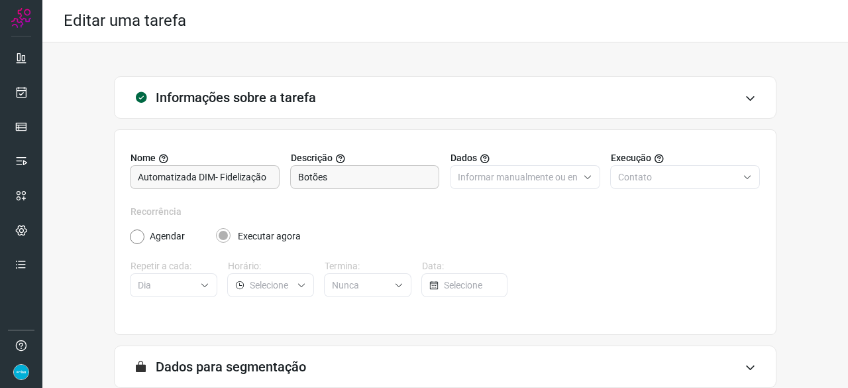
scroll to position [129, 0]
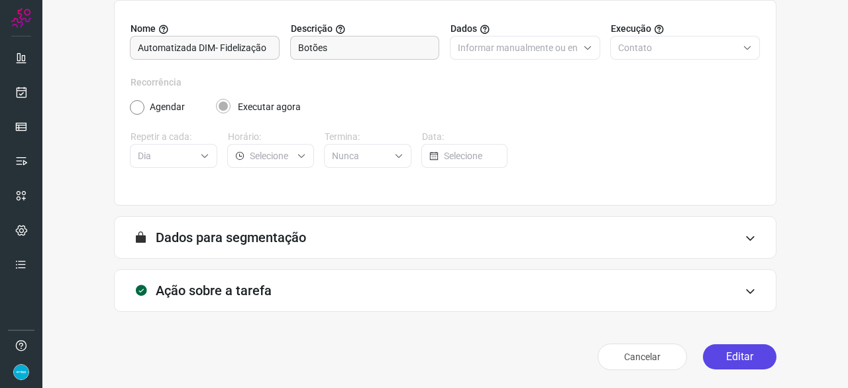
click at [738, 360] on button "Editar" at bounding box center [740, 356] width 74 height 25
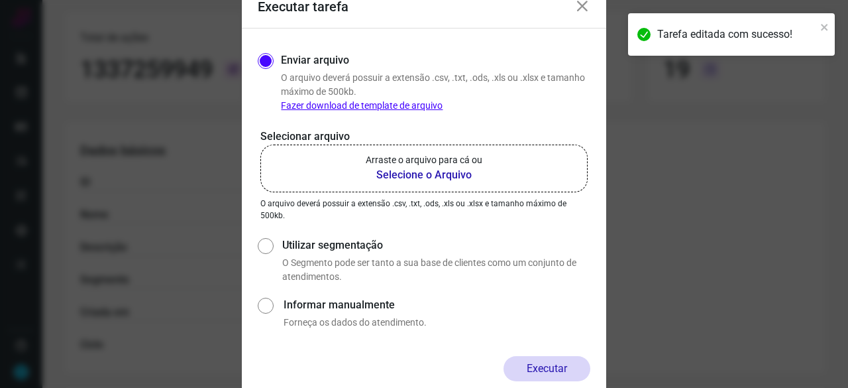
click at [407, 179] on b "Selecione o Arquivo" at bounding box center [424, 175] width 117 height 16
click at [0, 0] on input "Arraste o arquivo para cá ou Selecione o Arquivo" at bounding box center [0, 0] width 0 height 0
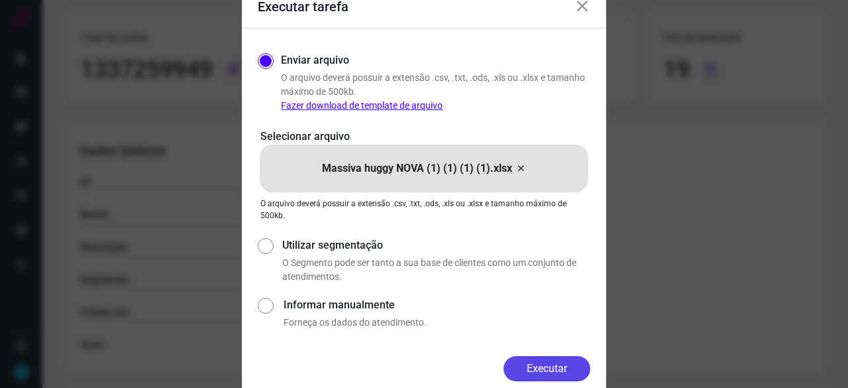
click at [582, 372] on button "Executar" at bounding box center [547, 368] width 87 height 25
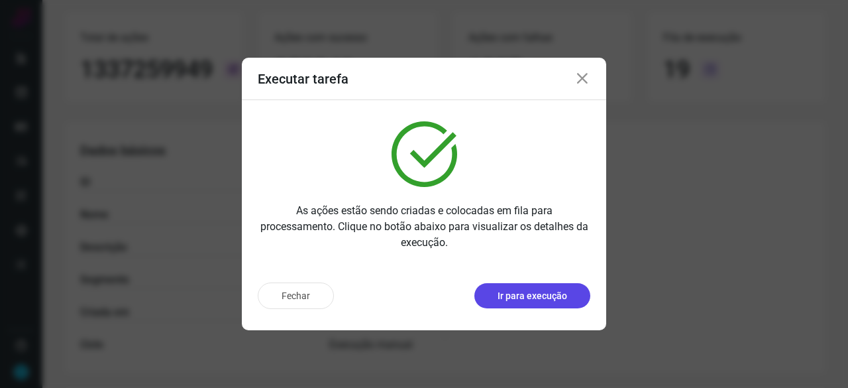
click at [544, 299] on p "Ir para execução" at bounding box center [533, 296] width 70 height 14
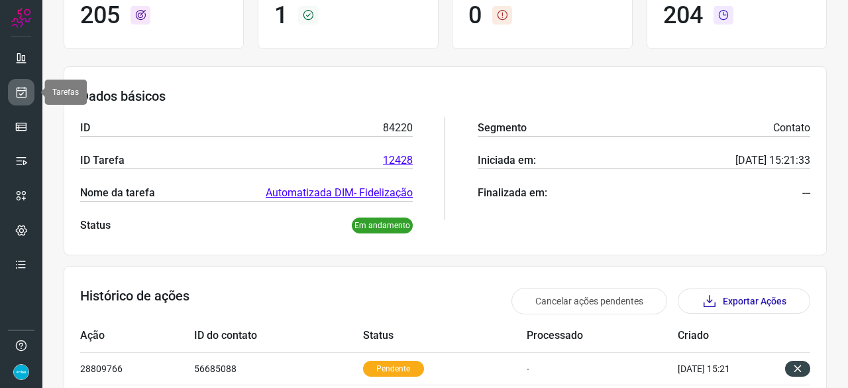
click at [26, 94] on icon at bounding box center [22, 91] width 14 height 13
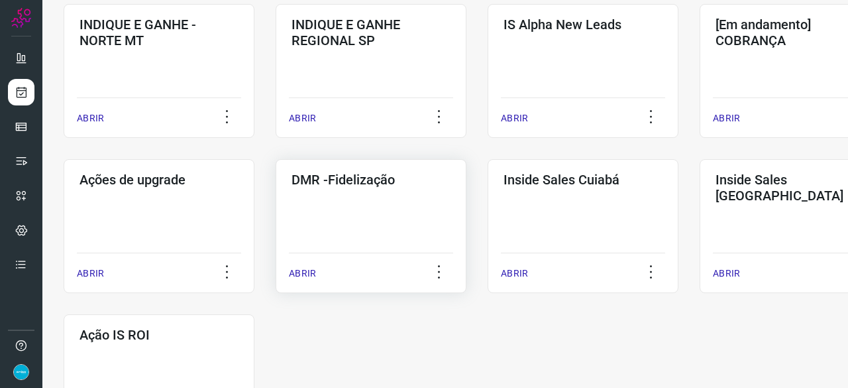
scroll to position [570, 0]
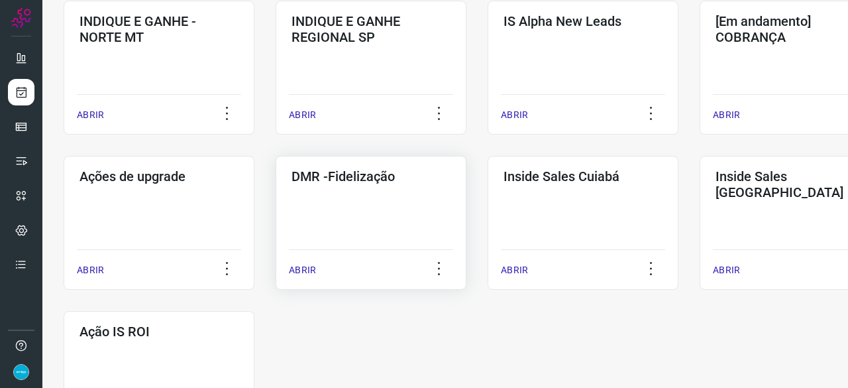
click at [306, 268] on p "ABRIR" at bounding box center [302, 270] width 27 height 14
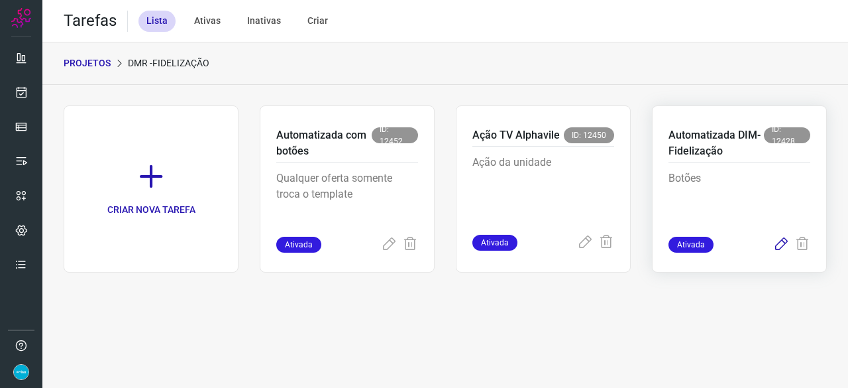
click at [784, 244] on icon at bounding box center [781, 245] width 16 height 16
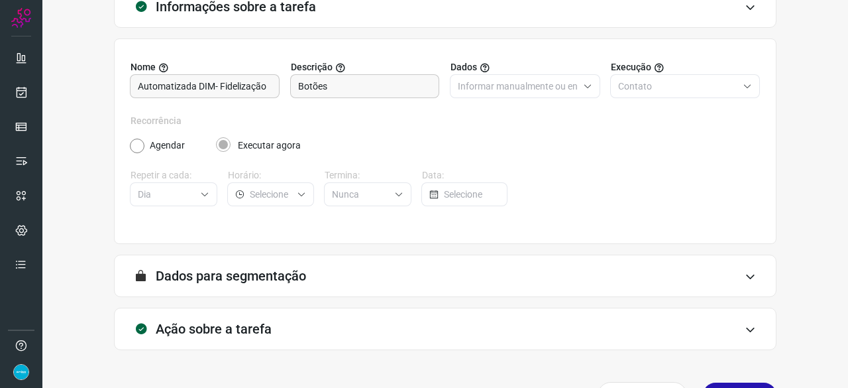
scroll to position [129, 0]
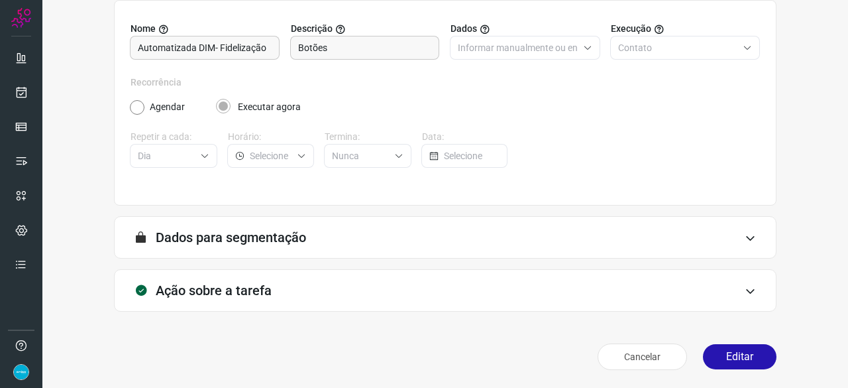
click at [726, 374] on div "Informações sobre a tarefa Nome Automatizada DIM- Fidelização Descrição Botões …" at bounding box center [445, 150] width 806 height 475
click at [733, 364] on button "Editar" at bounding box center [740, 356] width 74 height 25
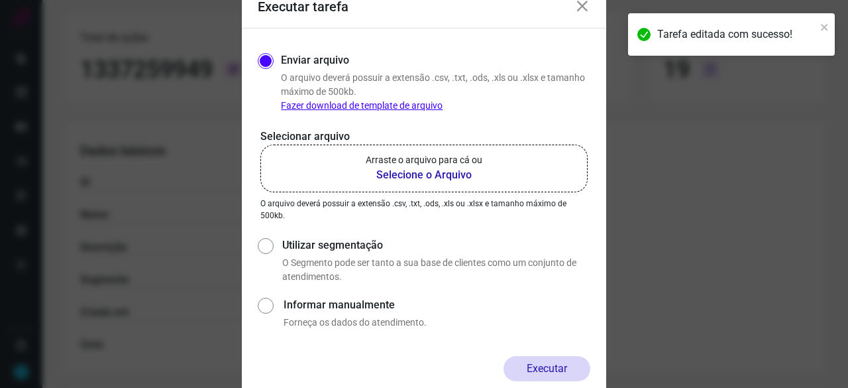
click at [398, 174] on b "Selecione o Arquivo" at bounding box center [424, 175] width 117 height 16
click at [0, 0] on input "Arraste o arquivo para cá ou Selecione o Arquivo" at bounding box center [0, 0] width 0 height 0
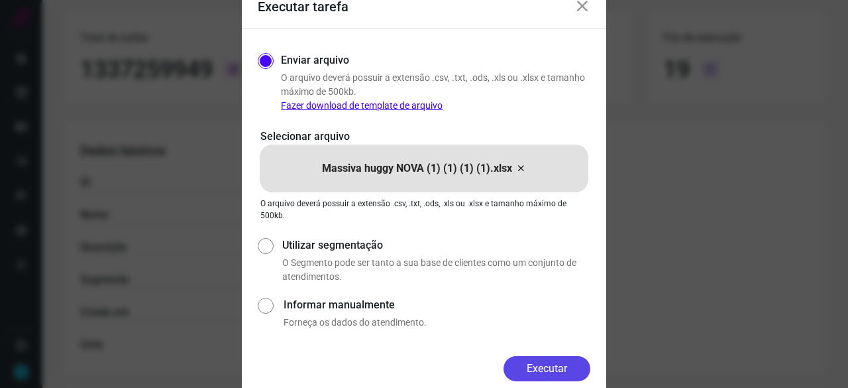
click at [584, 363] on button "Executar" at bounding box center [547, 368] width 87 height 25
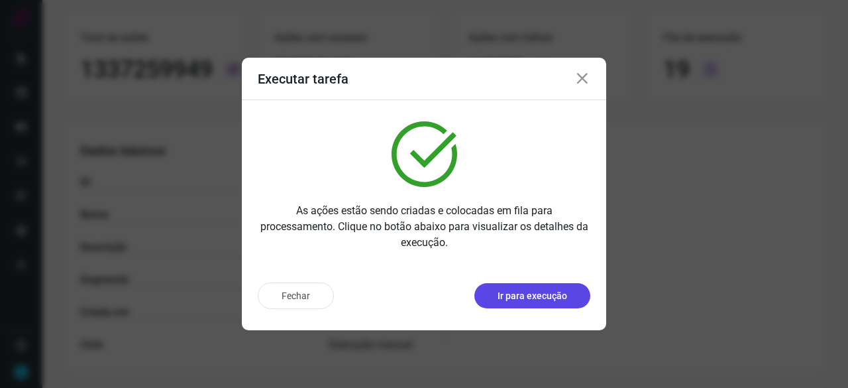
click at [557, 306] on button "Ir para execução" at bounding box center [533, 295] width 116 height 25
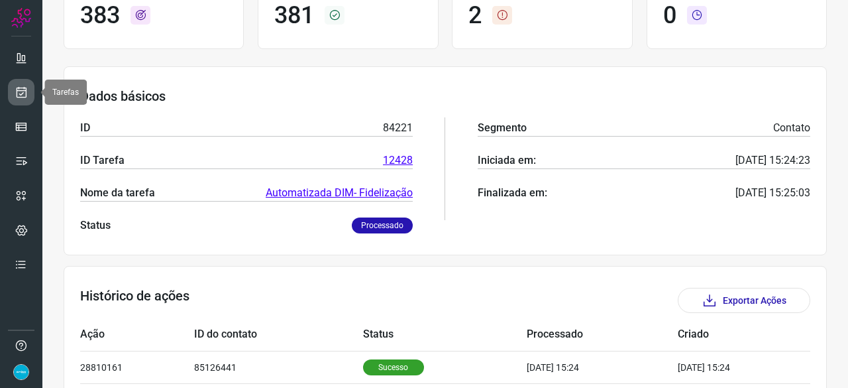
click at [27, 89] on icon at bounding box center [22, 91] width 14 height 13
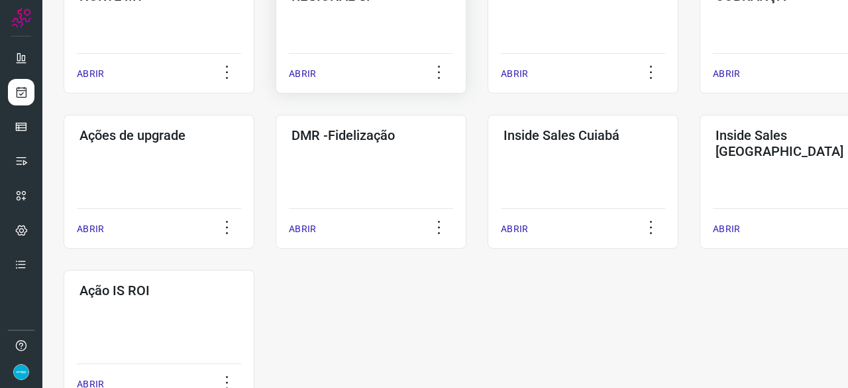
scroll to position [636, 0]
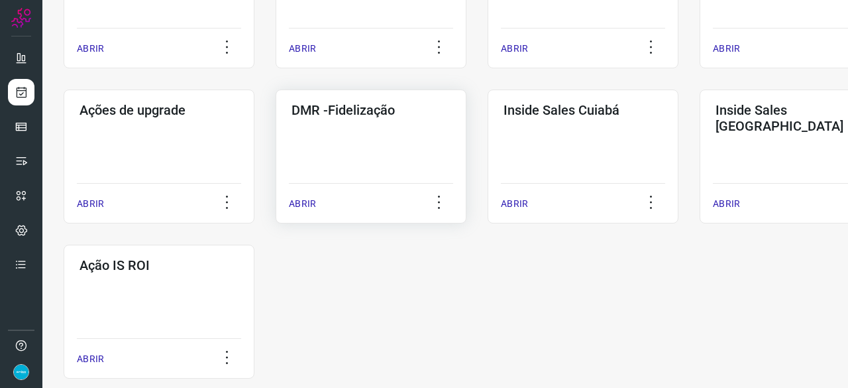
click at [308, 205] on p "ABRIR" at bounding box center [302, 204] width 27 height 14
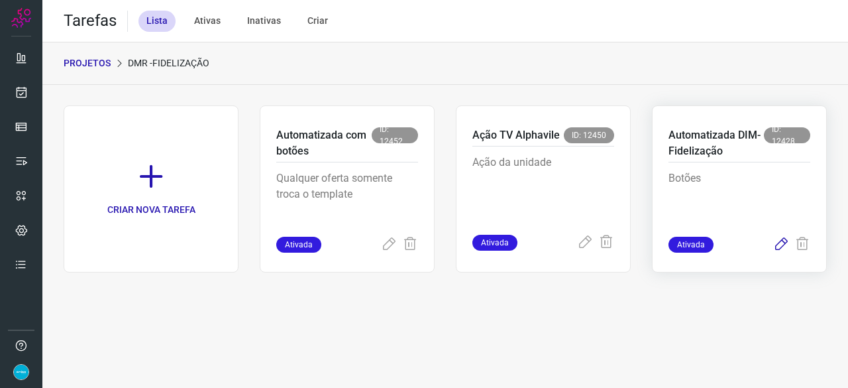
click at [778, 247] on icon at bounding box center [781, 245] width 16 height 16
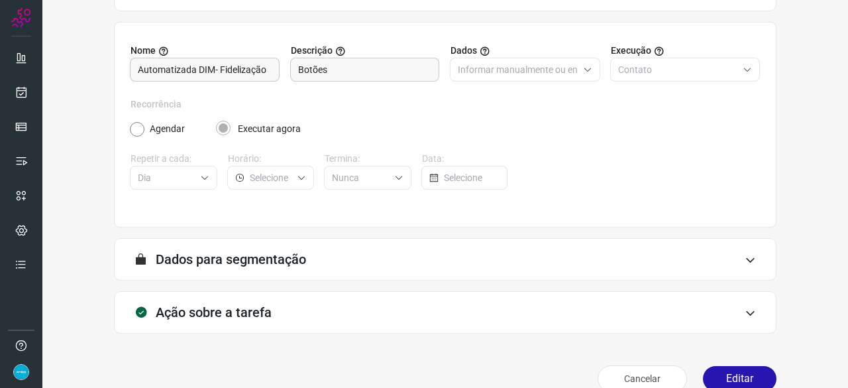
scroll to position [129, 0]
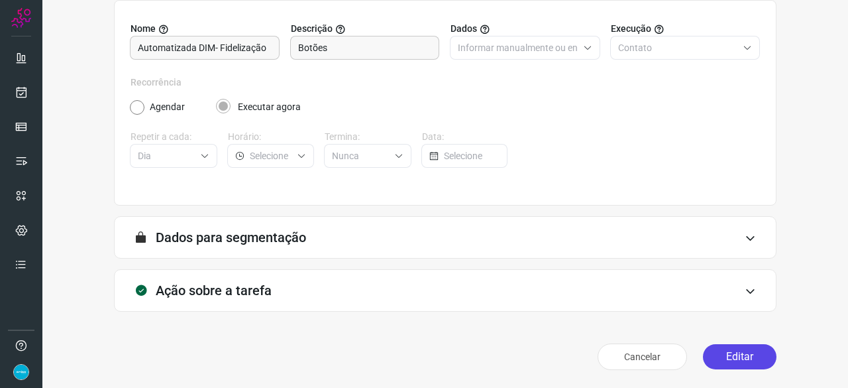
click at [725, 357] on button "Editar" at bounding box center [740, 356] width 74 height 25
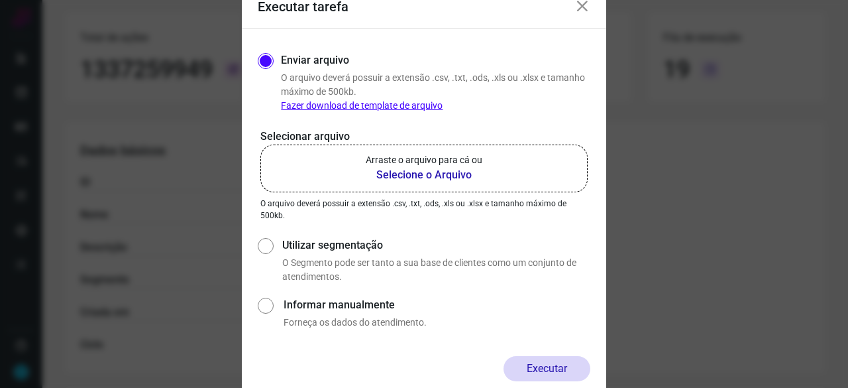
click at [435, 176] on b "Selecione o Arquivo" at bounding box center [424, 175] width 117 height 16
click at [0, 0] on input "Arraste o arquivo para cá ou Selecione o Arquivo" at bounding box center [0, 0] width 0 height 0
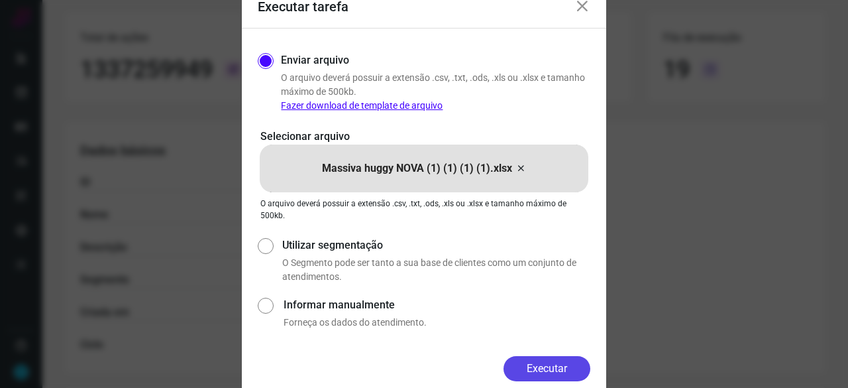
click at [566, 369] on button "Executar" at bounding box center [547, 368] width 87 height 25
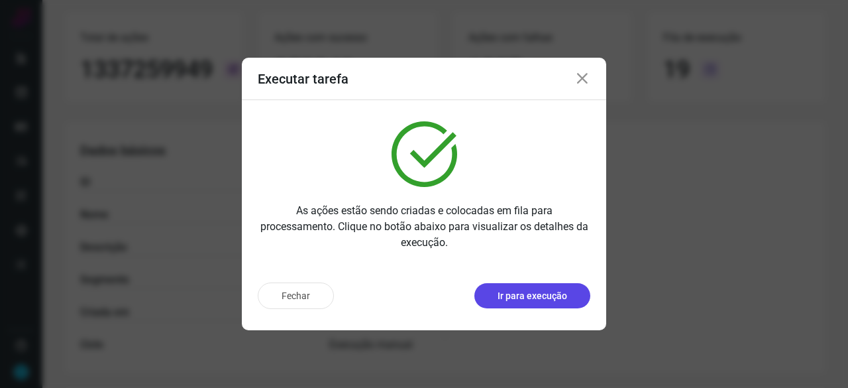
click at [551, 296] on p "Ir para execução" at bounding box center [533, 296] width 70 height 14
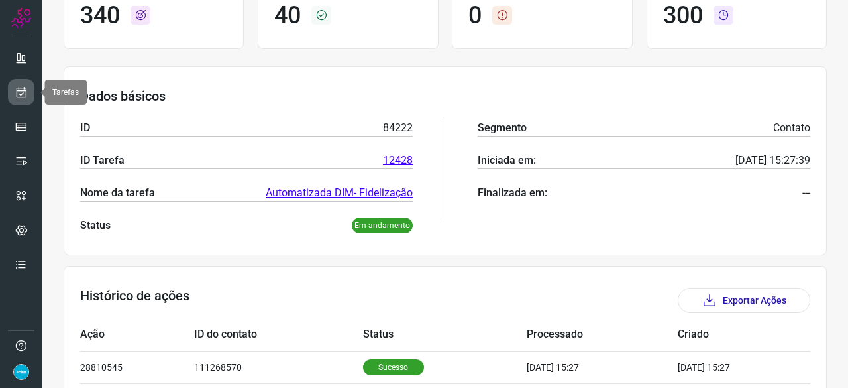
click at [20, 89] on icon at bounding box center [22, 91] width 14 height 13
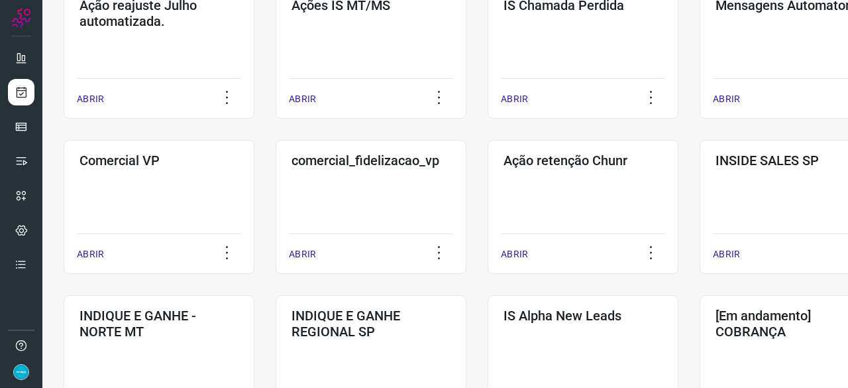
scroll to position [305, 0]
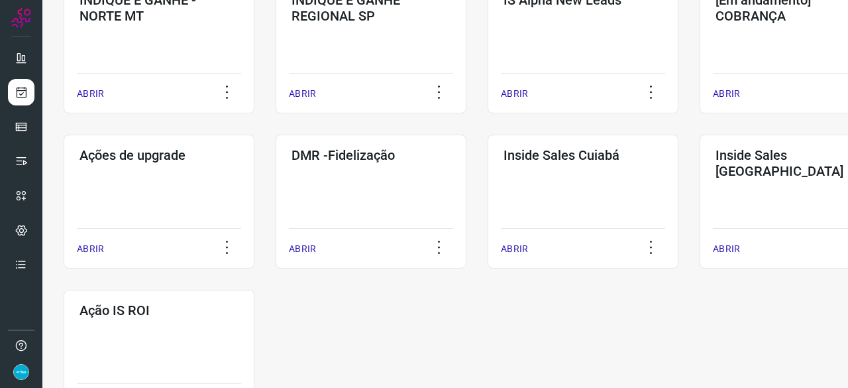
scroll to position [596, 0]
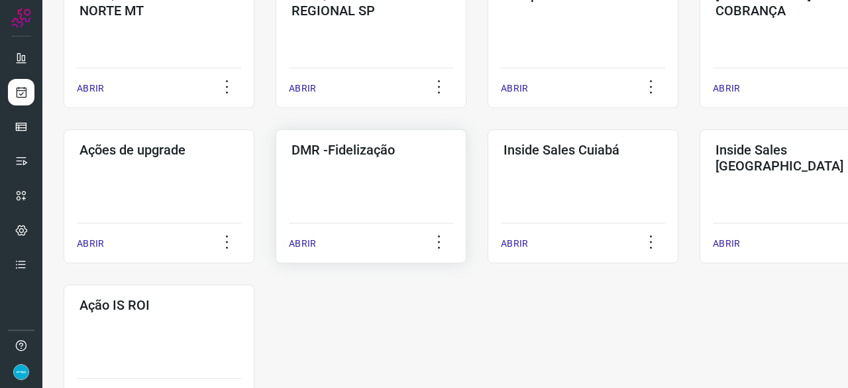
click at [306, 241] on p "ABRIR" at bounding box center [302, 244] width 27 height 14
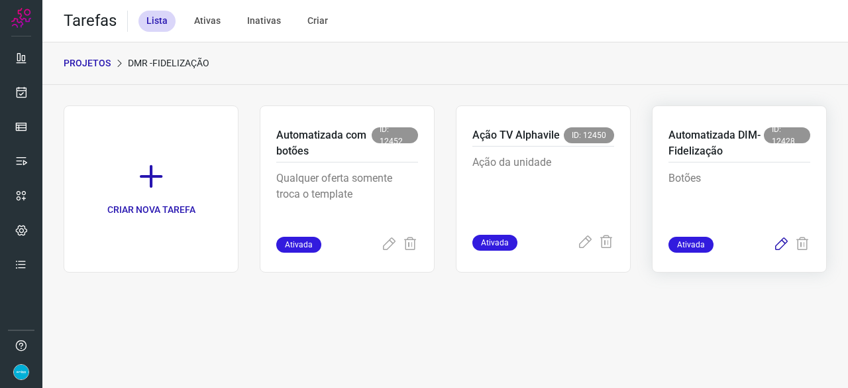
click at [779, 245] on icon at bounding box center [781, 245] width 16 height 16
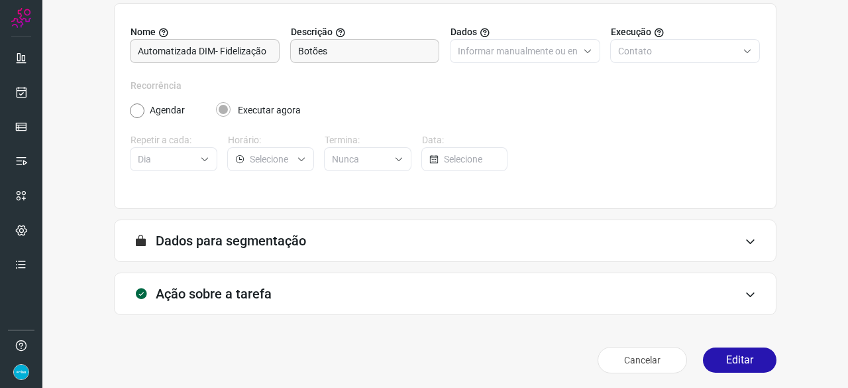
scroll to position [129, 0]
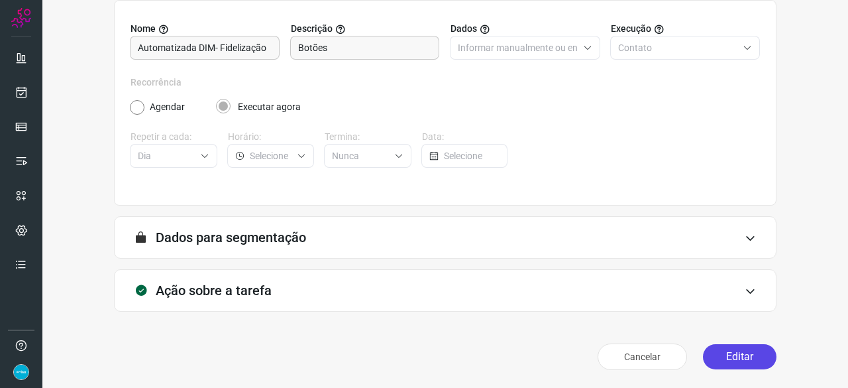
click at [729, 359] on button "Editar" at bounding box center [740, 356] width 74 height 25
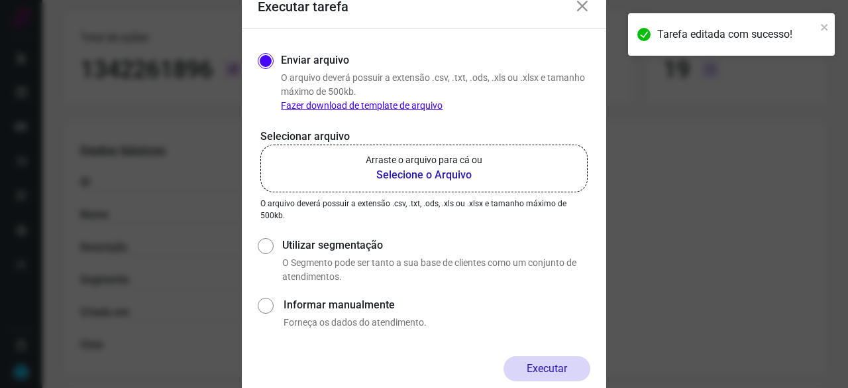
click at [439, 178] on b "Selecione o Arquivo" at bounding box center [424, 175] width 117 height 16
click at [0, 0] on input "Arraste o arquivo para cá ou Selecione o Arquivo" at bounding box center [0, 0] width 0 height 0
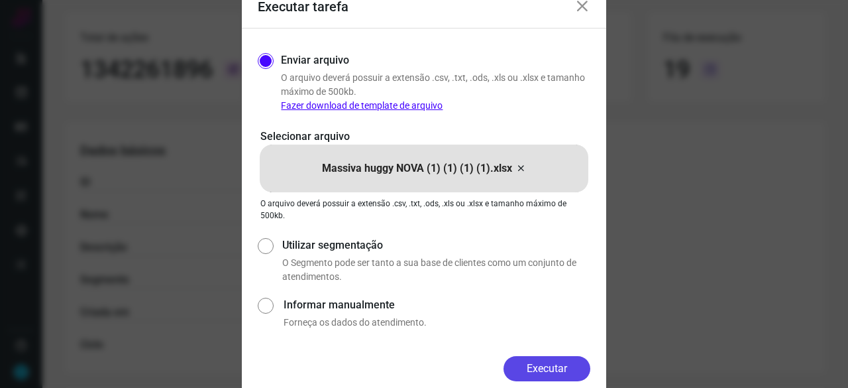
click at [537, 365] on button "Executar" at bounding box center [547, 368] width 87 height 25
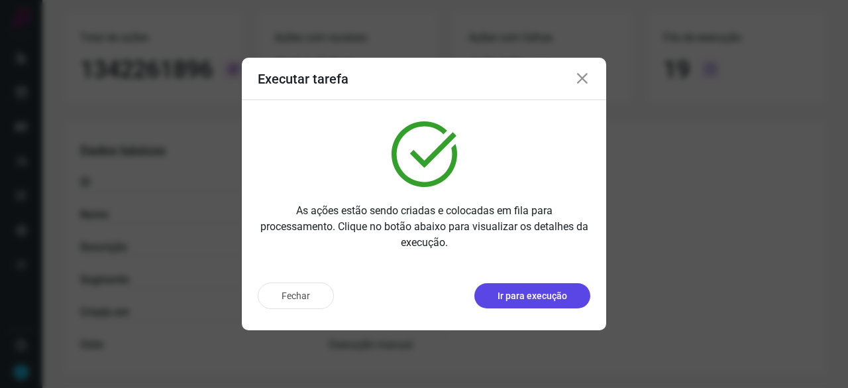
click at [557, 302] on p "Ir para execução" at bounding box center [533, 296] width 70 height 14
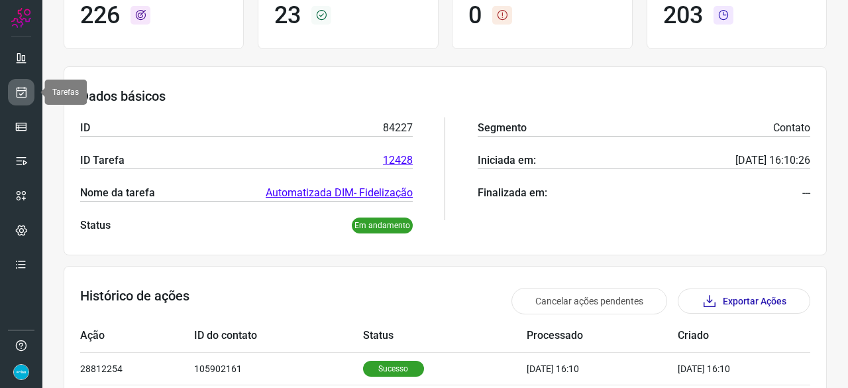
click at [23, 87] on icon at bounding box center [22, 91] width 14 height 13
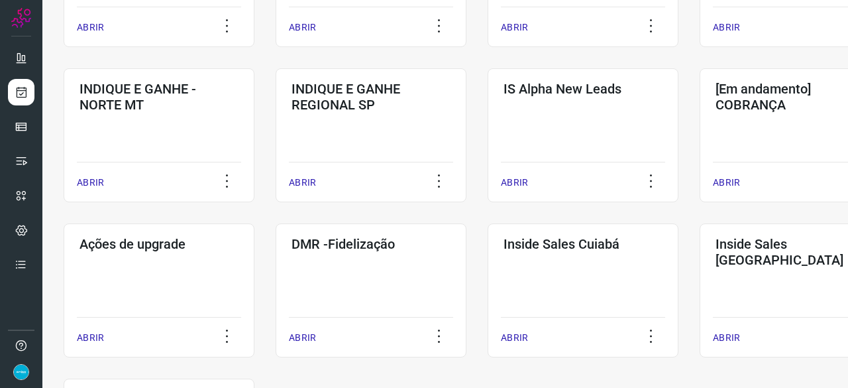
scroll to position [504, 0]
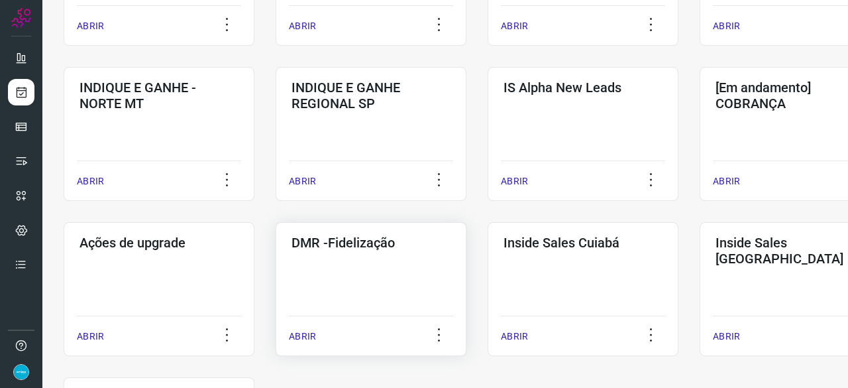
click at [313, 336] on p "ABRIR" at bounding box center [302, 336] width 27 height 14
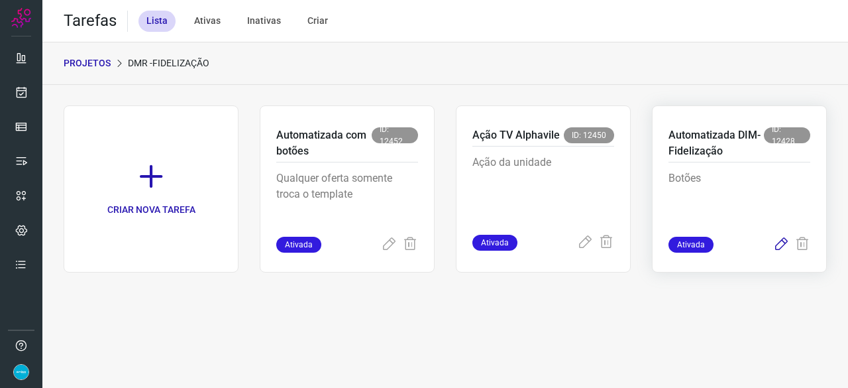
click at [781, 245] on icon at bounding box center [781, 245] width 16 height 16
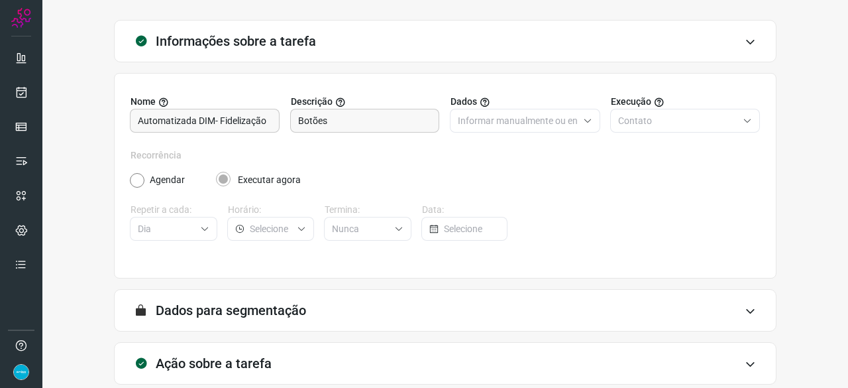
scroll to position [129, 0]
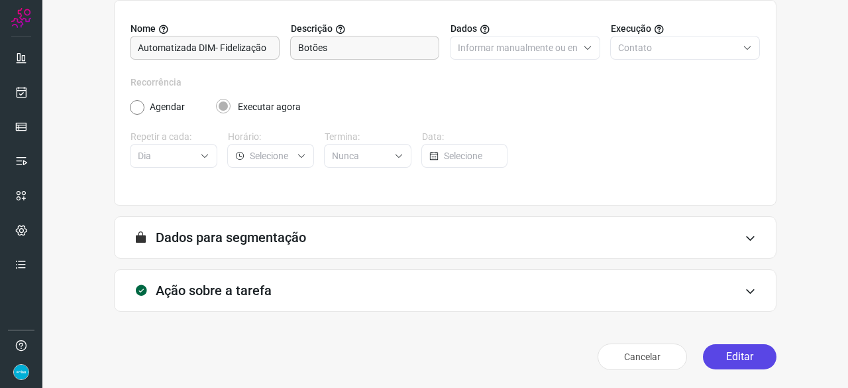
click at [732, 355] on button "Editar" at bounding box center [740, 356] width 74 height 25
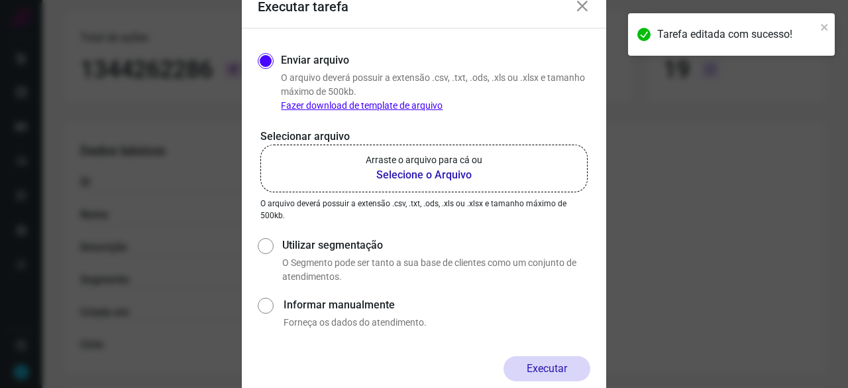
click at [451, 178] on b "Selecione o Arquivo" at bounding box center [424, 175] width 117 height 16
click at [0, 0] on input "Arraste o arquivo para cá ou Selecione o Arquivo" at bounding box center [0, 0] width 0 height 0
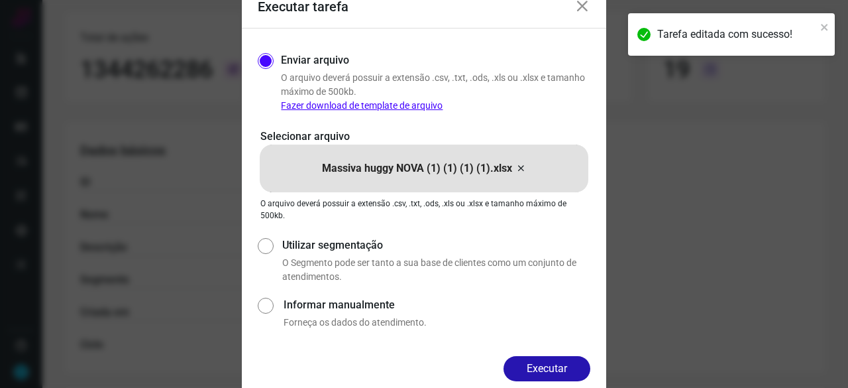
click at [549, 373] on button "Executar" at bounding box center [547, 368] width 87 height 25
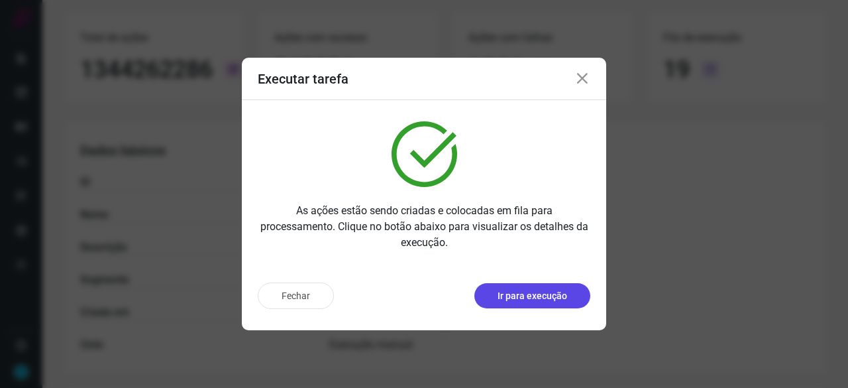
click at [543, 294] on p "Ir para execução" at bounding box center [533, 296] width 70 height 14
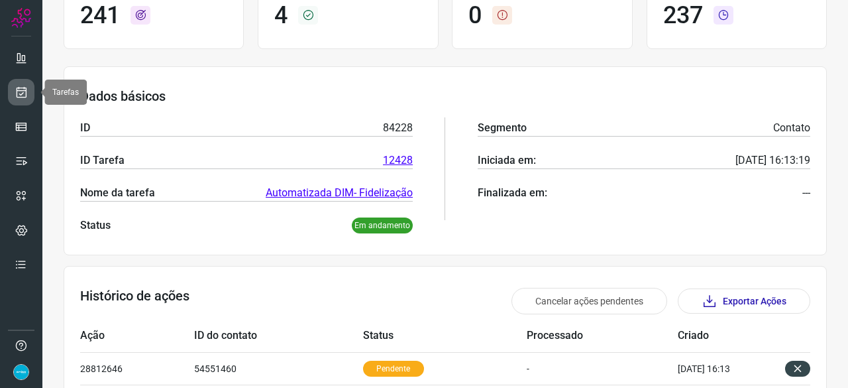
click at [28, 88] on link at bounding box center [21, 92] width 27 height 27
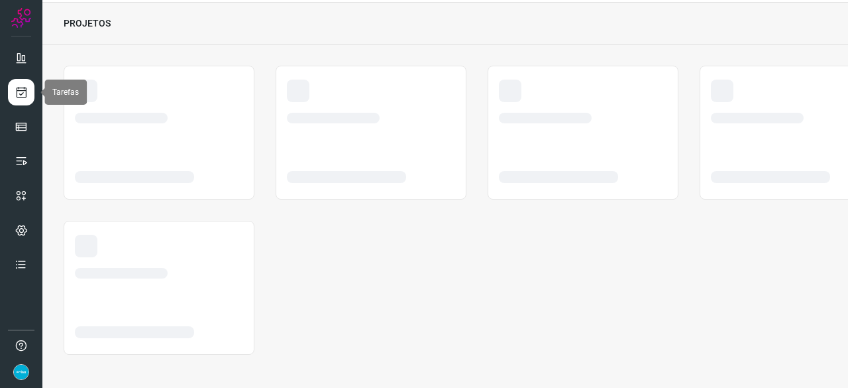
scroll to position [40, 0]
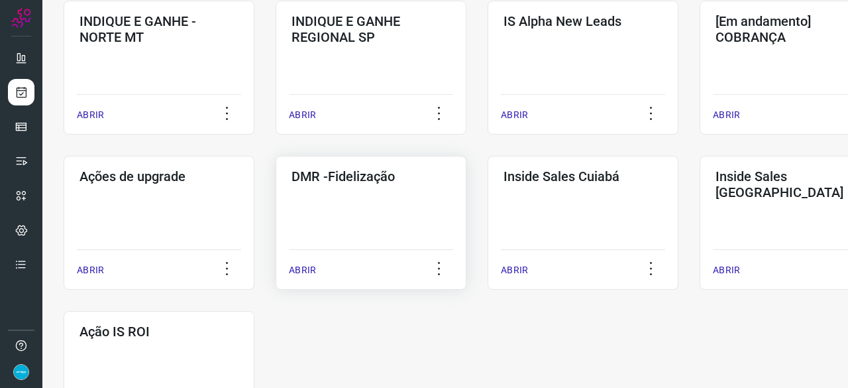
click at [312, 267] on p "ABRIR" at bounding box center [302, 270] width 27 height 14
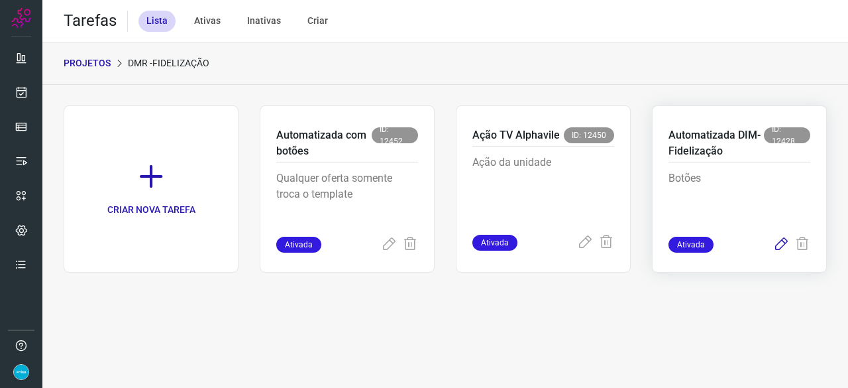
click at [781, 243] on icon at bounding box center [781, 245] width 16 height 16
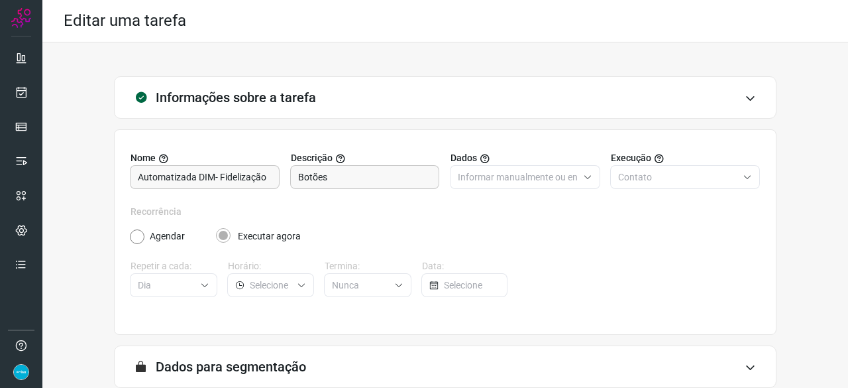
scroll to position [129, 0]
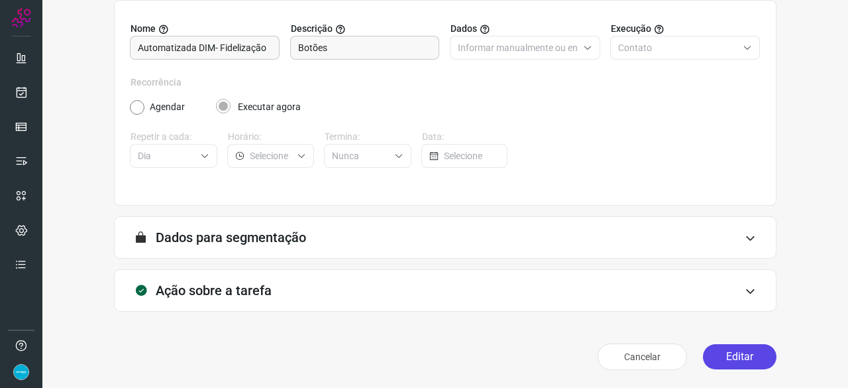
click at [718, 353] on button "Editar" at bounding box center [740, 356] width 74 height 25
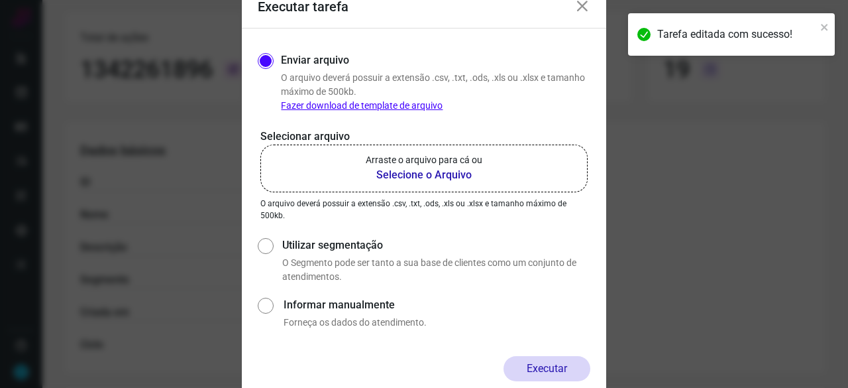
click at [395, 177] on b "Selecione o Arquivo" at bounding box center [424, 175] width 117 height 16
click at [0, 0] on input "Arraste o arquivo para cá ou Selecione o Arquivo" at bounding box center [0, 0] width 0 height 0
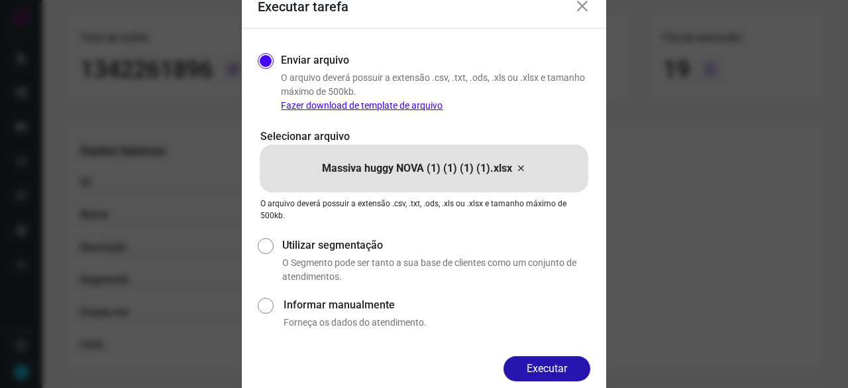
drag, startPoint x: 576, startPoint y: 368, endPoint x: 597, endPoint y: 376, distance: 22.9
click at [577, 367] on button "Executar" at bounding box center [547, 368] width 87 height 25
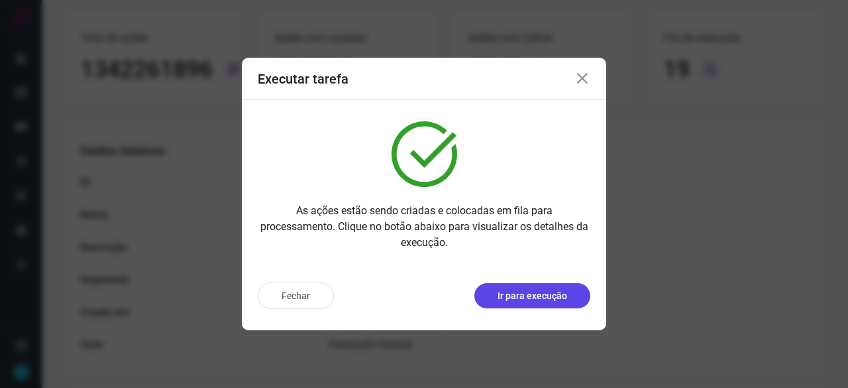
click at [557, 294] on p "Ir para execução" at bounding box center [533, 296] width 70 height 14
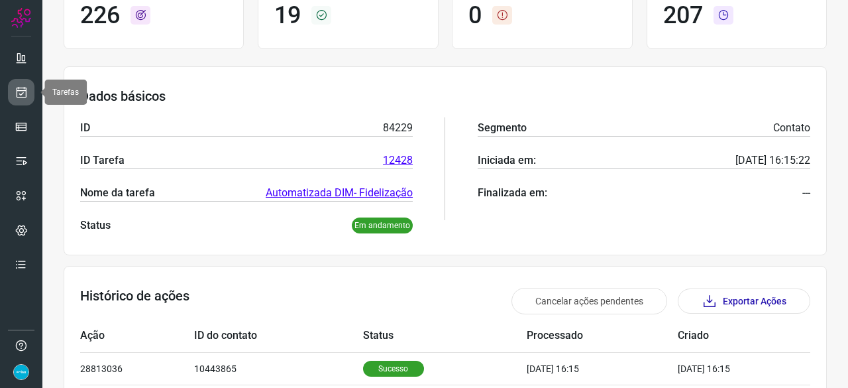
click at [30, 84] on link at bounding box center [21, 92] width 27 height 27
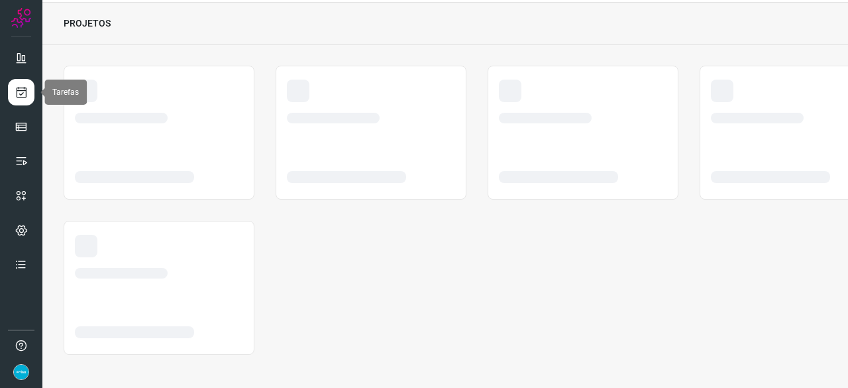
scroll to position [40, 0]
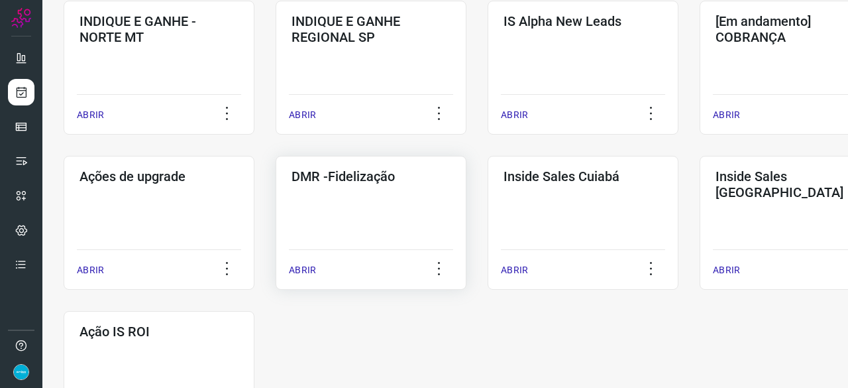
click at [306, 276] on p "ABRIR" at bounding box center [302, 270] width 27 height 14
